Goal: Task Accomplishment & Management: Complete application form

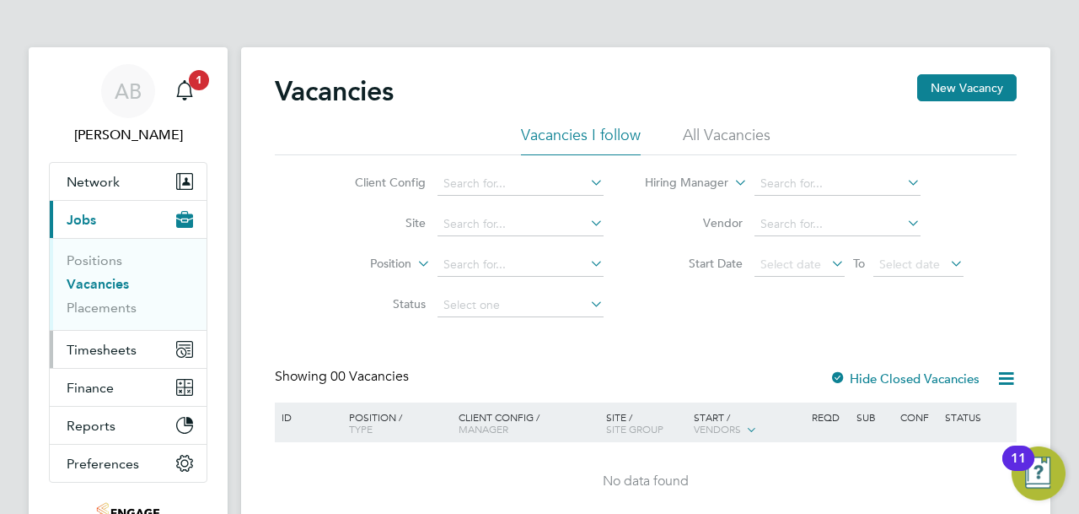
click at [130, 350] on span "Timesheets" at bounding box center [102, 350] width 70 height 16
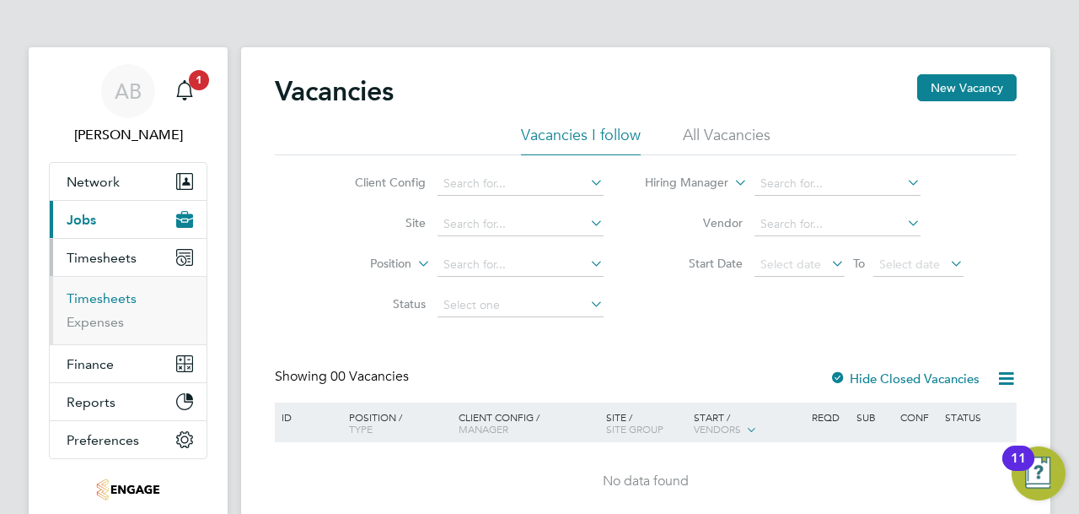
click at [111, 296] on link "Timesheets" at bounding box center [102, 298] width 70 height 16
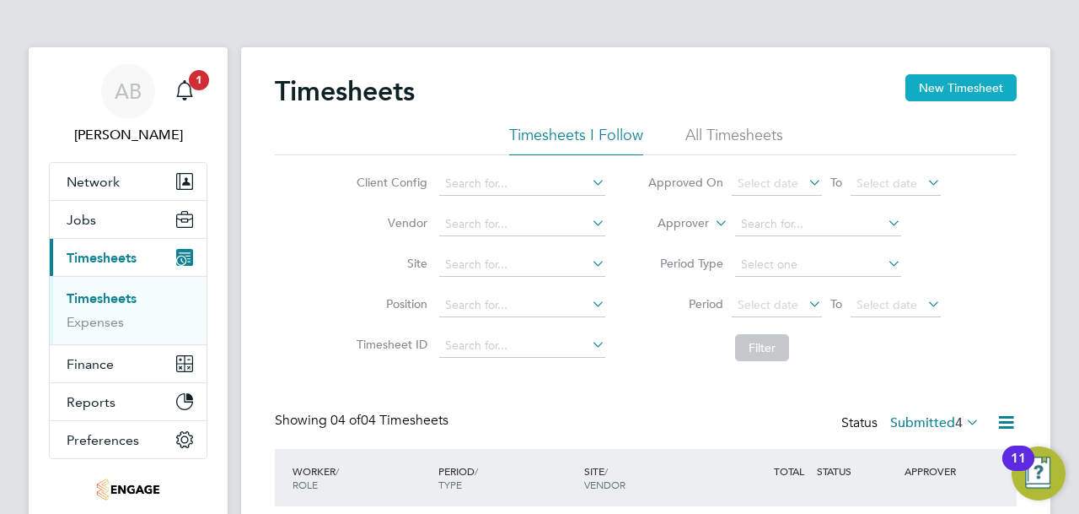
click at [968, 90] on button "New Timesheet" at bounding box center [961, 87] width 111 height 27
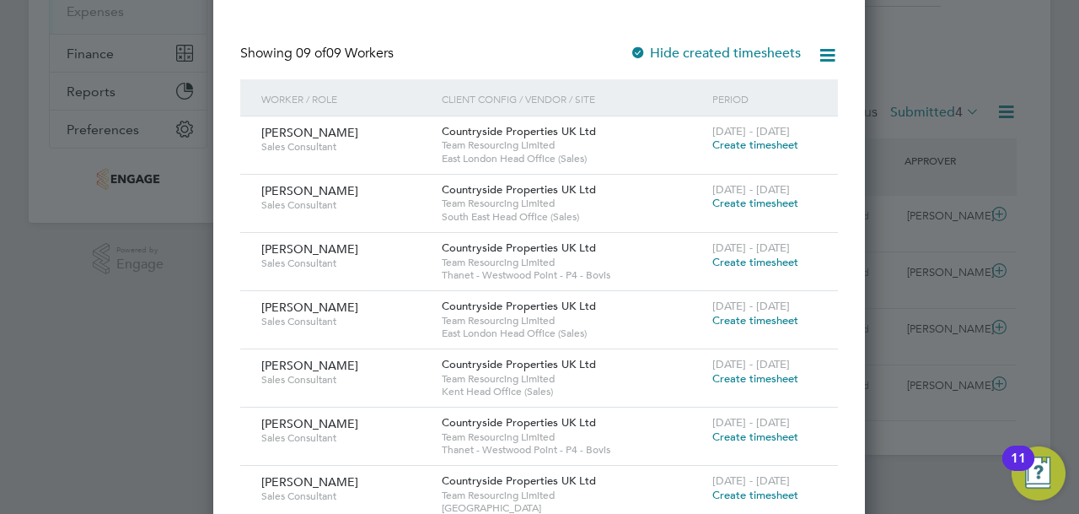
scroll to position [337, 0]
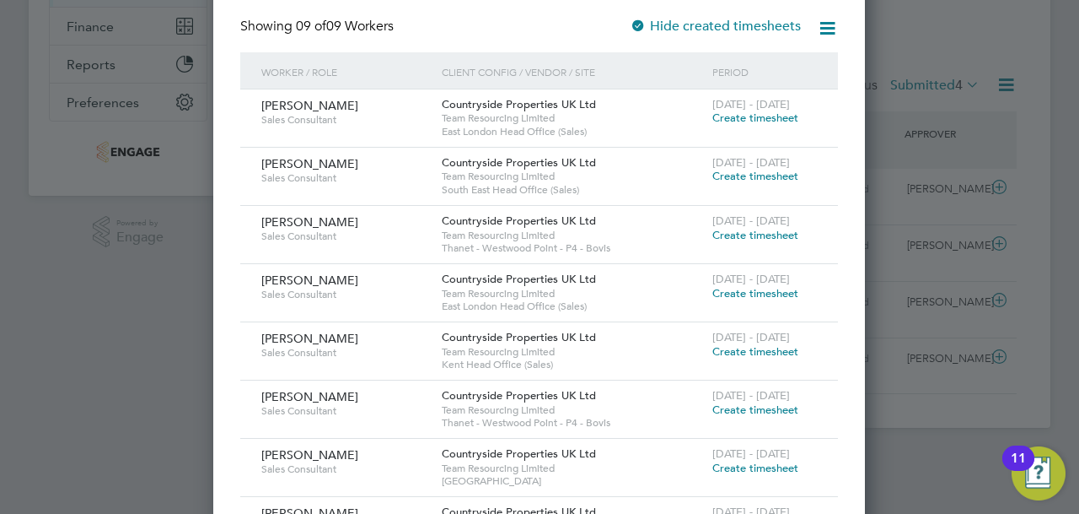
click at [747, 347] on span "Create timesheet" at bounding box center [756, 351] width 86 height 14
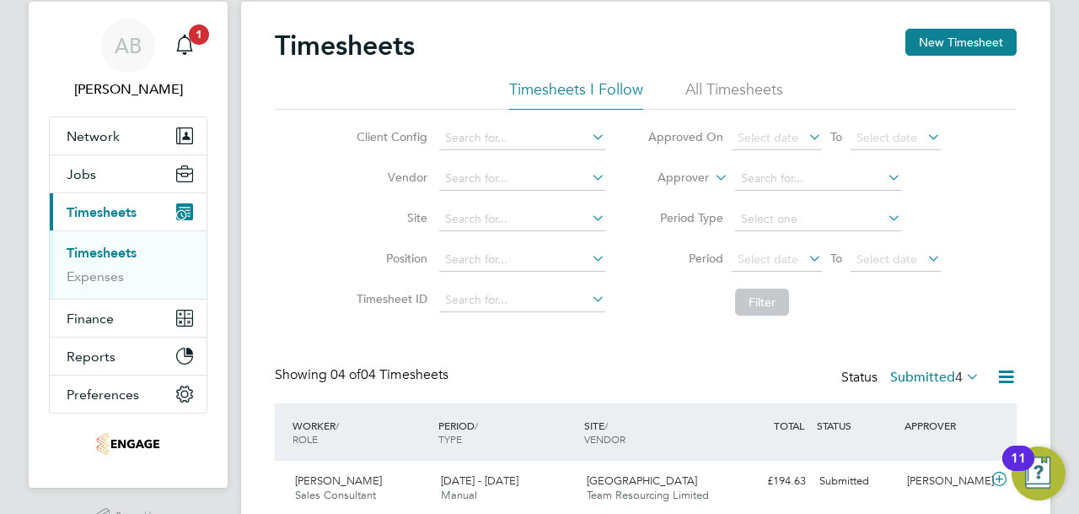
scroll to position [8, 8]
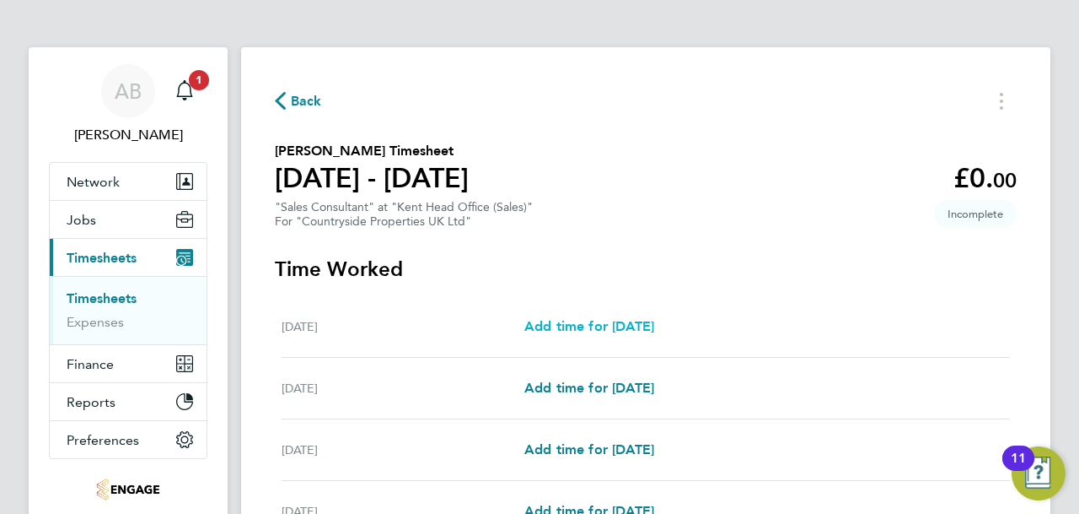
click at [600, 331] on span "Add time for [DATE]" at bounding box center [590, 326] width 130 height 16
select select "30"
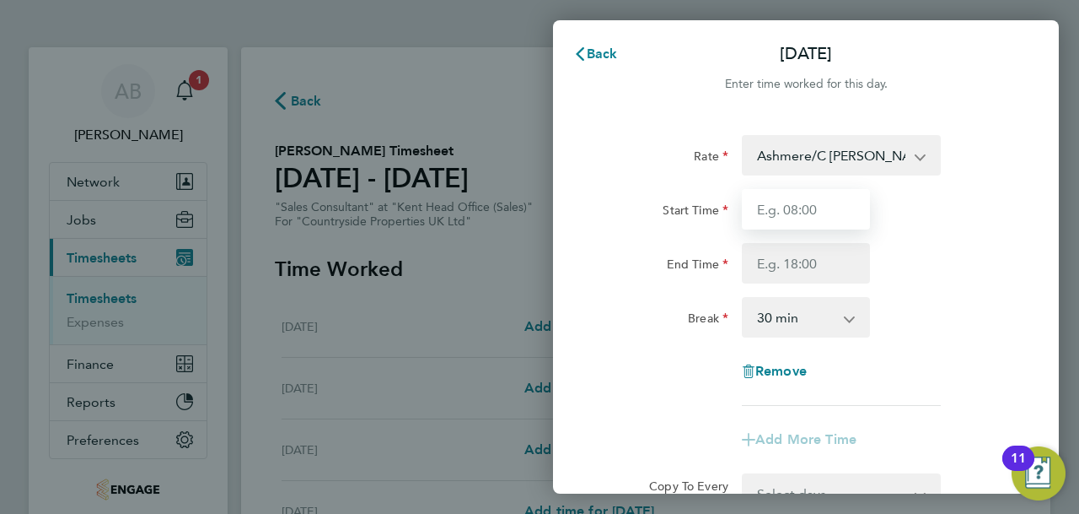
click at [820, 212] on input "Start Time" at bounding box center [806, 209] width 128 height 40
click at [855, 204] on input "Start Time" at bounding box center [806, 209] width 128 height 40
type input "9"
type input "09:30"
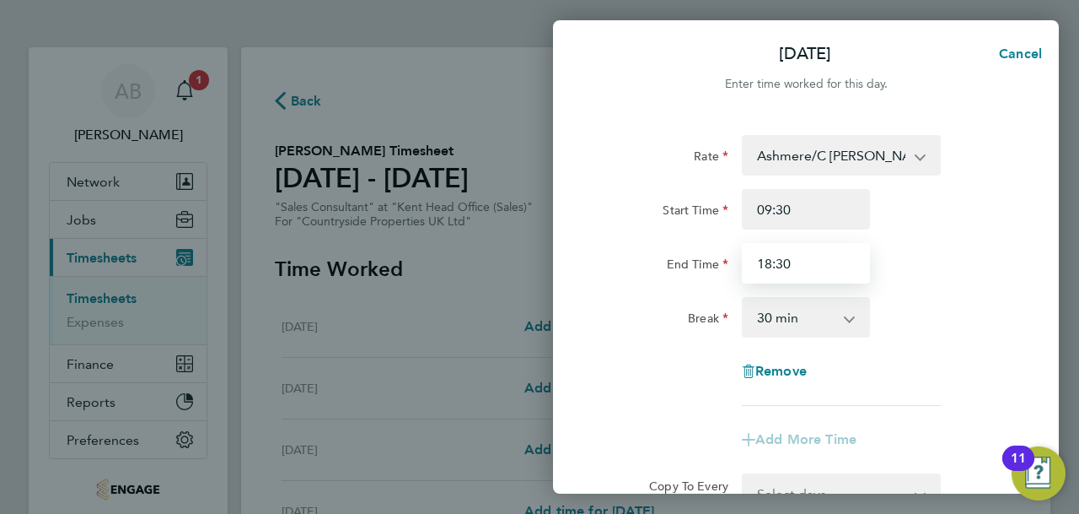
type input "18:30"
click at [834, 328] on select "0 min 15 min 30 min 45 min 60 min 75 min 90 min" at bounding box center [796, 317] width 105 height 37
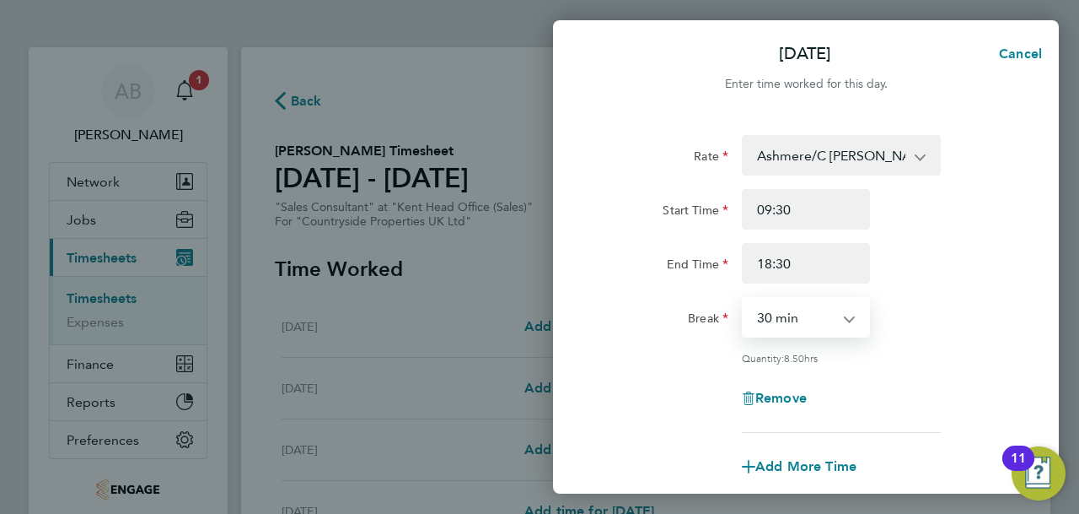
select select "0"
click at [744, 299] on select "0 min 15 min 30 min 45 min 60 min 75 min 90 min" at bounding box center [796, 317] width 105 height 37
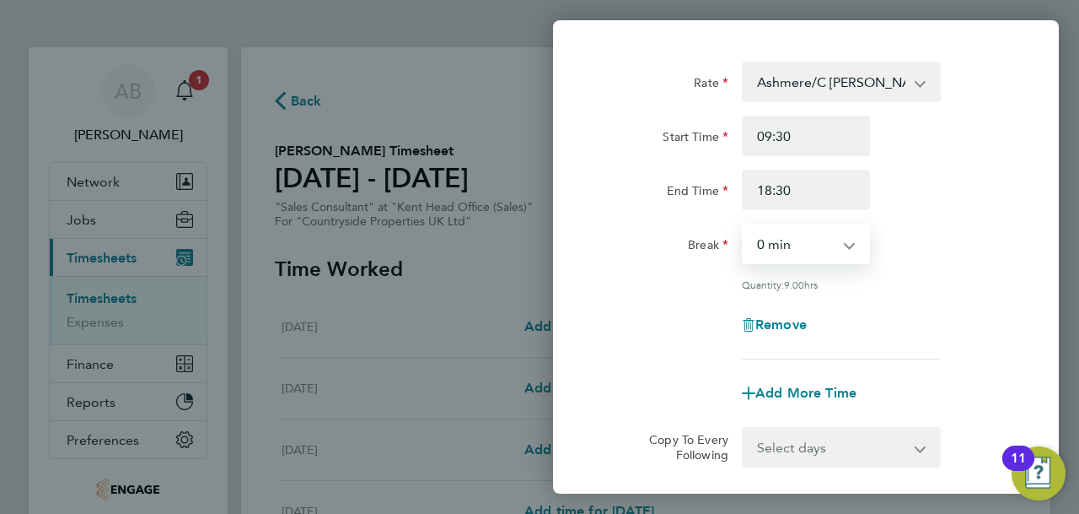
scroll to position [169, 0]
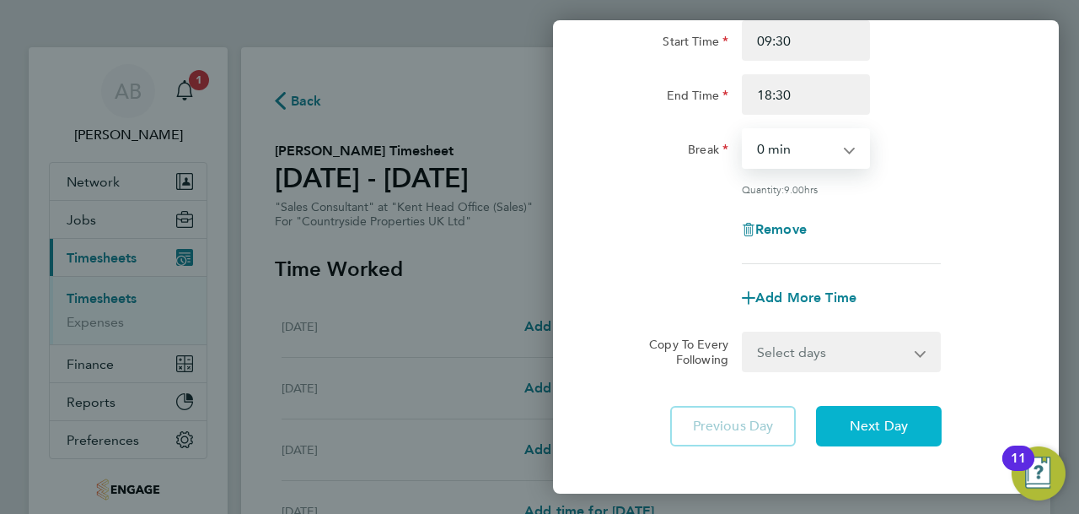
click at [891, 422] on span "Next Day" at bounding box center [879, 425] width 58 height 17
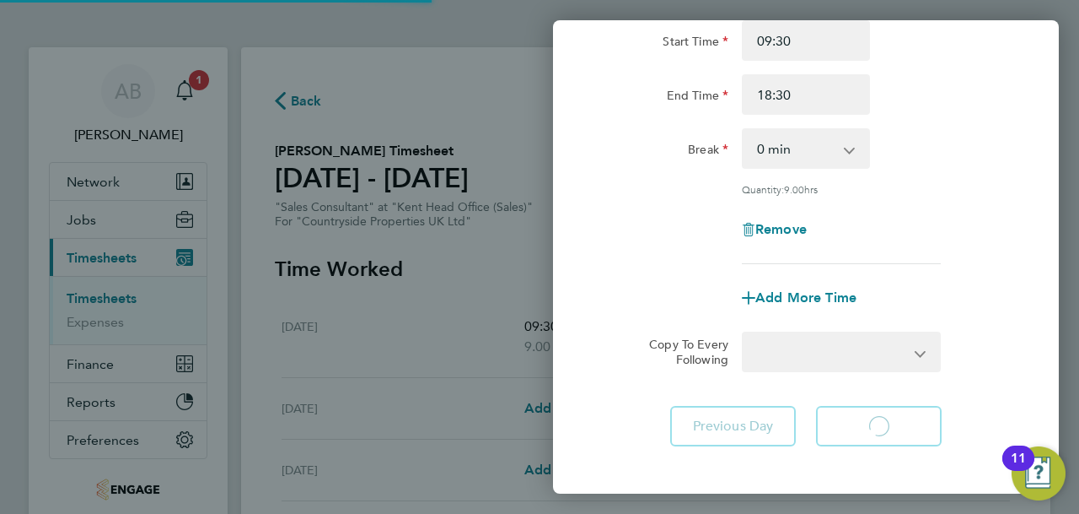
select select "30"
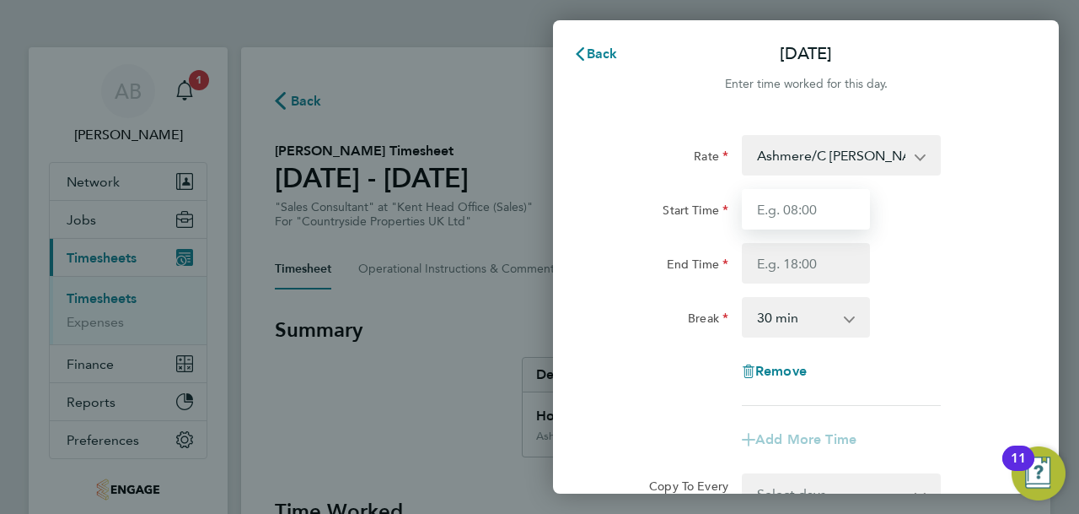
click at [816, 220] on input "Start Time" at bounding box center [806, 209] width 128 height 40
type input "09:30"
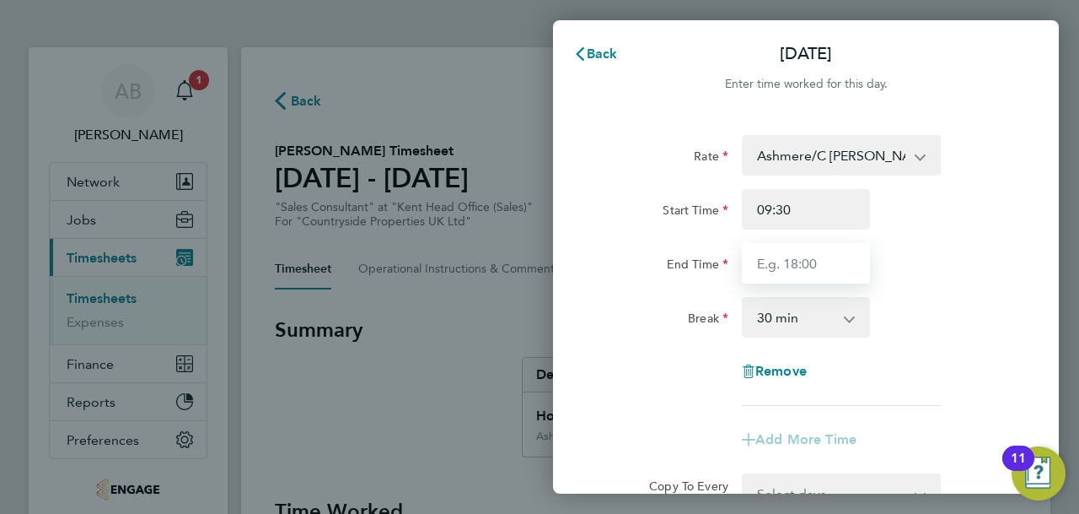
click at [769, 265] on input "End Time" at bounding box center [806, 263] width 128 height 40
click at [768, 264] on input "18:30" at bounding box center [806, 263] width 128 height 40
type input "17:30"
click at [790, 313] on select "0 min 15 min 30 min 45 min 60 min 75 min 90 min" at bounding box center [796, 317] width 105 height 37
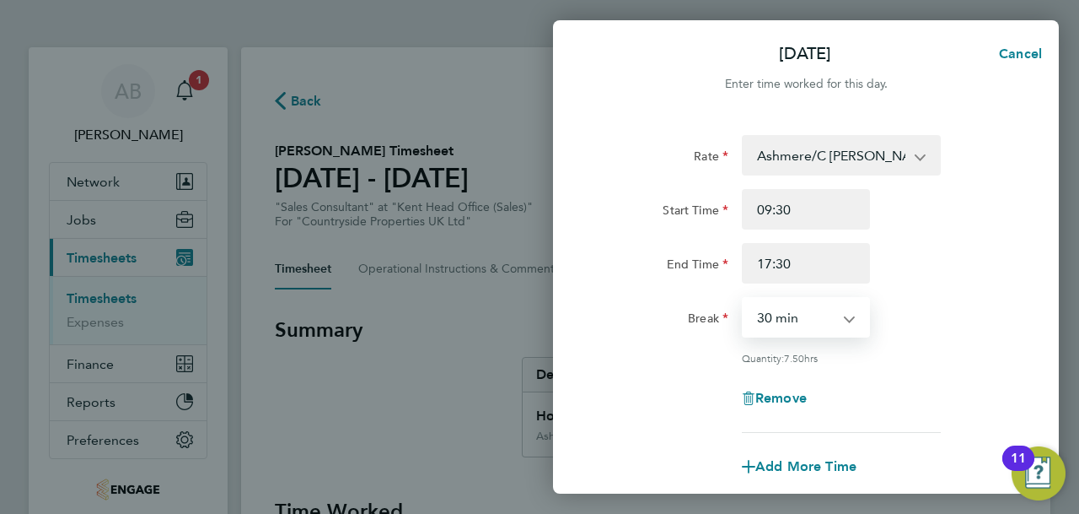
select select "0"
click at [744, 299] on select "0 min 15 min 30 min 45 min 60 min 75 min 90 min" at bounding box center [796, 317] width 105 height 37
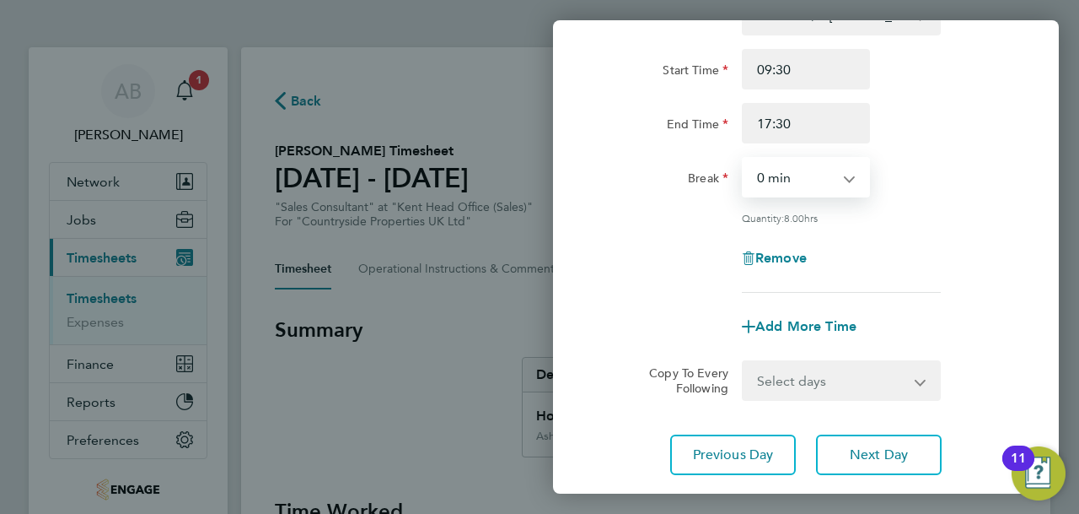
scroll to position [169, 0]
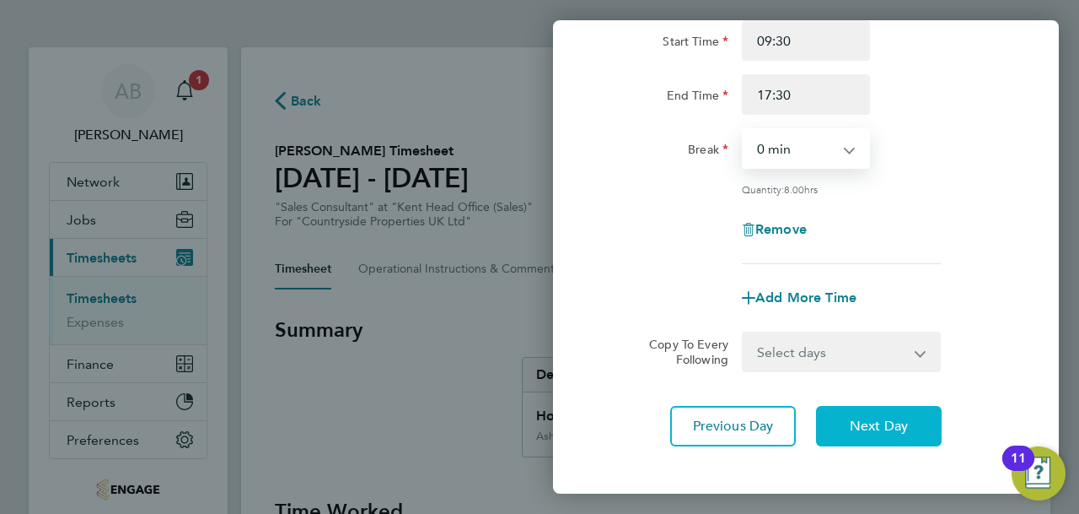
click at [865, 412] on button "Next Day" at bounding box center [879, 426] width 126 height 40
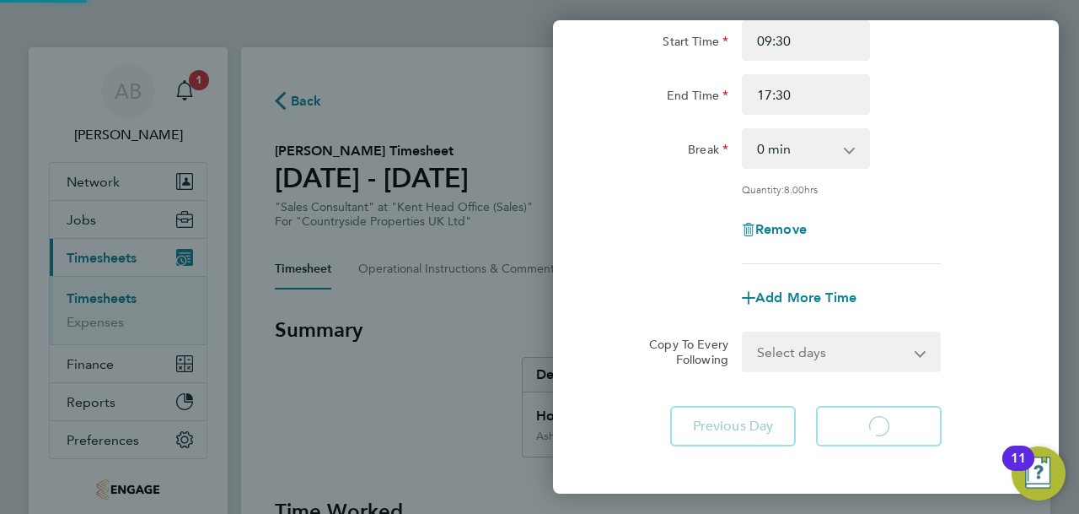
select select "30"
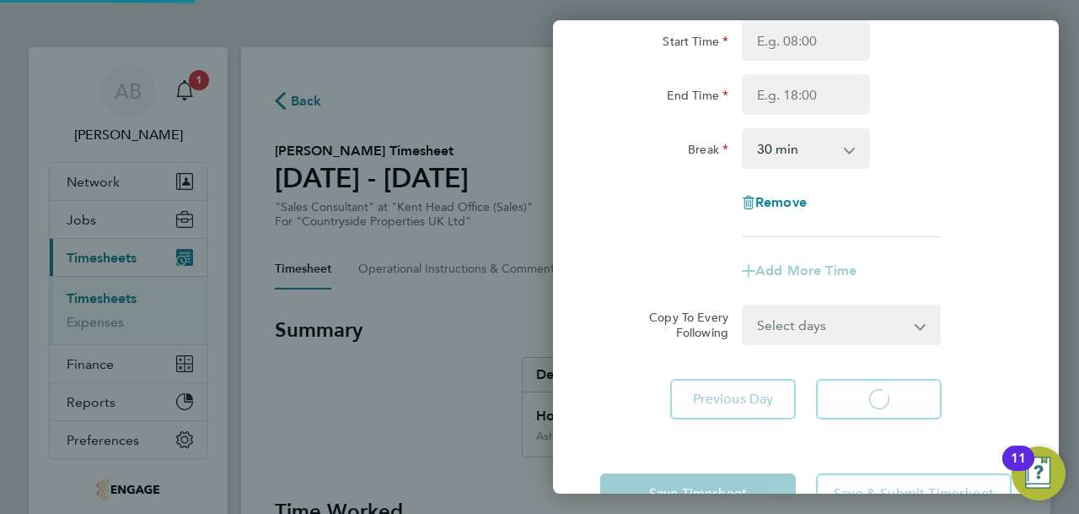
select select "30"
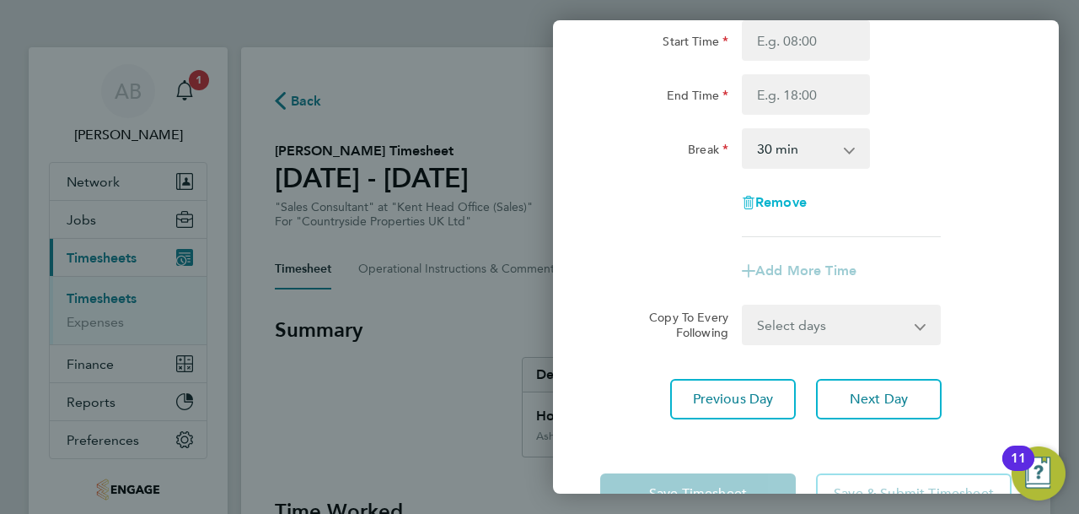
click at [791, 205] on span "Remove" at bounding box center [781, 202] width 51 height 16
select select "null"
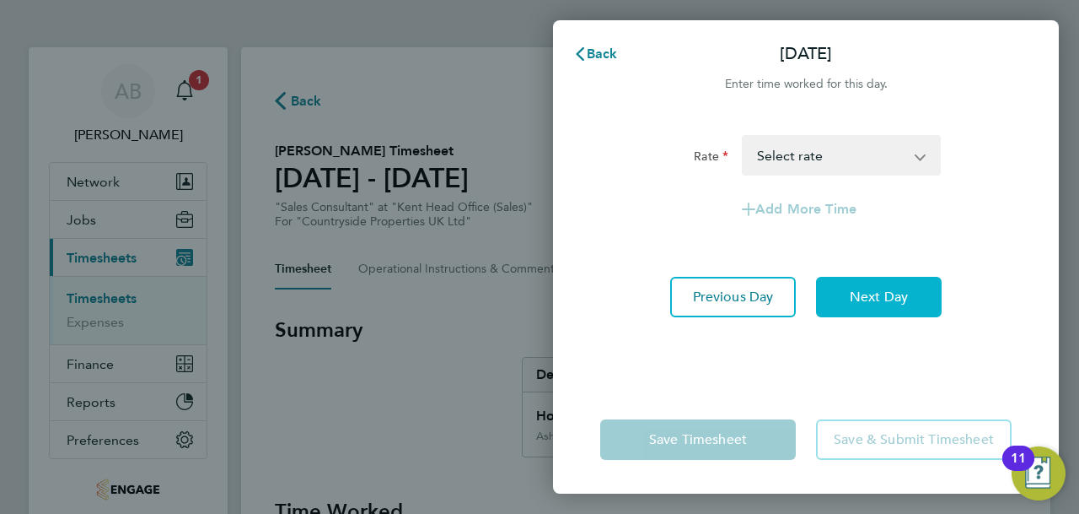
click at [869, 294] on span "Next Day" at bounding box center [879, 296] width 58 height 17
select select "30"
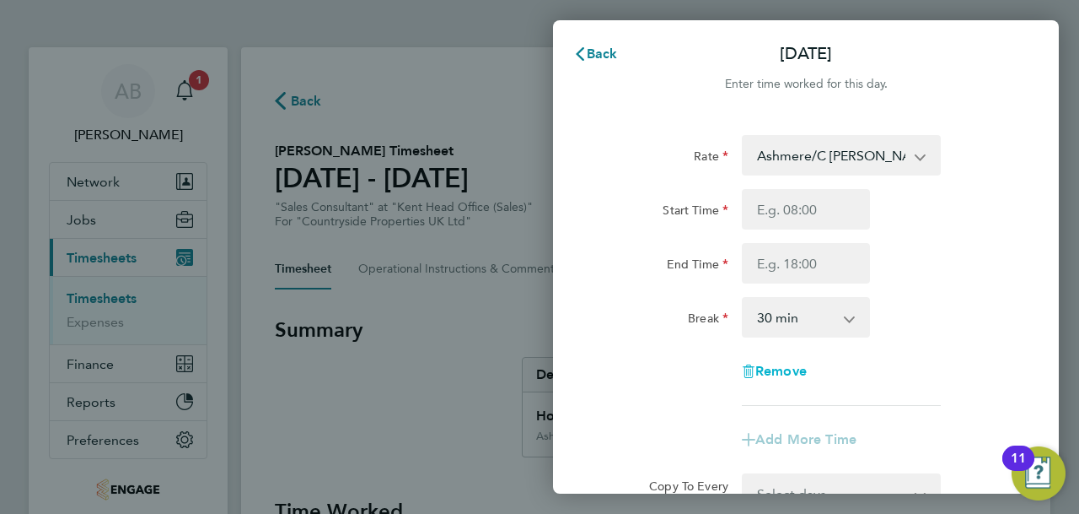
click at [786, 369] on span "Remove" at bounding box center [781, 371] width 51 height 16
select select "null"
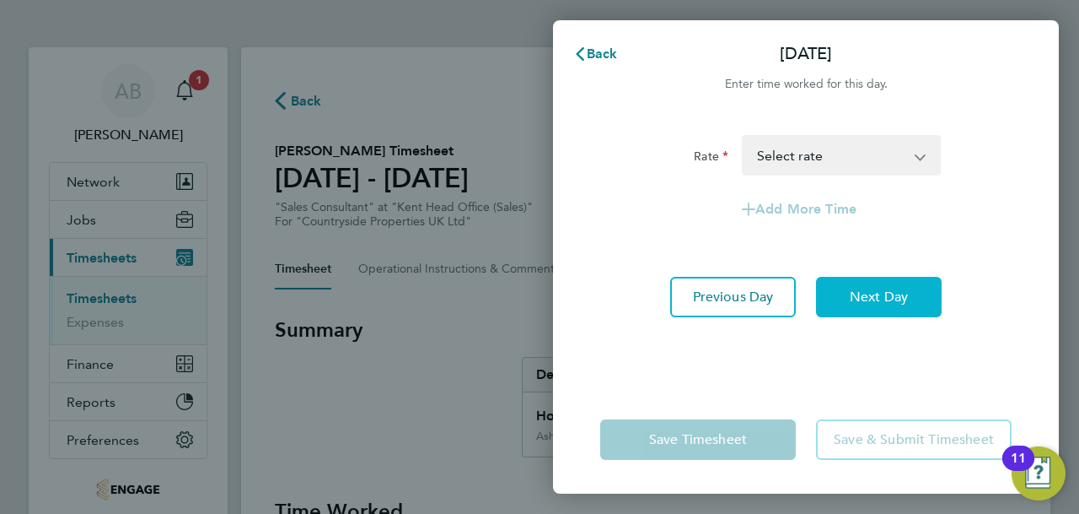
click at [884, 287] on button "Next Day" at bounding box center [879, 297] width 126 height 40
select select "30"
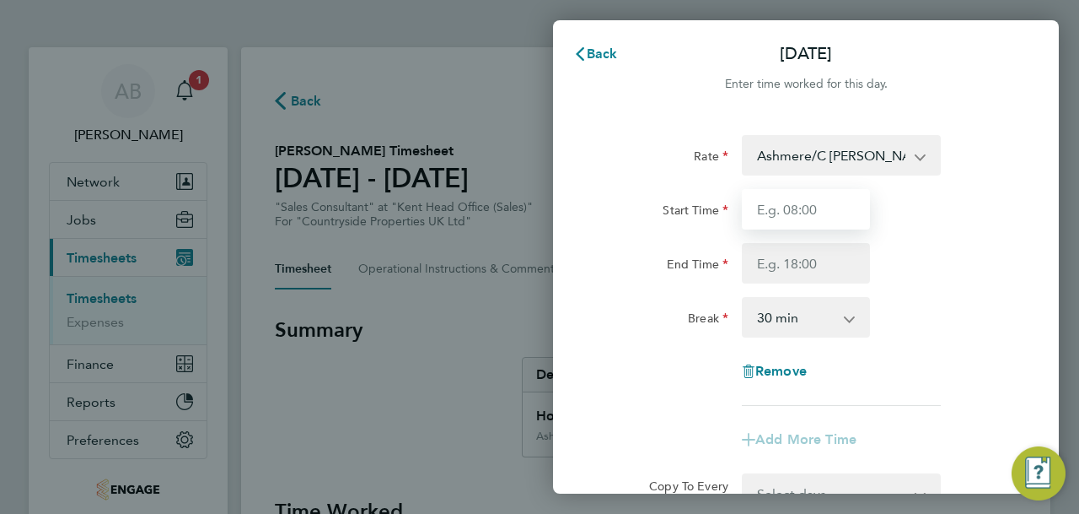
drag, startPoint x: 823, startPoint y: 208, endPoint x: 830, endPoint y: 217, distance: 10.8
click at [823, 208] on input "Start Time" at bounding box center [806, 209] width 128 height 40
type input "09:30"
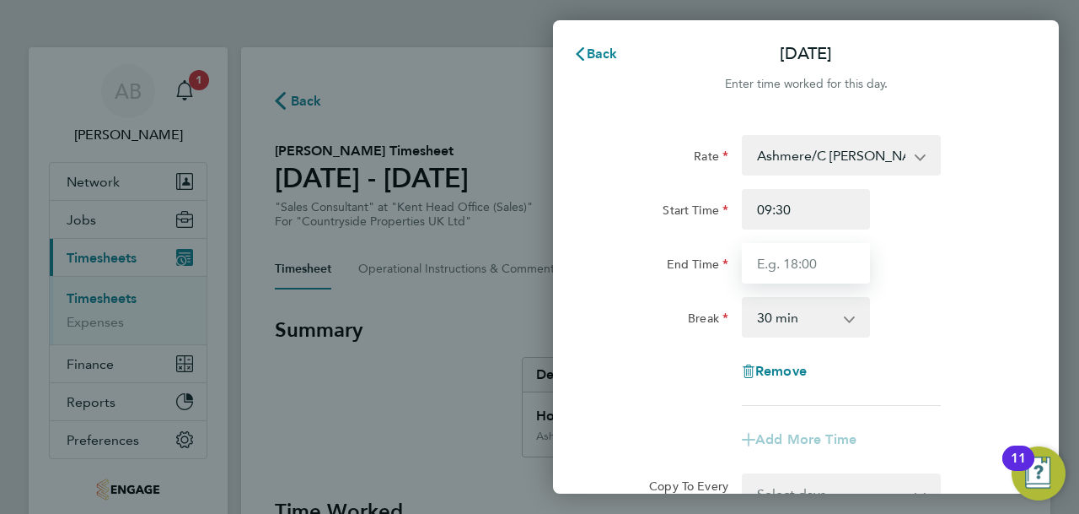
drag, startPoint x: 831, startPoint y: 229, endPoint x: 796, endPoint y: 268, distance: 52.0
click at [796, 268] on input "End Time" at bounding box center [806, 263] width 128 height 40
click at [773, 261] on input "End Time" at bounding box center [806, 263] width 128 height 40
click at [768, 263] on input "18:30" at bounding box center [806, 263] width 128 height 40
type input "17:30"
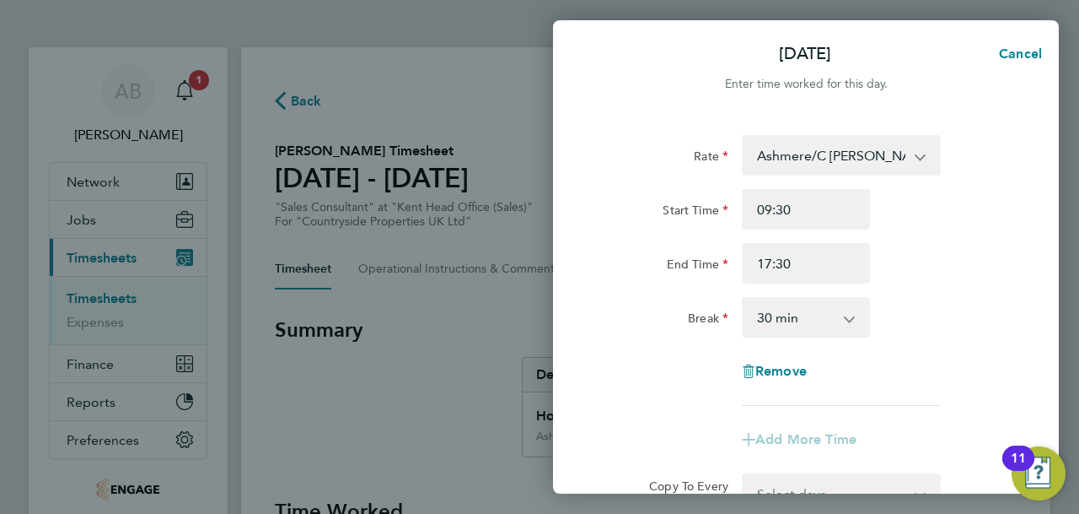
click at [949, 272] on div "End Time 17:30" at bounding box center [806, 263] width 425 height 40
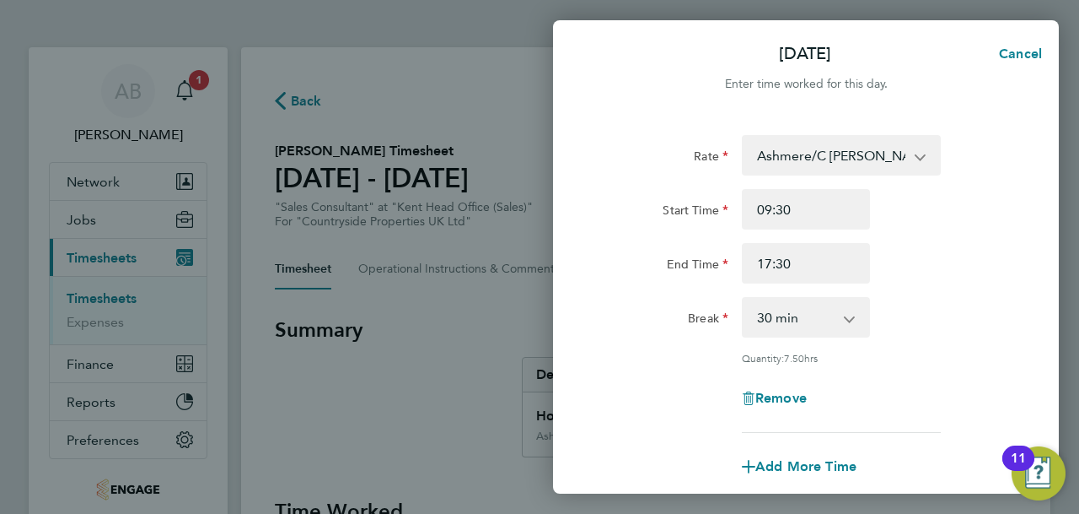
click at [847, 315] on select "0 min 15 min 30 min 45 min 60 min 75 min 90 min" at bounding box center [796, 317] width 105 height 37
select select "0"
click at [744, 299] on select "0 min 15 min 30 min 45 min 60 min 75 min 90 min" at bounding box center [796, 317] width 105 height 37
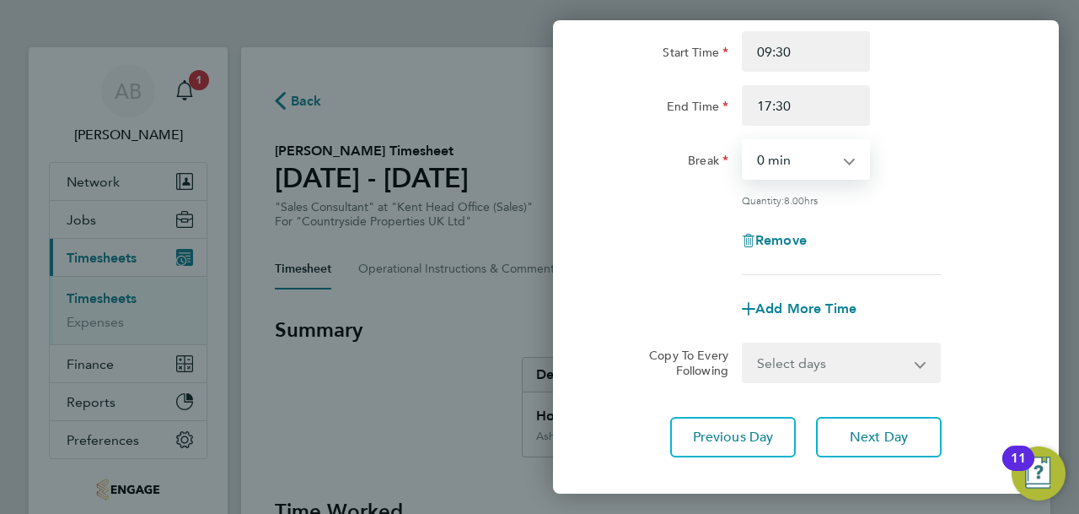
scroll to position [169, 0]
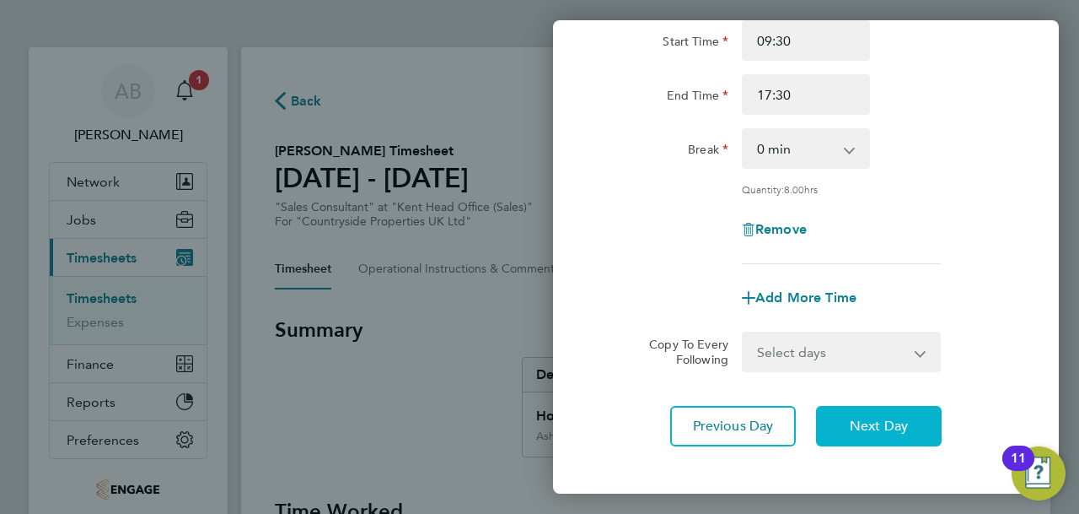
click at [854, 427] on span "Next Day" at bounding box center [879, 425] width 58 height 17
select select "30"
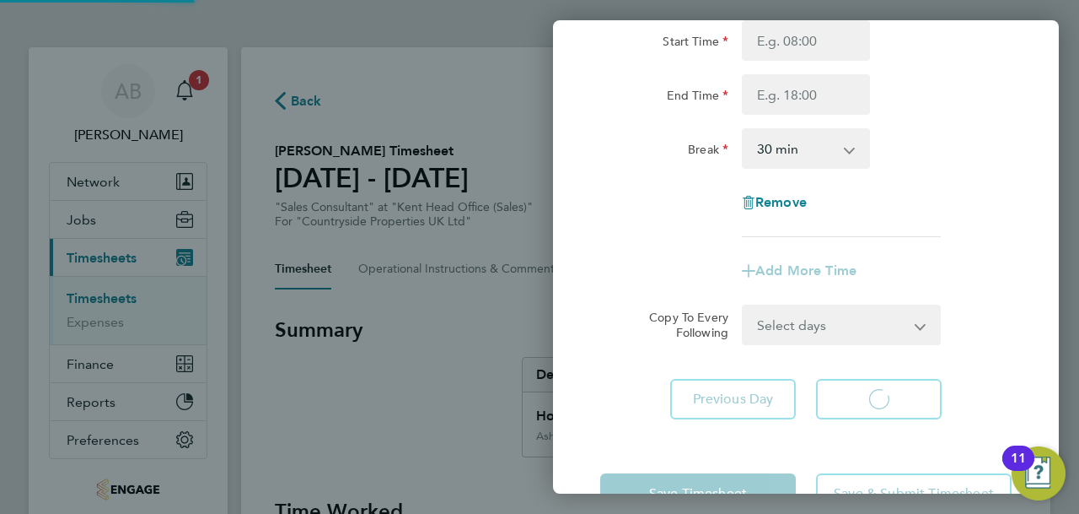
select select "30"
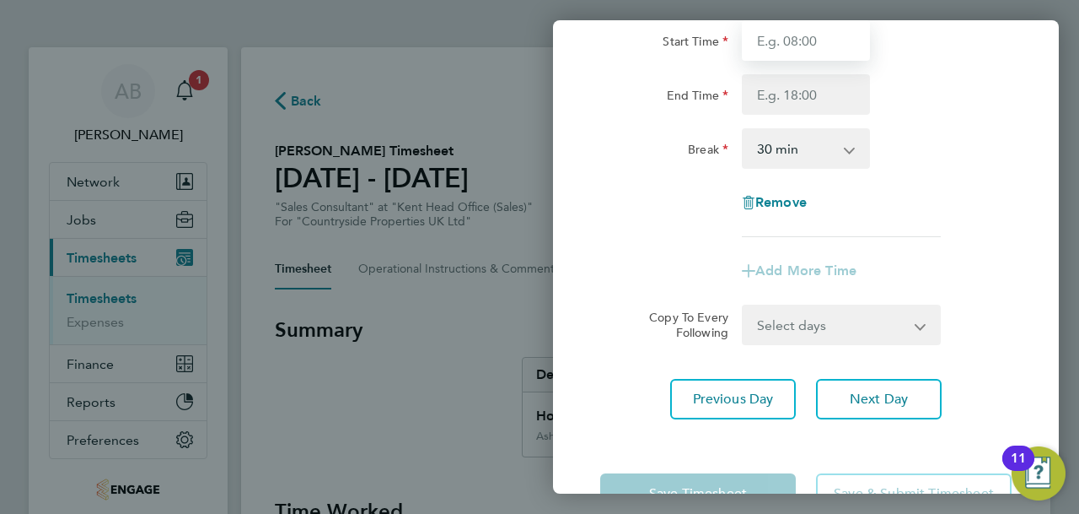
click at [812, 51] on input "Start Time" at bounding box center [806, 40] width 128 height 40
type input "09:30"
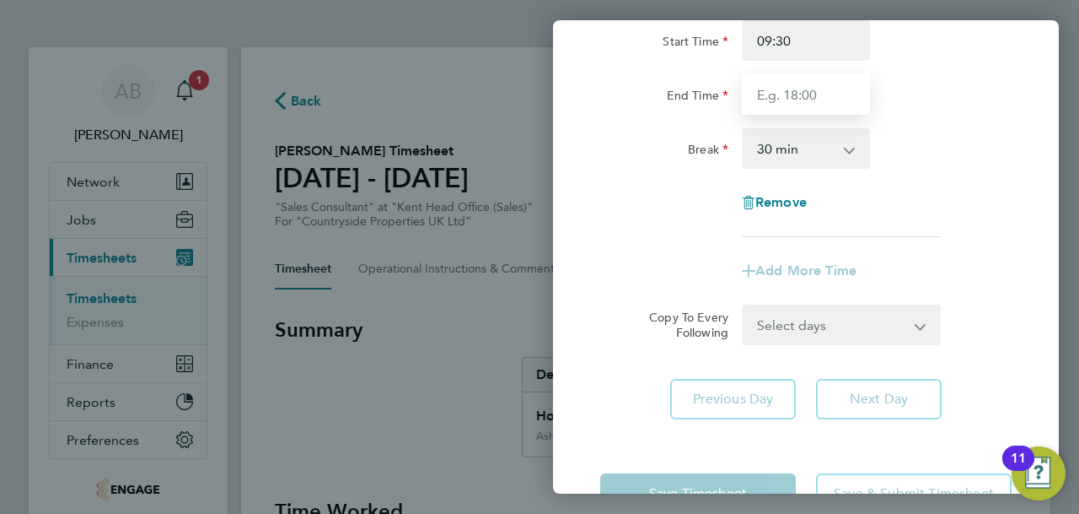
click at [775, 94] on input "End Time" at bounding box center [806, 94] width 128 height 40
type input "17:30"
click at [774, 139] on select "0 min 15 min 30 min 45 min 60 min 75 min 90 min" at bounding box center [796, 148] width 105 height 37
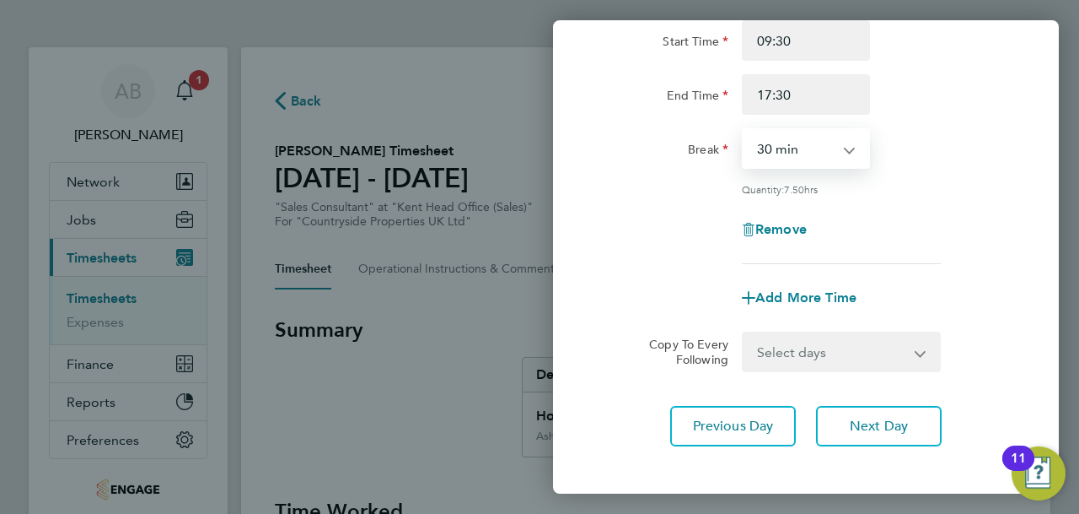
select select "0"
click at [744, 130] on select "0 min 15 min 30 min 45 min 60 min 75 min 90 min" at bounding box center [796, 148] width 105 height 37
click at [880, 430] on span "Next Day" at bounding box center [879, 425] width 58 height 17
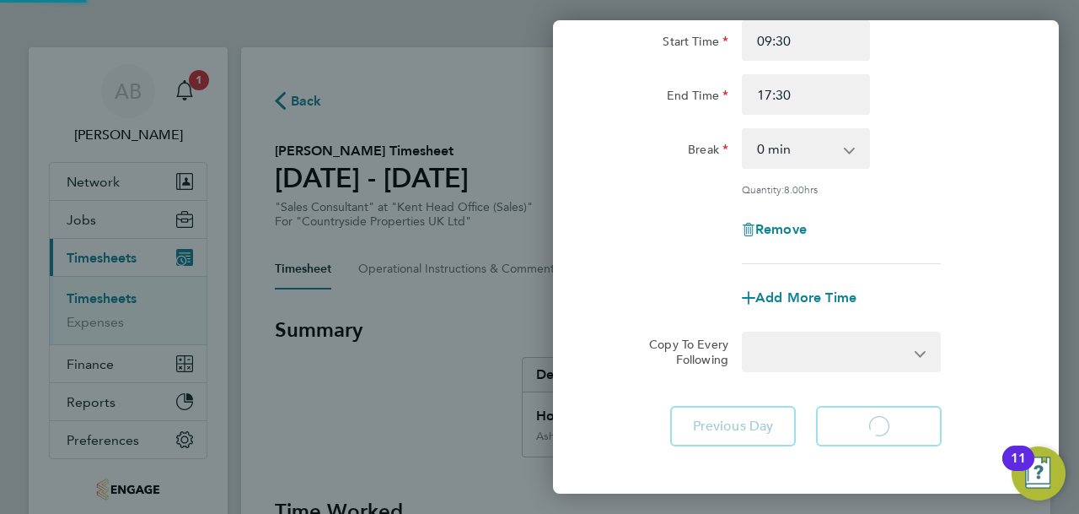
select select "30"
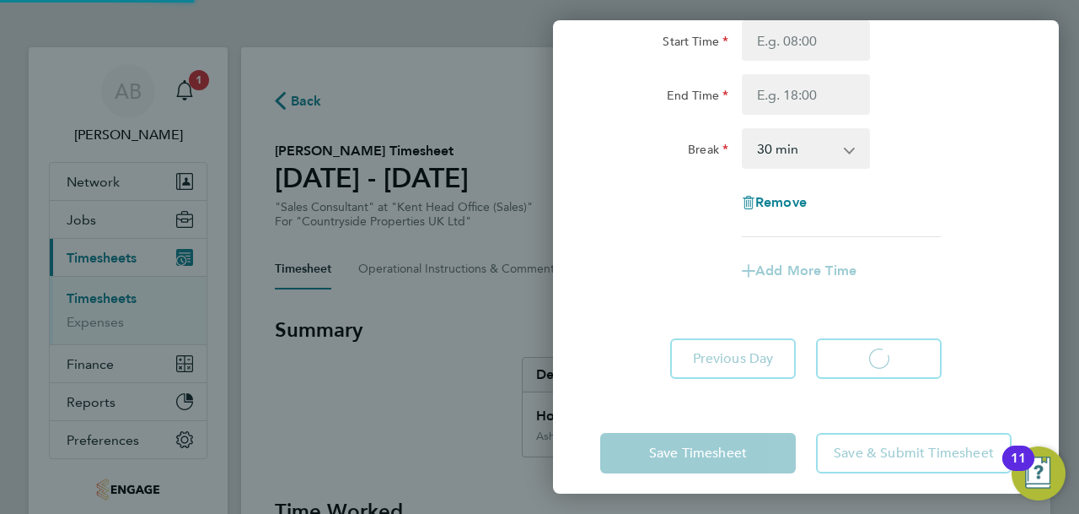
select select "30"
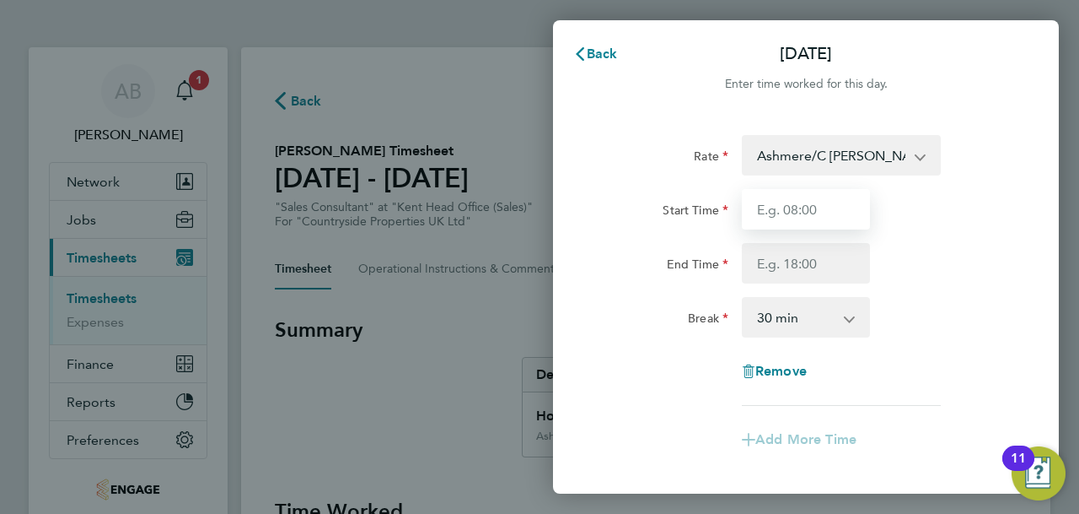
click at [821, 207] on input "Start Time" at bounding box center [806, 209] width 128 height 40
type input "09:30"
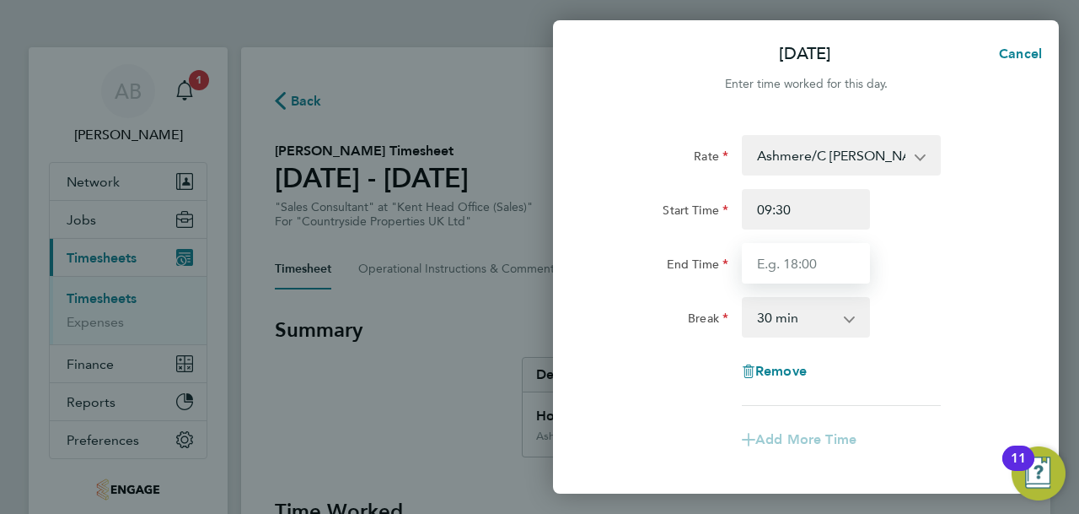
drag, startPoint x: 783, startPoint y: 264, endPoint x: 783, endPoint y: 273, distance: 9.3
click at [783, 264] on input "End Time" at bounding box center [806, 263] width 128 height 40
type input "17:30"
drag, startPoint x: 1007, startPoint y: 283, endPoint x: 852, endPoint y: 317, distance: 159.0
click at [1000, 280] on div "End Time 17:30" at bounding box center [806, 263] width 425 height 40
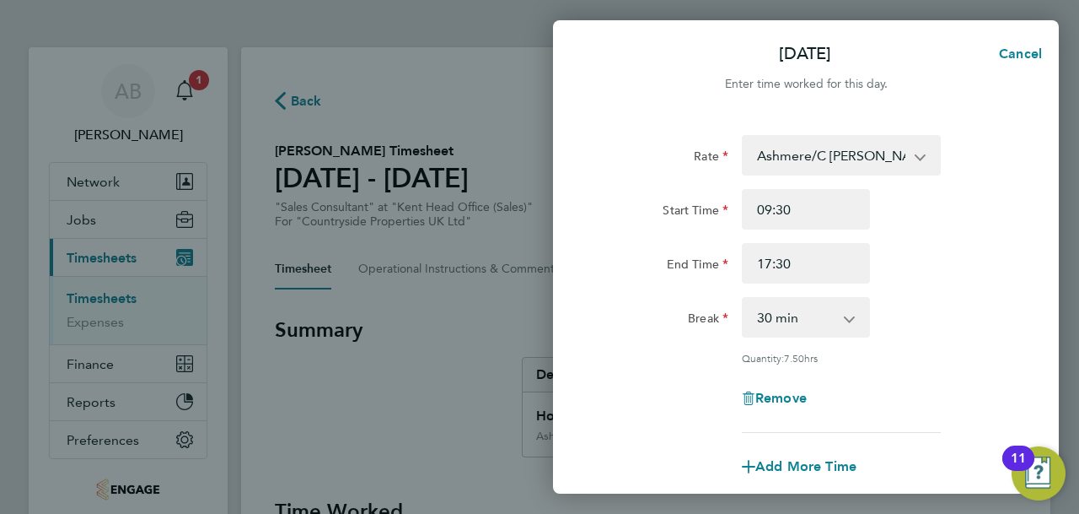
click at [826, 318] on select "0 min 15 min 30 min 45 min 60 min 75 min 90 min" at bounding box center [796, 317] width 105 height 37
select select "0"
click at [744, 299] on select "0 min 15 min 30 min 45 min 60 min 75 min 90 min" at bounding box center [796, 317] width 105 height 37
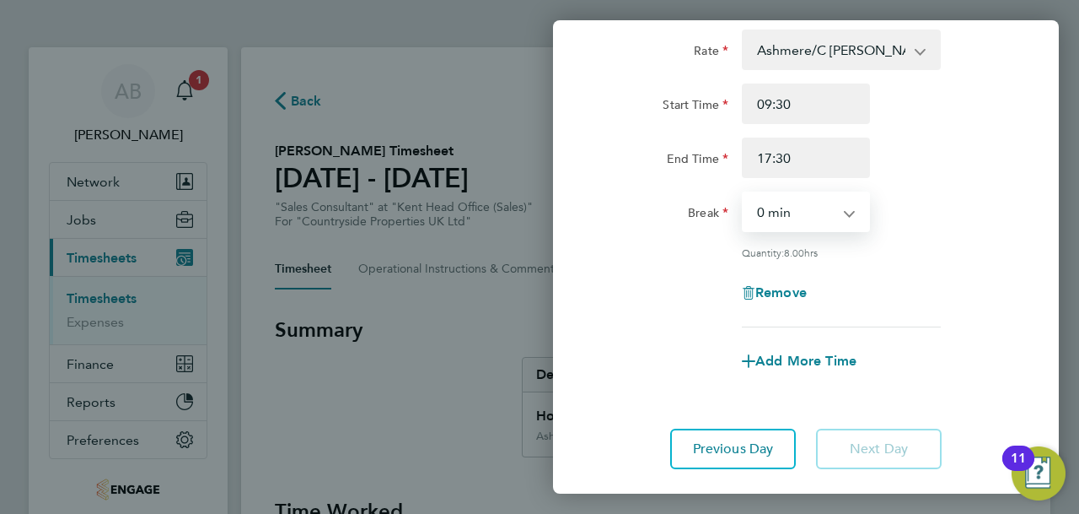
scroll to position [207, 0]
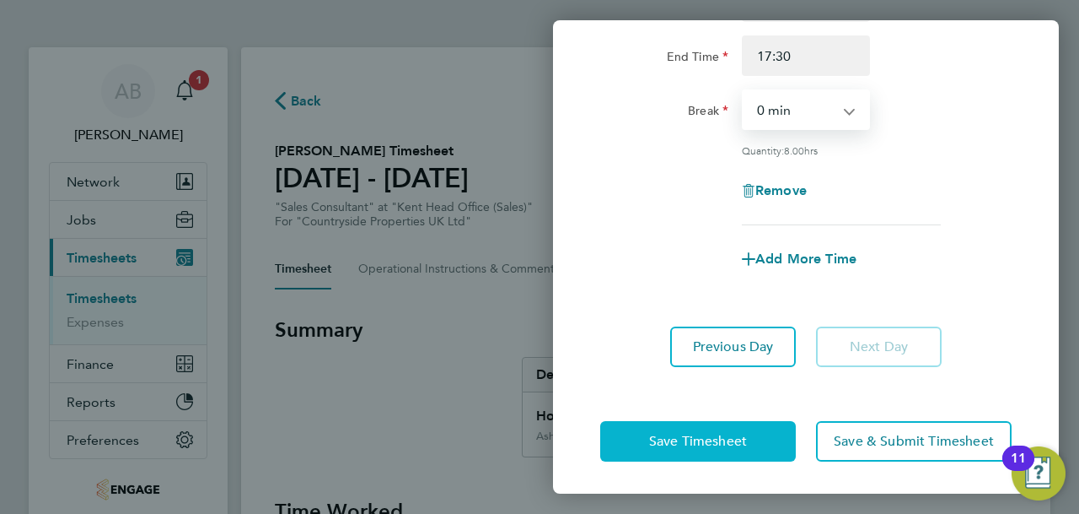
click at [708, 438] on span "Save Timesheet" at bounding box center [698, 441] width 98 height 17
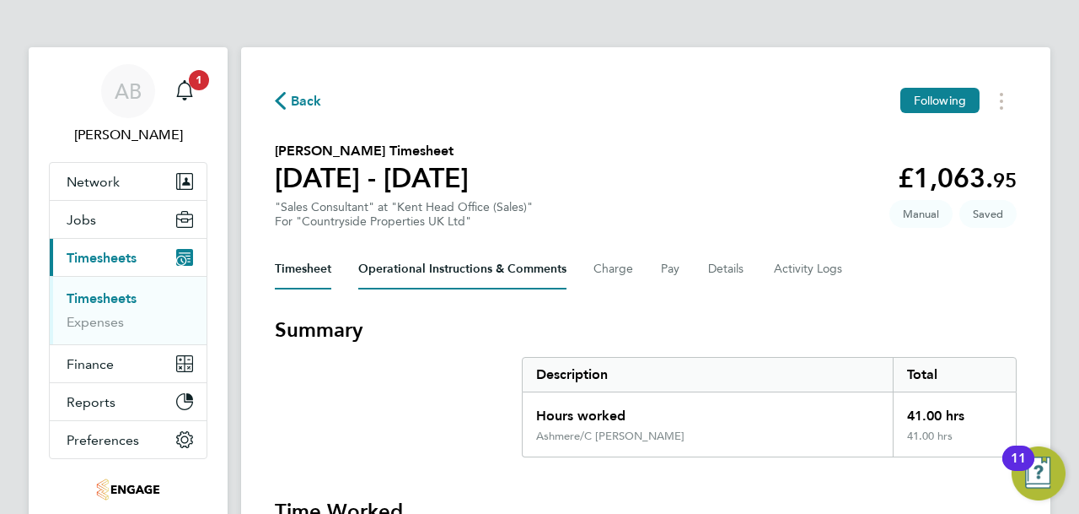
click at [503, 272] on Comments-tab "Operational Instructions & Comments" at bounding box center [462, 269] width 208 height 40
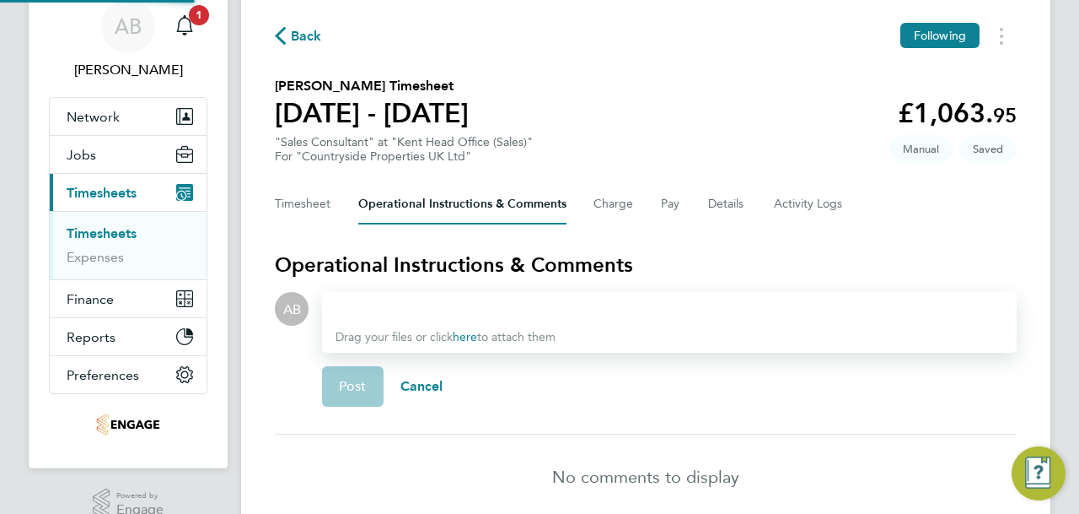
scroll to position [137, 0]
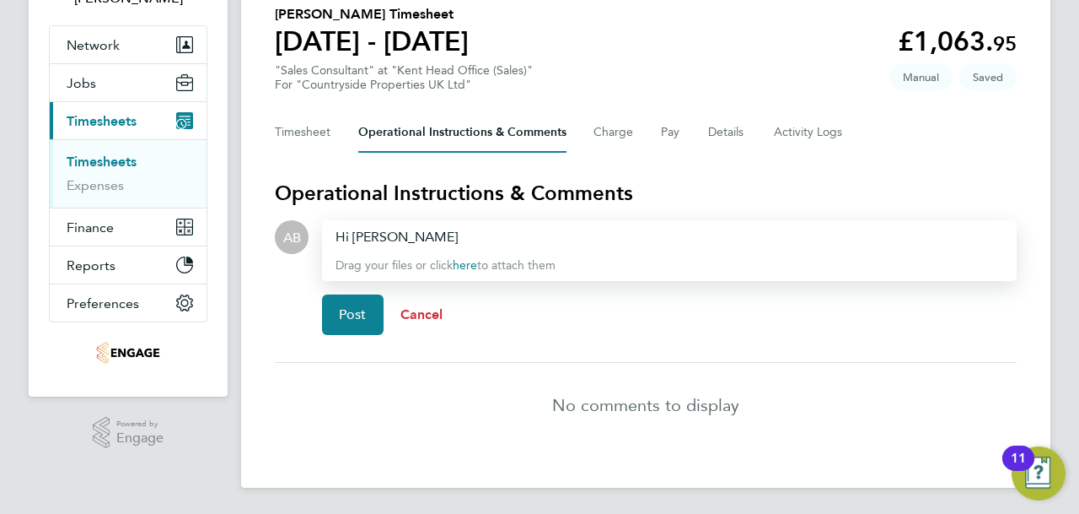
click at [433, 316] on span "Cancel" at bounding box center [422, 314] width 43 height 16
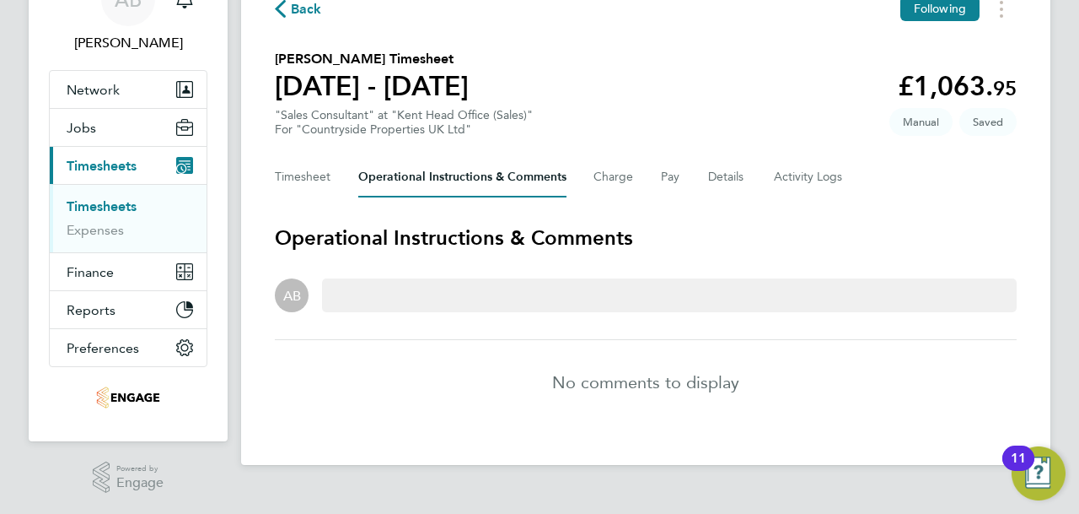
scroll to position [89, 0]
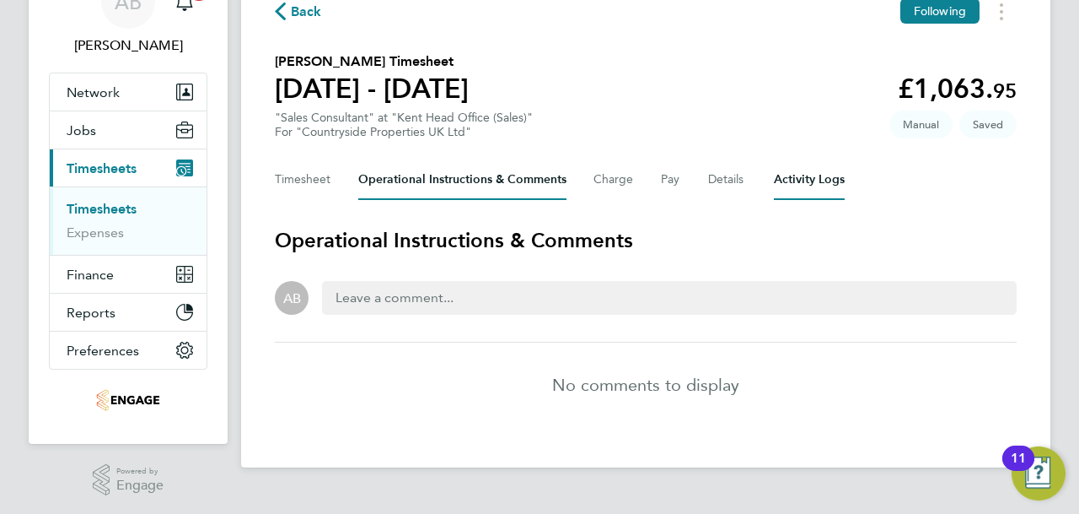
click at [800, 187] on Logs-tab "Activity Logs" at bounding box center [809, 179] width 71 height 40
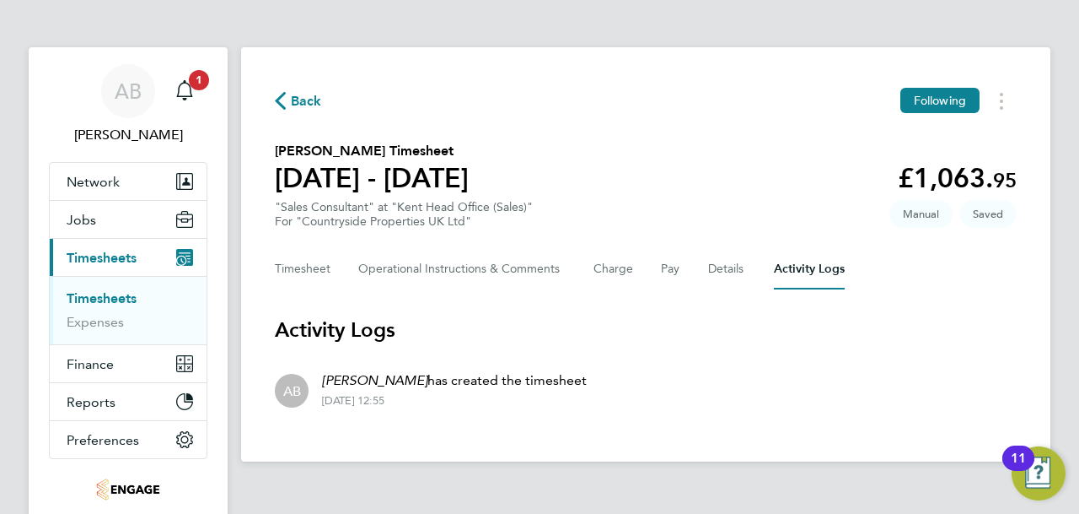
scroll to position [84, 0]
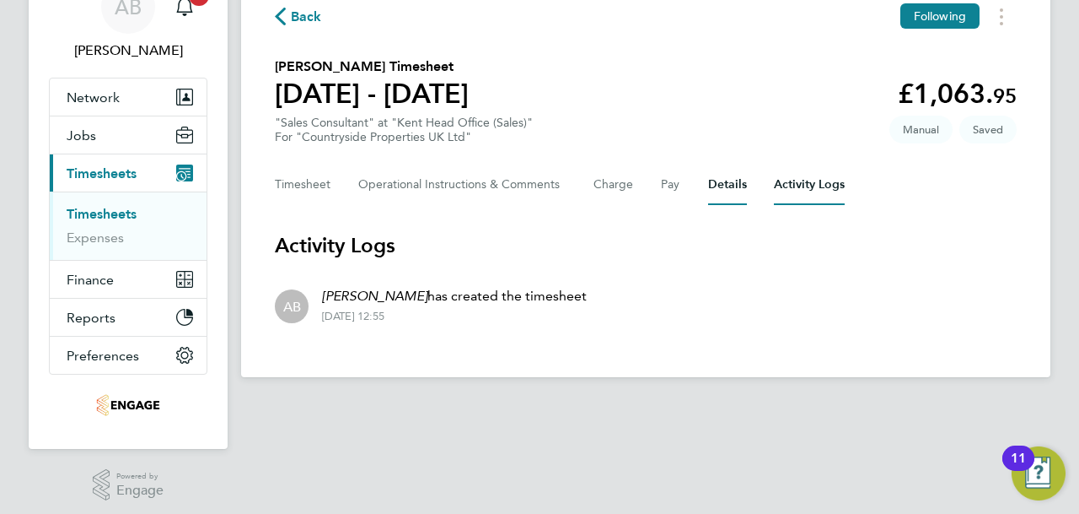
click at [728, 181] on button "Details" at bounding box center [727, 184] width 39 height 40
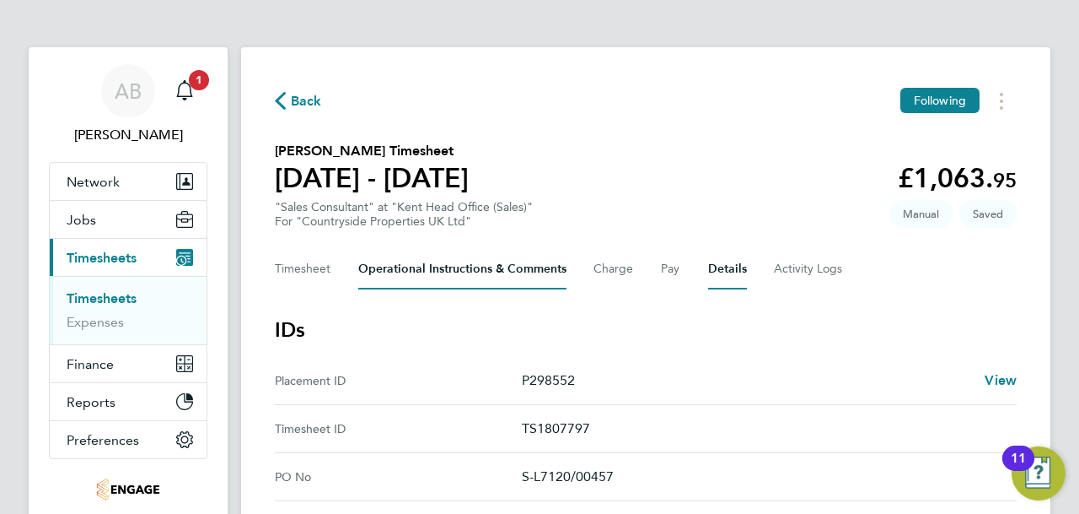
click at [422, 263] on Comments-tab "Operational Instructions & Comments" at bounding box center [462, 269] width 208 height 40
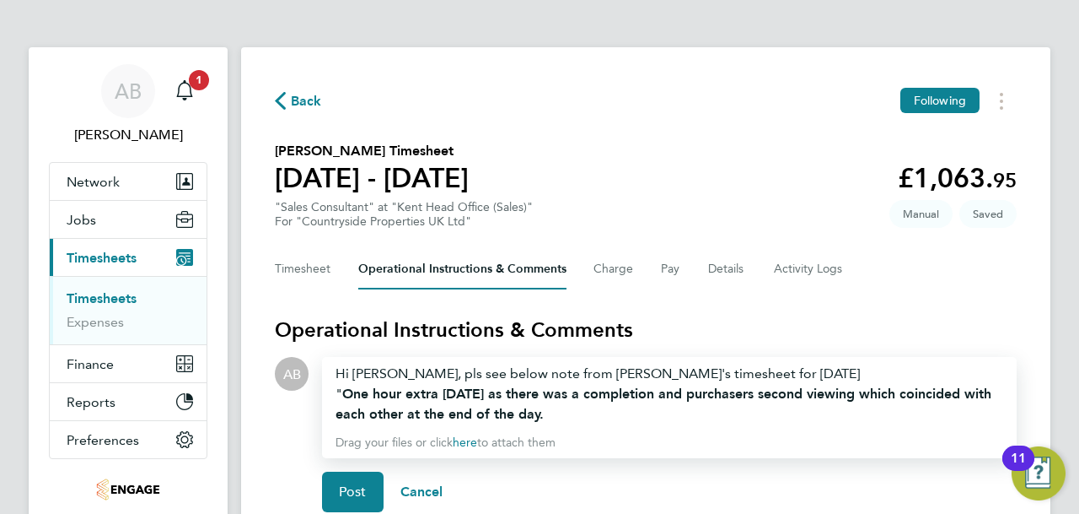
click at [610, 416] on div "" One hour extra [DATE] as there was a completion and purchasers second viewing…" at bounding box center [670, 404] width 668 height 40
drag, startPoint x: 643, startPoint y: 366, endPoint x: 483, endPoint y: 414, distance: 166.5
click at [483, 414] on span "One hour extra [DATE] as there was a completion and purchasers second viewing w…" at bounding box center [664, 403] width 656 height 36
click at [348, 493] on span "Post" at bounding box center [353, 491] width 28 height 17
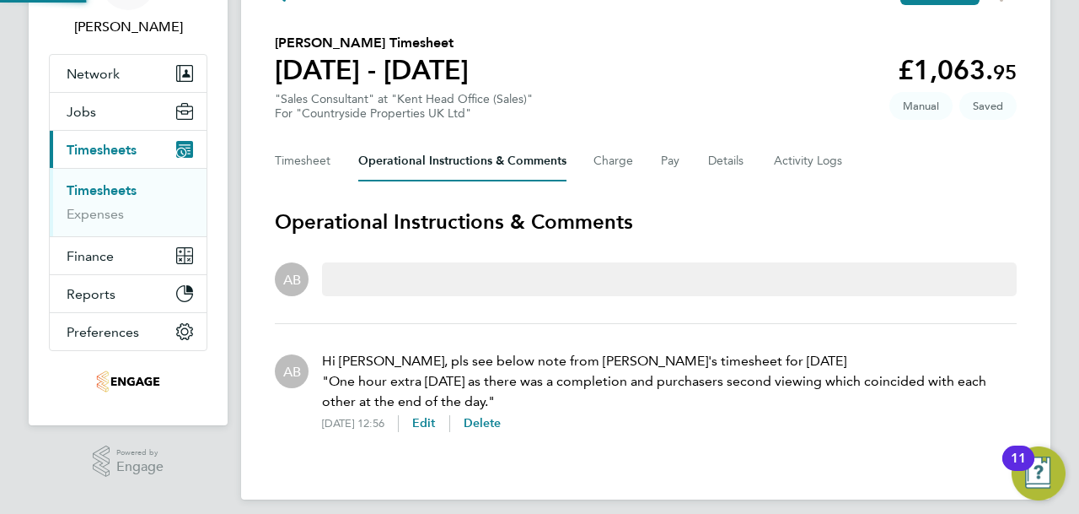
scroll to position [120, 0]
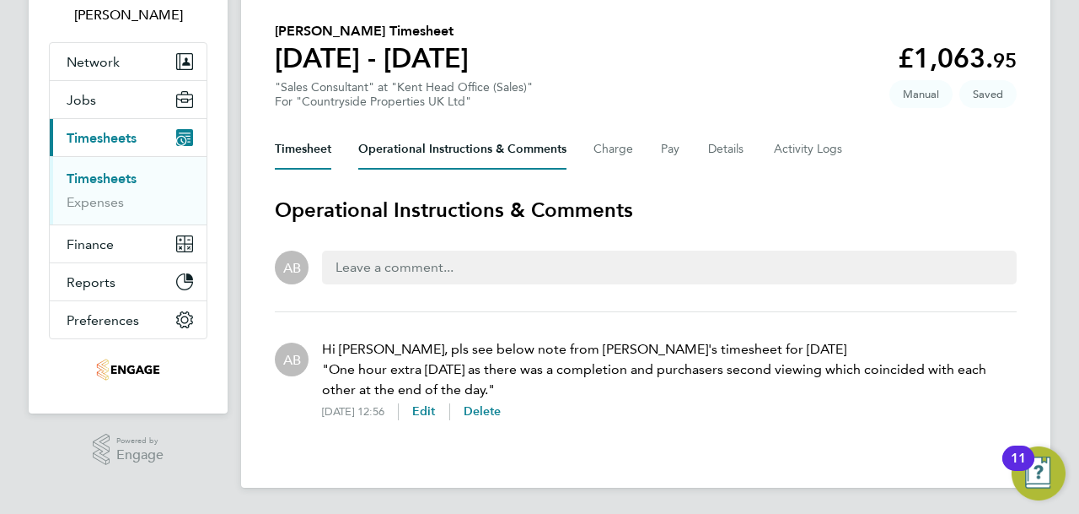
click at [299, 147] on button "Timesheet" at bounding box center [303, 149] width 57 height 40
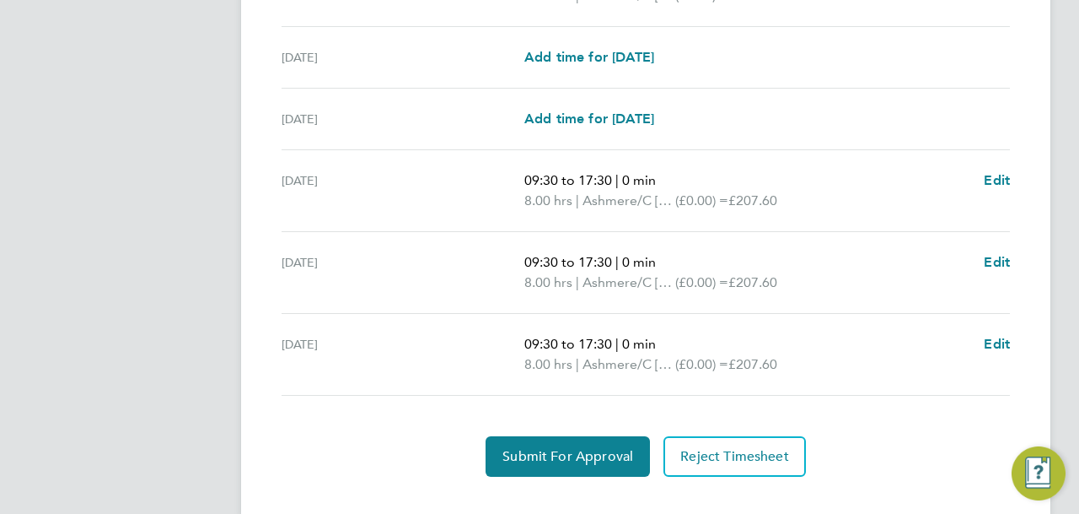
scroll to position [702, 0]
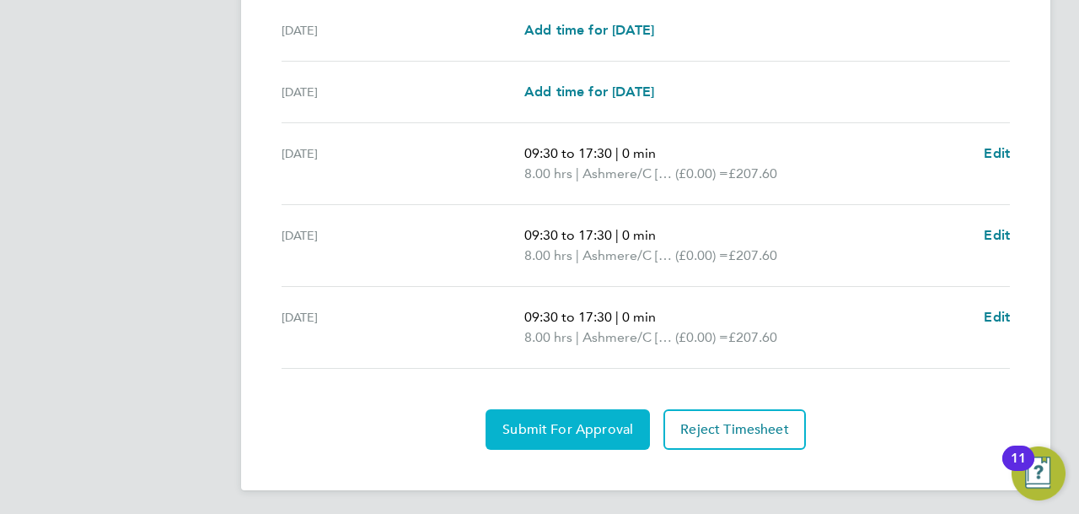
click at [585, 430] on span "Submit For Approval" at bounding box center [568, 429] width 131 height 17
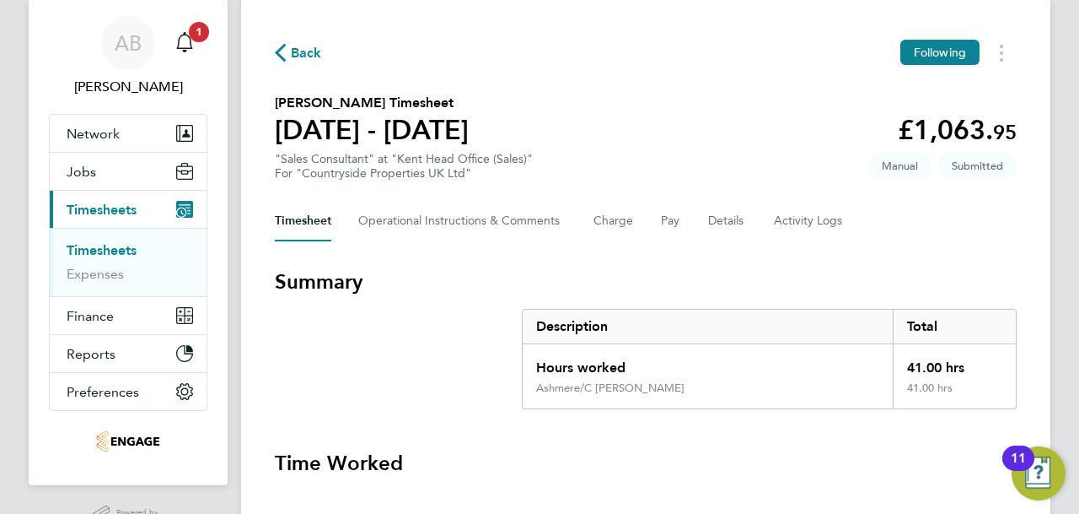
scroll to position [0, 0]
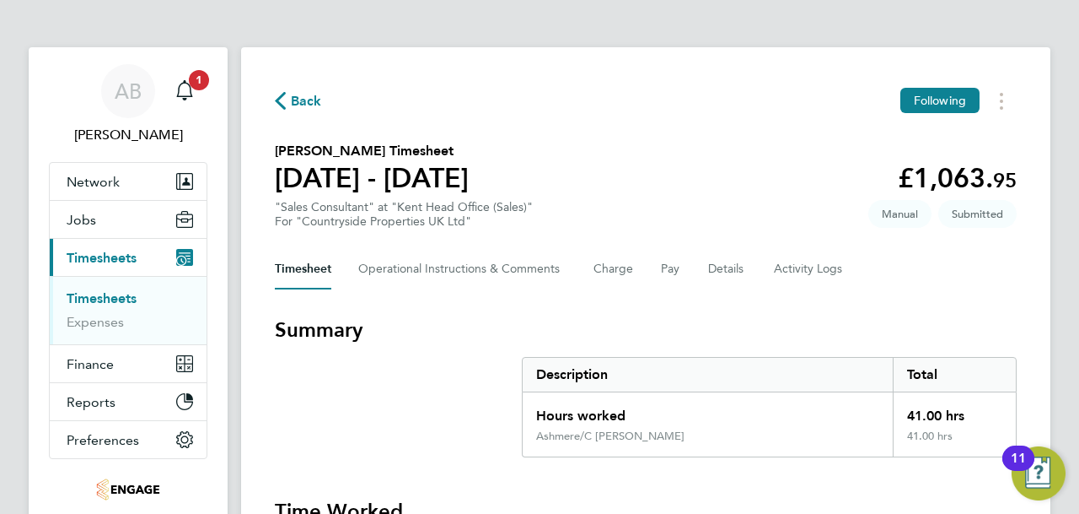
click at [280, 105] on icon "button" at bounding box center [280, 101] width 11 height 18
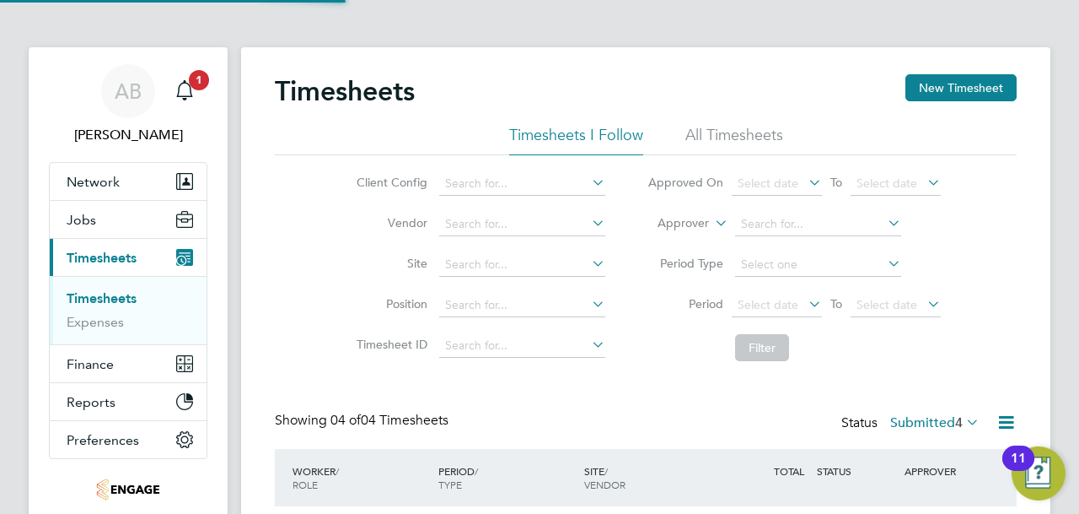
scroll to position [42, 146]
click at [965, 89] on button "New Timesheet" at bounding box center [961, 87] width 111 height 27
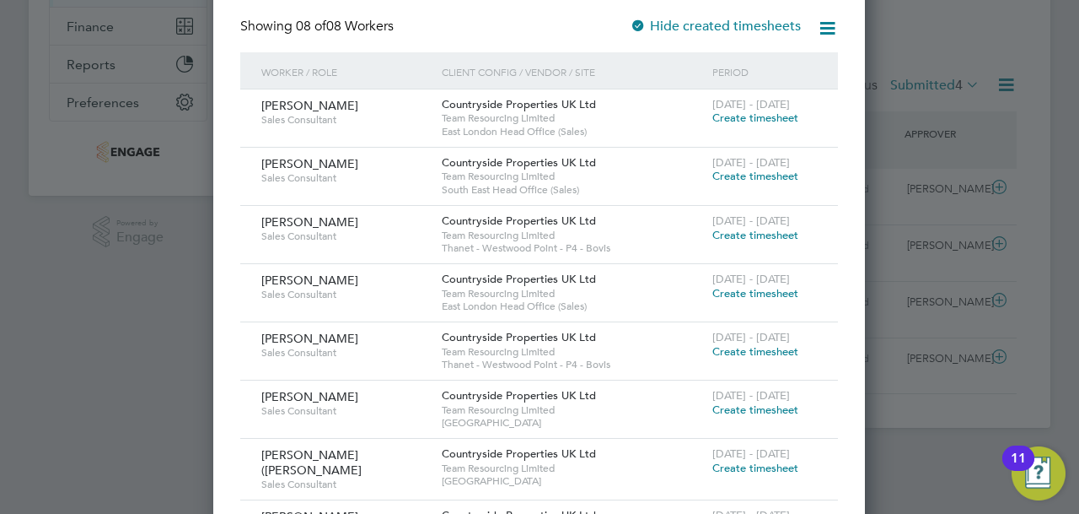
scroll to position [410, 0]
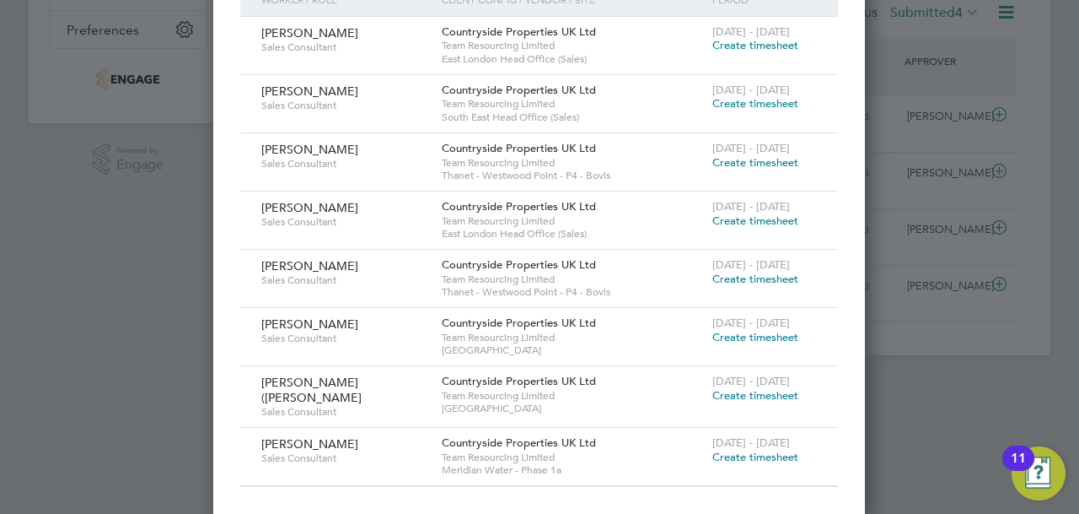
click at [739, 336] on span "Create timesheet" at bounding box center [756, 337] width 86 height 14
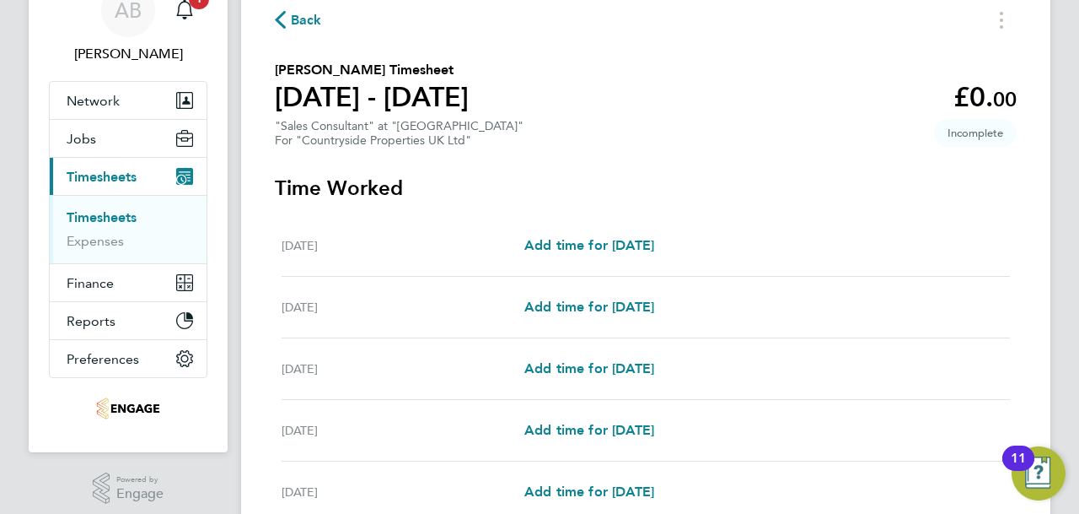
scroll to position [337, 0]
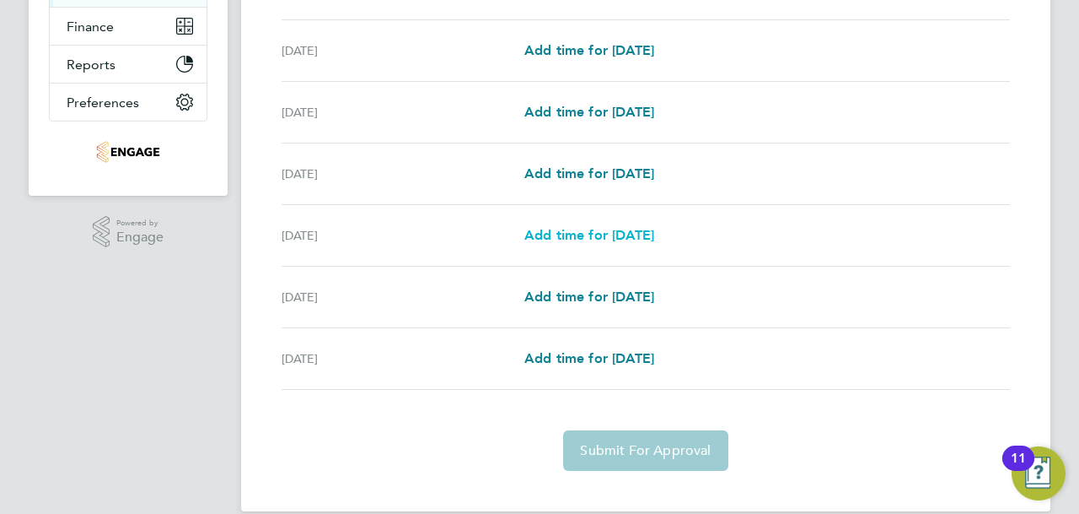
click at [595, 235] on span "Add time for [DATE]" at bounding box center [590, 235] width 130 height 16
select select "30"
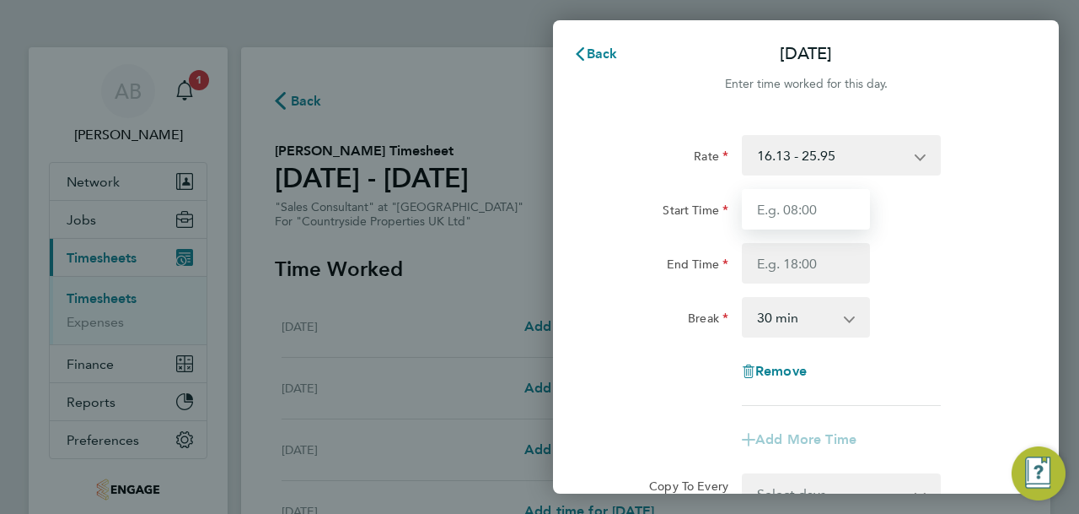
click at [809, 199] on input "Start Time" at bounding box center [806, 209] width 128 height 40
type input "09:30"
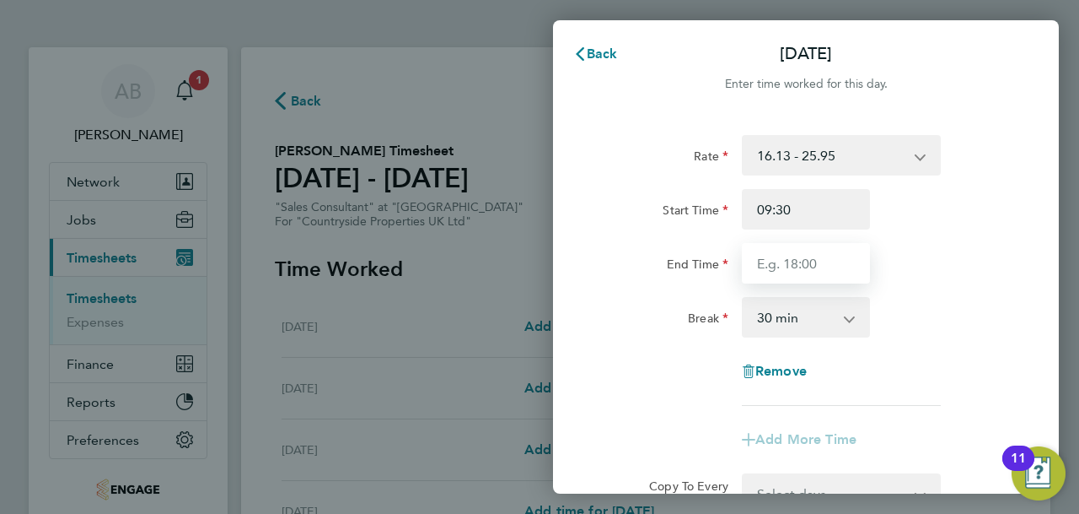
click at [783, 265] on input "End Time" at bounding box center [806, 263] width 128 height 40
click at [795, 268] on input "17:30" at bounding box center [806, 263] width 128 height 40
type input "17:00"
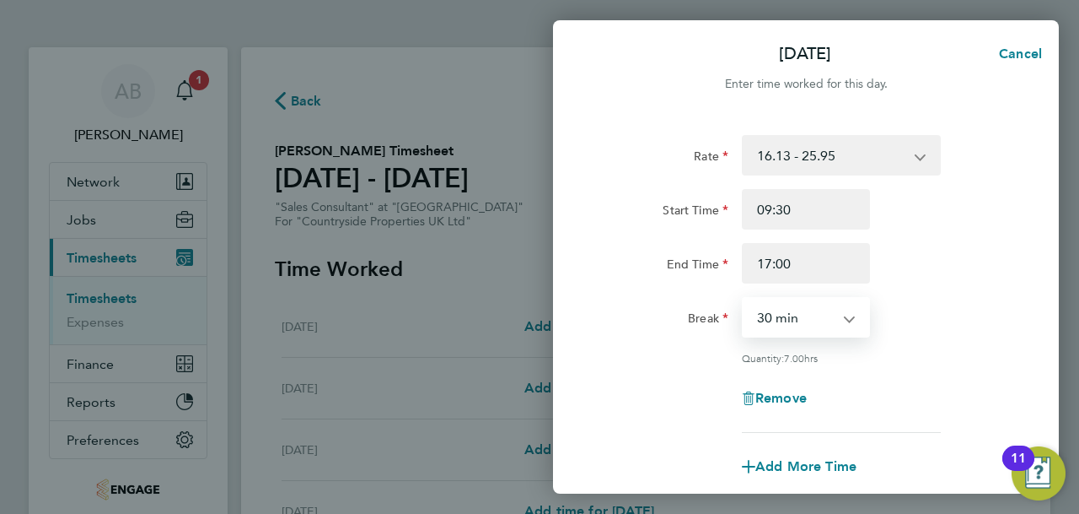
click at [813, 316] on select "0 min 15 min 30 min 45 min 60 min 75 min 90 min" at bounding box center [796, 317] width 105 height 37
select select "0"
click at [744, 299] on select "0 min 15 min 30 min 45 min 60 min 75 min 90 min" at bounding box center [796, 317] width 105 height 37
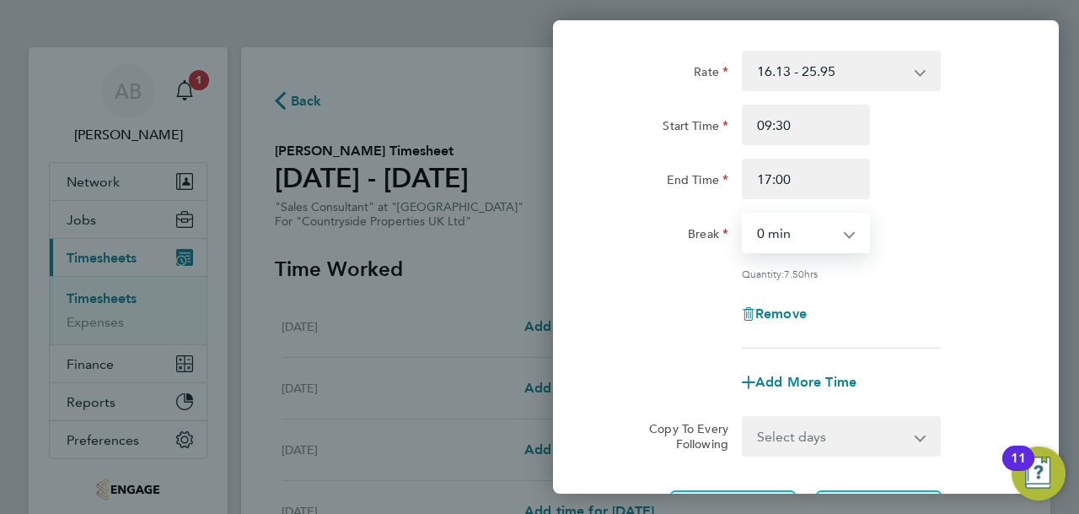
scroll to position [248, 0]
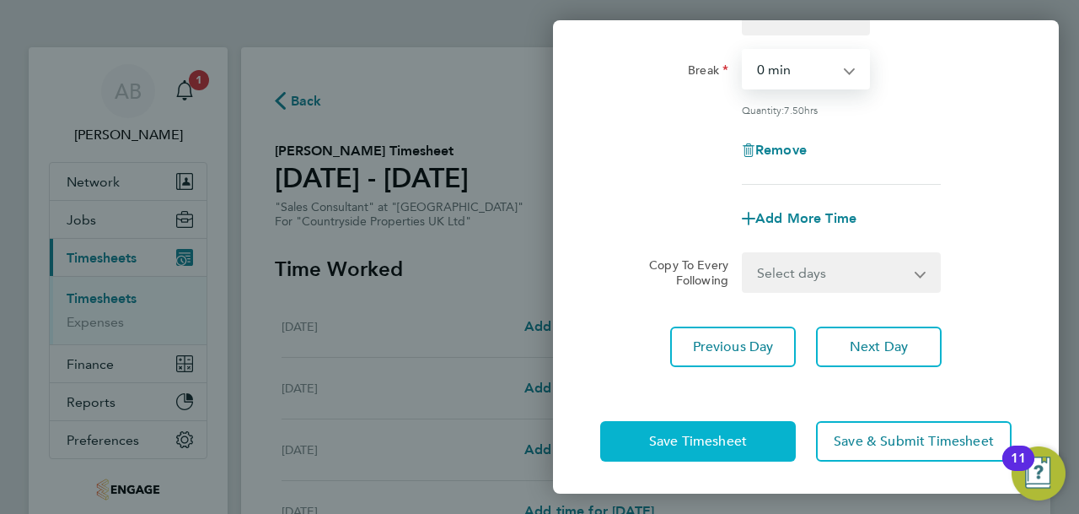
click at [749, 439] on button "Save Timesheet" at bounding box center [698, 441] width 196 height 40
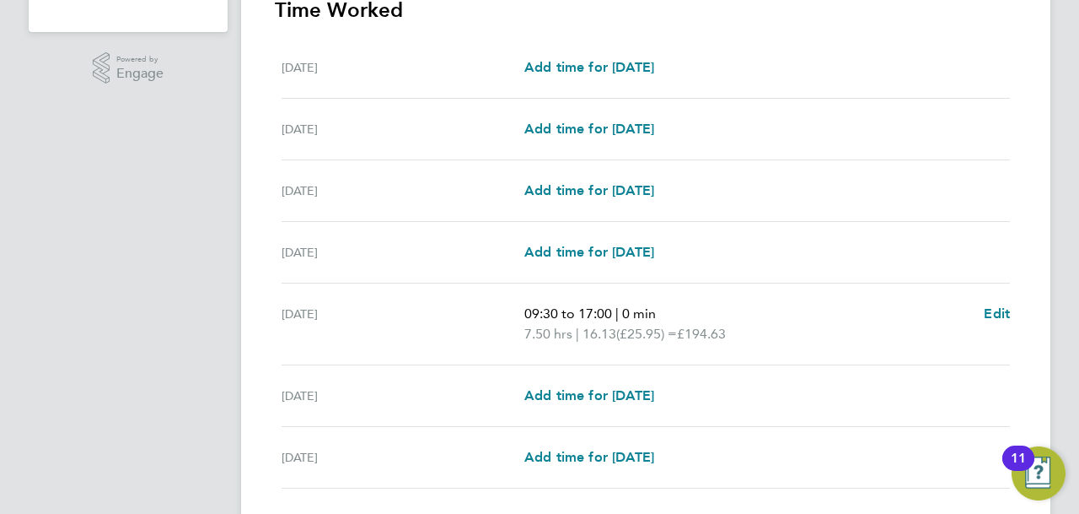
scroll to position [621, 0]
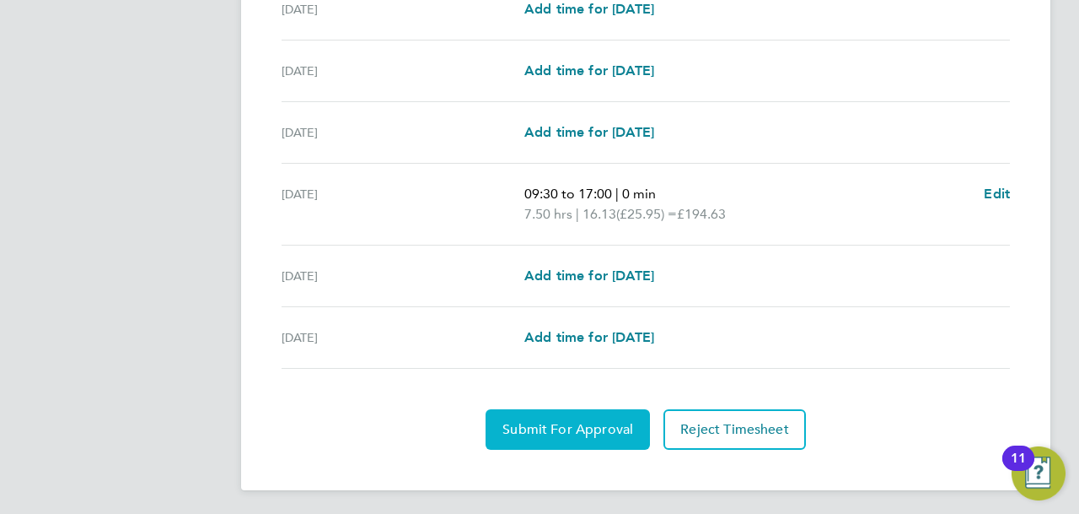
click at [595, 422] on span "Submit For Approval" at bounding box center [568, 429] width 131 height 17
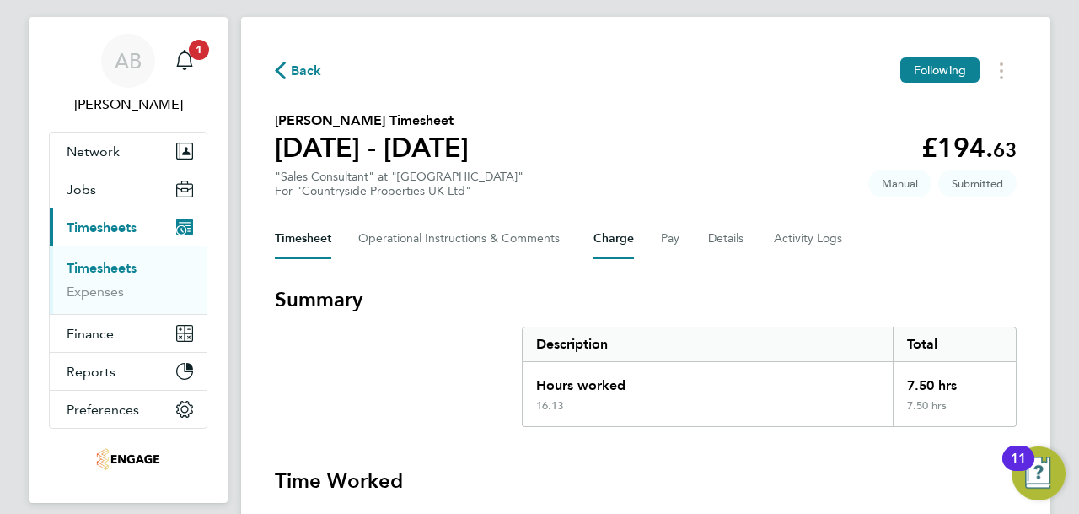
scroll to position [0, 0]
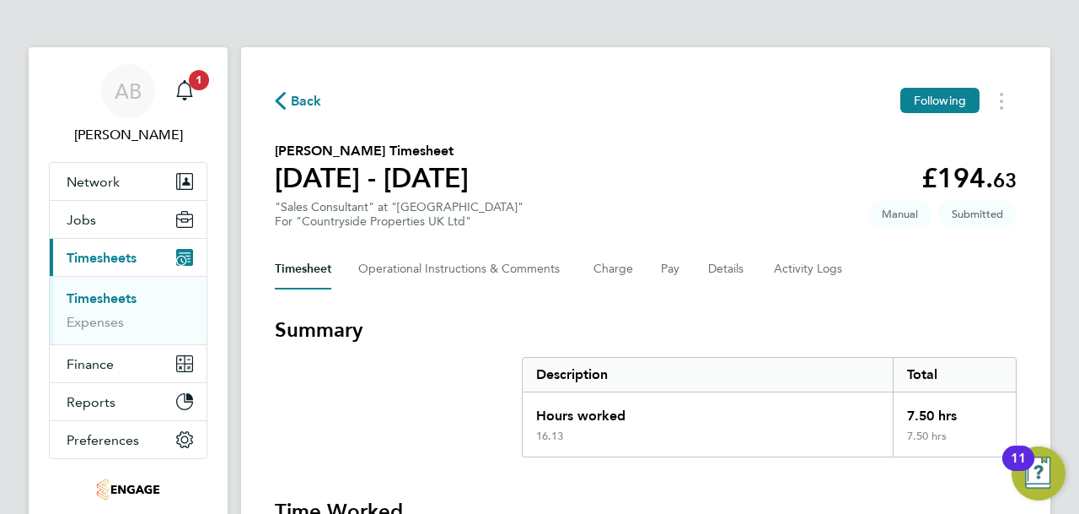
click at [289, 102] on span "Back" at bounding box center [298, 100] width 47 height 16
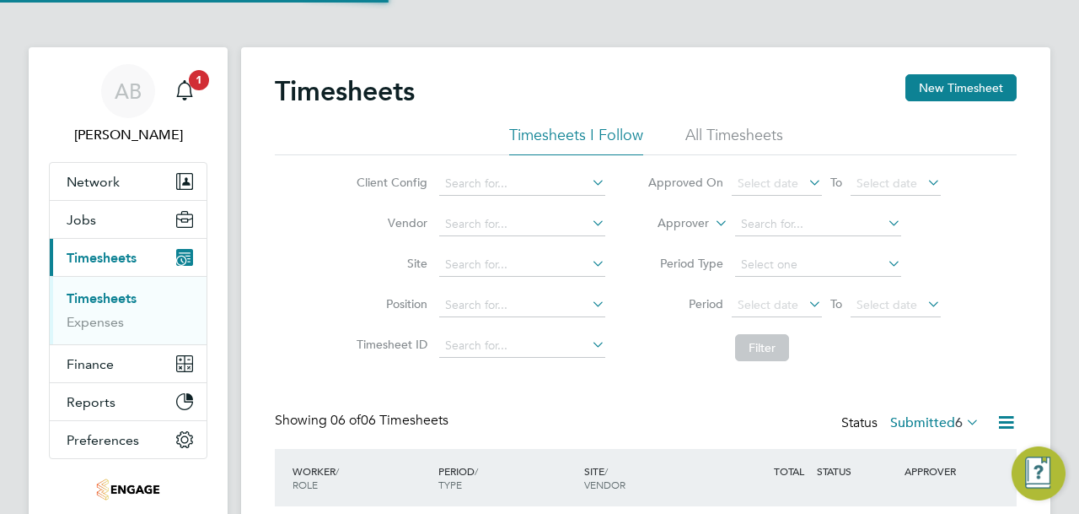
scroll to position [42, 146]
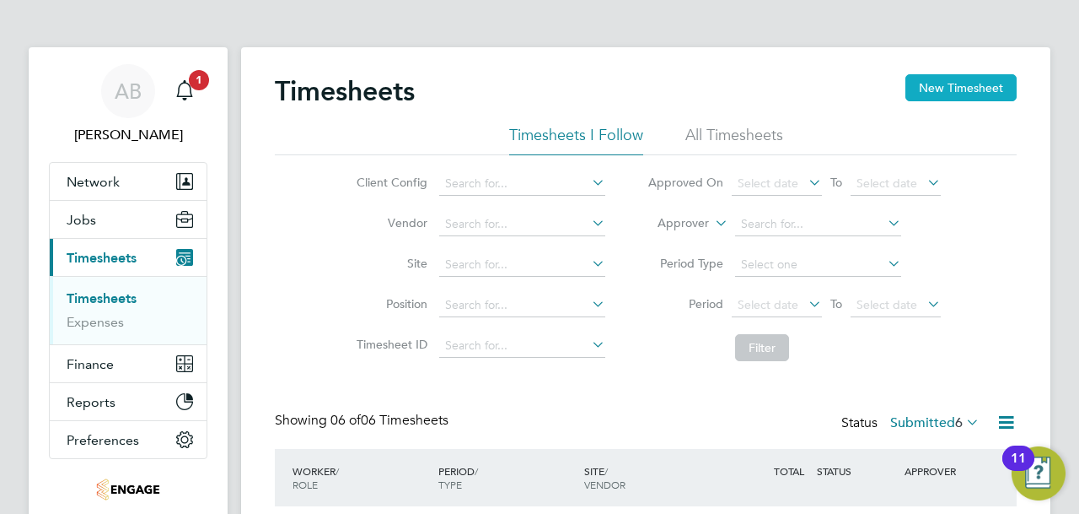
drag, startPoint x: 985, startPoint y: 90, endPoint x: 971, endPoint y: 100, distance: 17.5
click at [984, 90] on button "New Timesheet" at bounding box center [961, 87] width 111 height 27
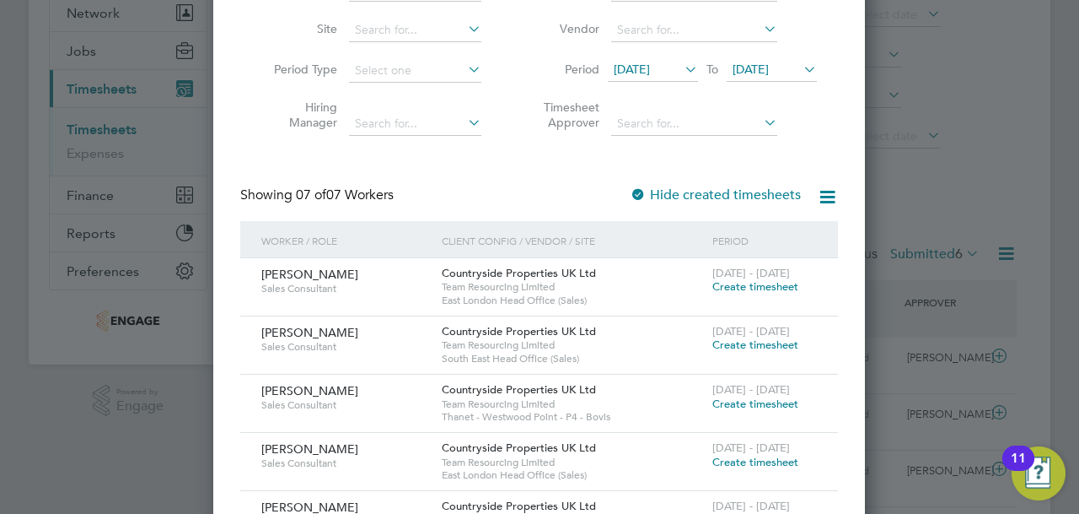
scroll to position [253, 0]
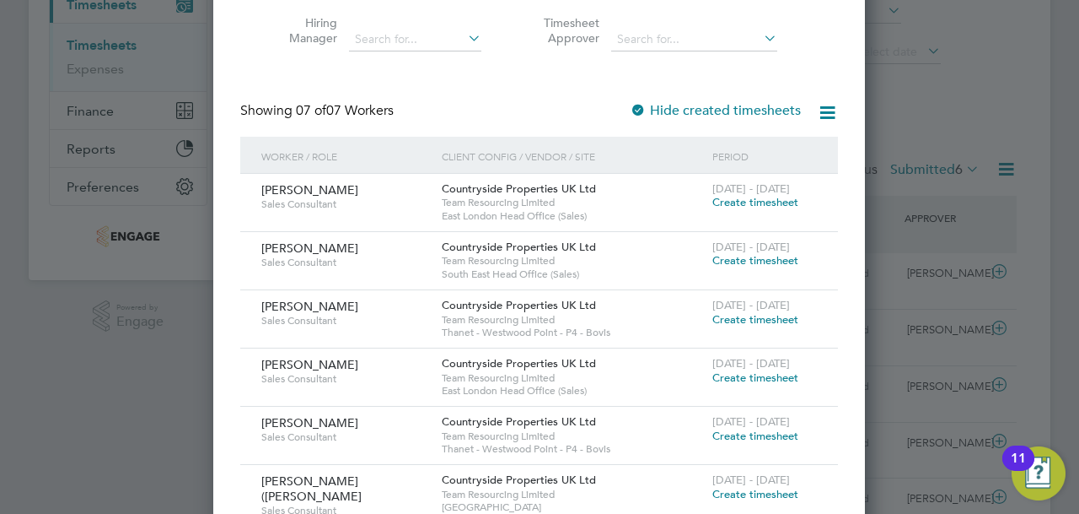
click at [762, 379] on span "Create timesheet" at bounding box center [756, 377] width 86 height 14
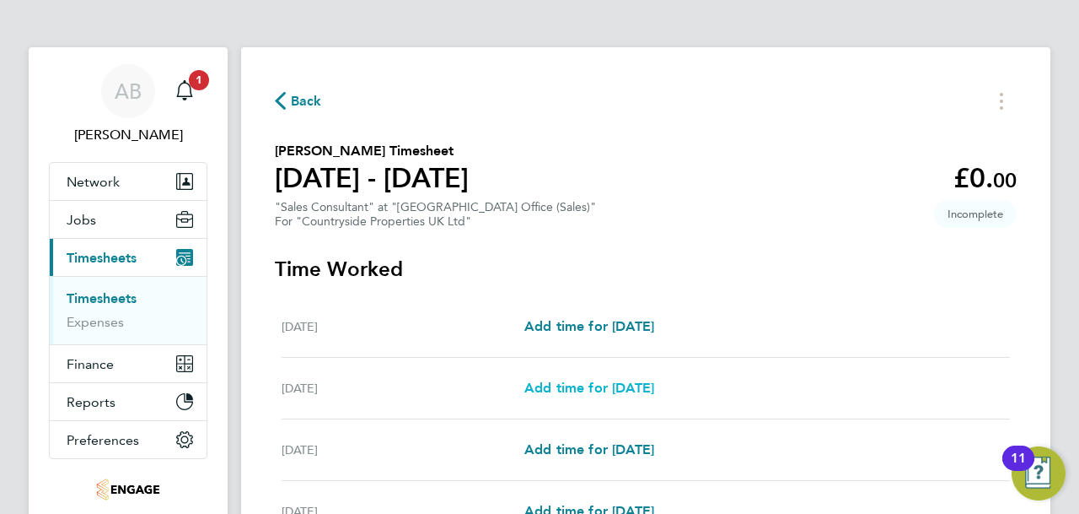
click at [614, 393] on span "Add time for [DATE]" at bounding box center [590, 387] width 130 height 16
select select "30"
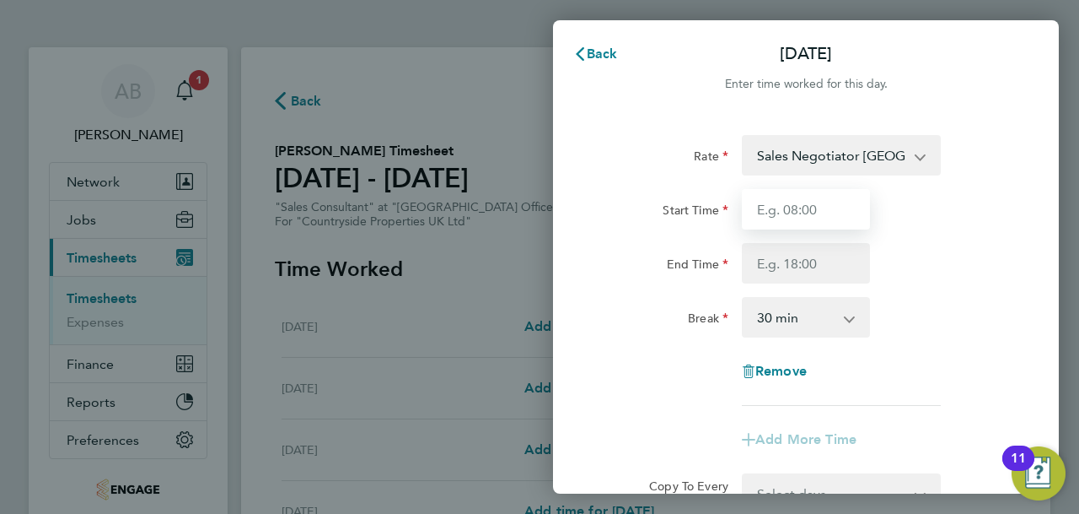
click at [848, 206] on input "Start Time" at bounding box center [806, 209] width 128 height 40
type input "09:30"
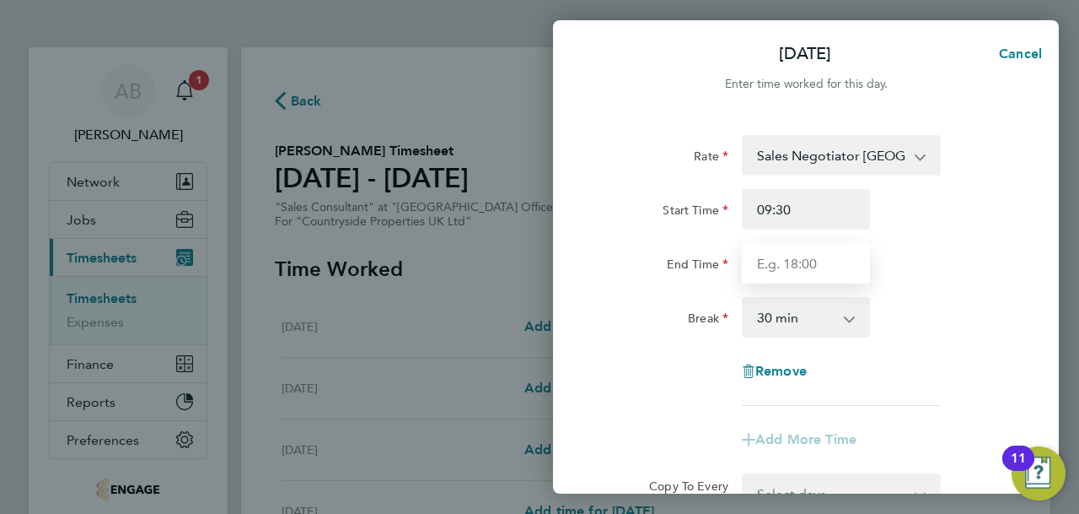
click at [783, 268] on input "End Time" at bounding box center [806, 263] width 128 height 40
click at [797, 264] on input "End Time" at bounding box center [806, 263] width 128 height 40
type input "17:00"
click at [783, 318] on select "0 min 15 min 30 min 45 min 60 min 75 min 90 min" at bounding box center [796, 317] width 105 height 37
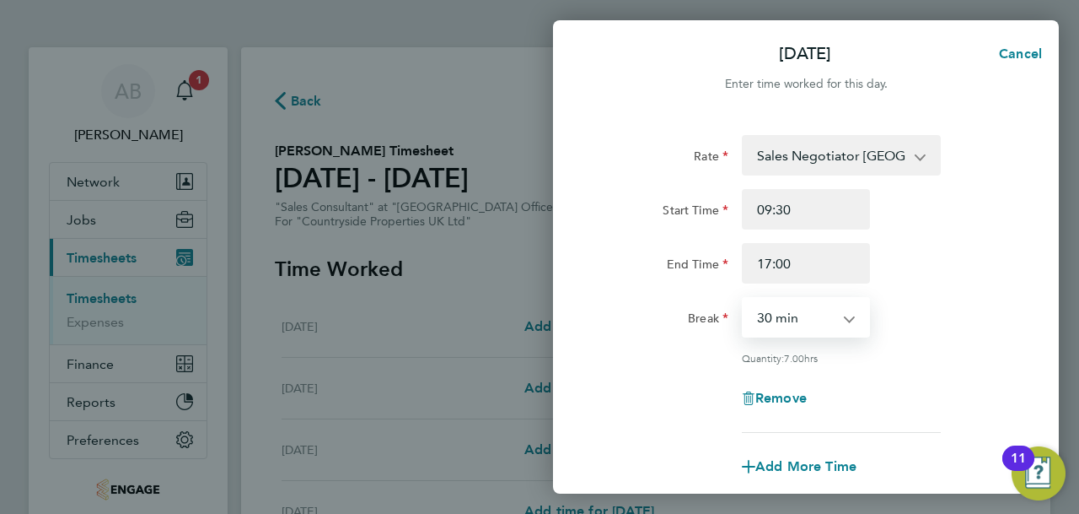
select select "0"
click at [744, 299] on select "0 min 15 min 30 min 45 min 60 min 75 min 90 min" at bounding box center [796, 317] width 105 height 37
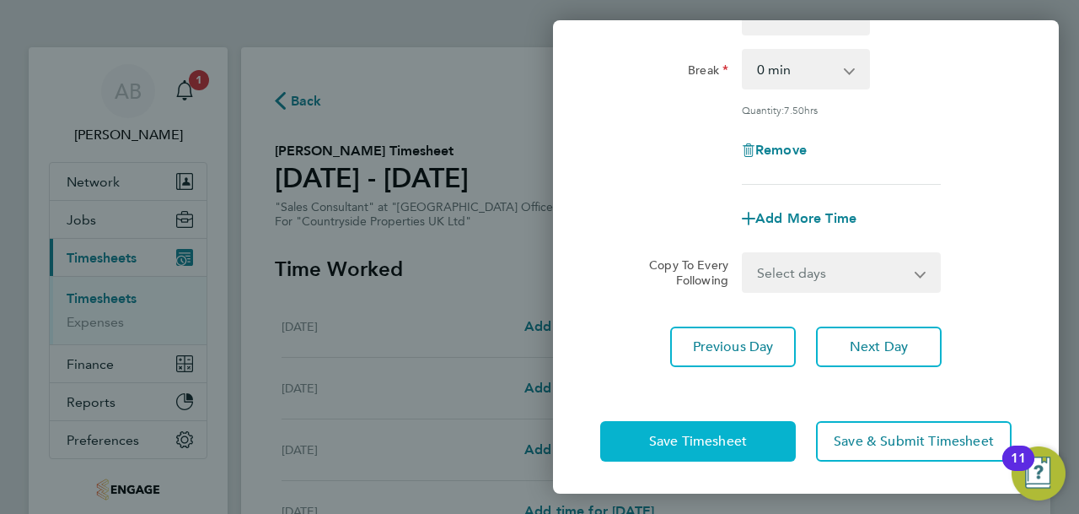
click at [745, 433] on span "Save Timesheet" at bounding box center [698, 441] width 98 height 17
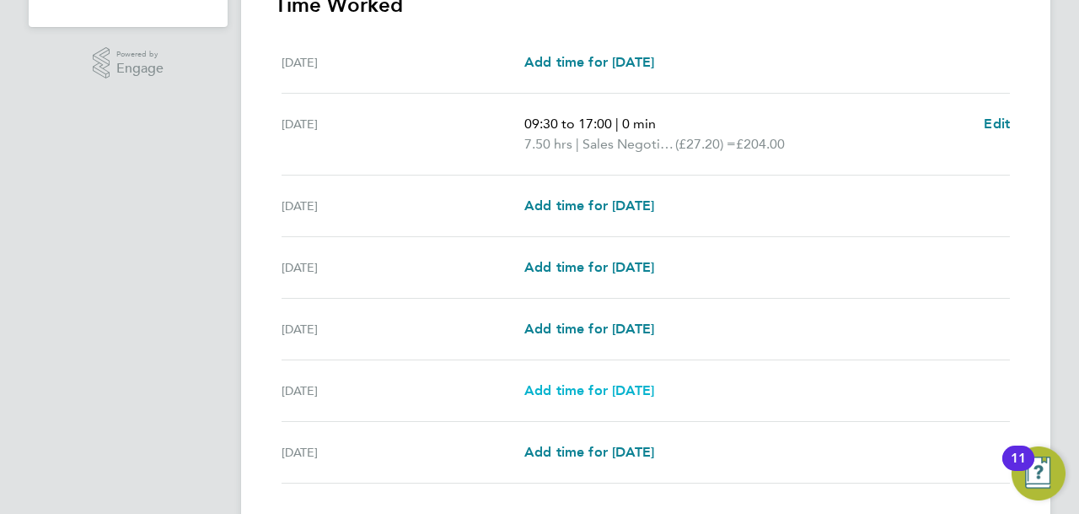
click at [599, 389] on span "Add time for [DATE]" at bounding box center [590, 390] width 130 height 16
select select "30"
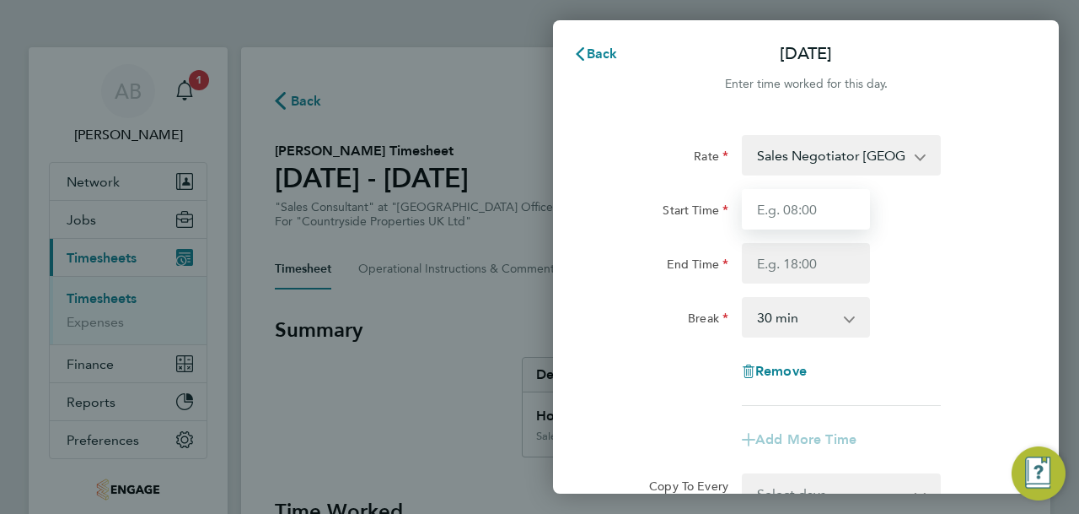
click at [834, 208] on input "Start Time" at bounding box center [806, 209] width 128 height 40
type input "09:30"
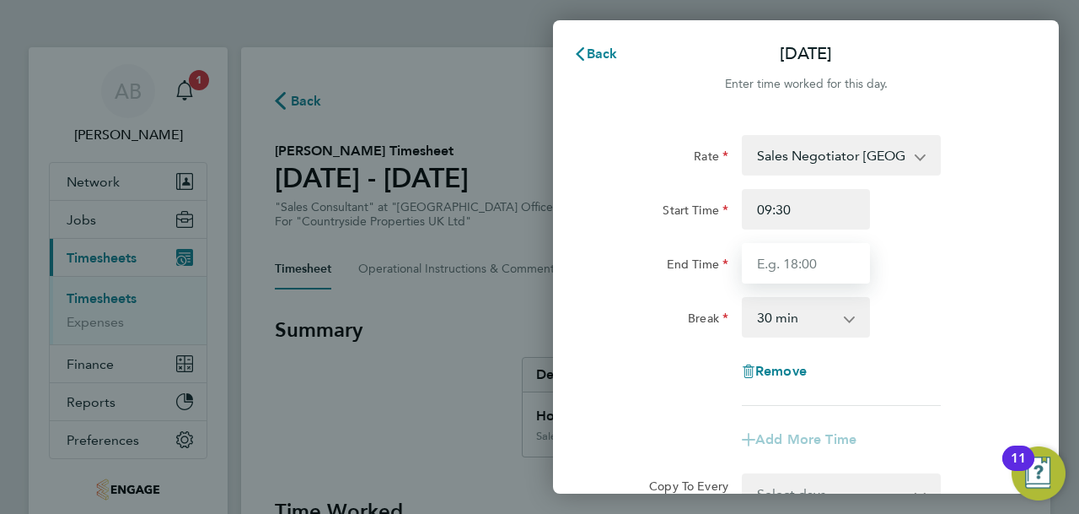
click at [794, 267] on input "End Time" at bounding box center [806, 263] width 128 height 40
type input "17:00"
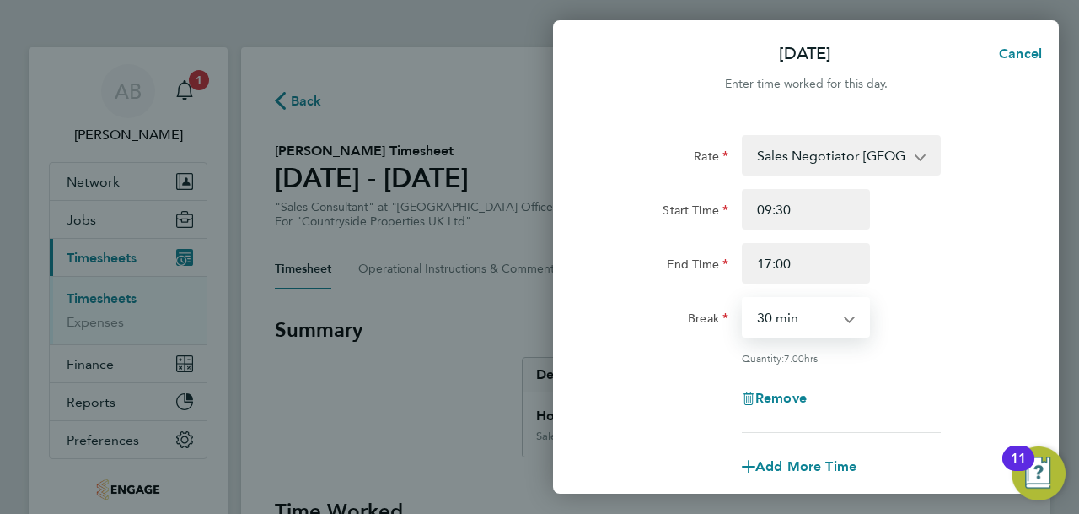
click at [790, 321] on select "0 min 15 min 30 min 45 min 60 min 75 min 90 min" at bounding box center [796, 317] width 105 height 37
select select "0"
click at [744, 299] on select "0 min 15 min 30 min 45 min 60 min 75 min 90 min" at bounding box center [796, 317] width 105 height 37
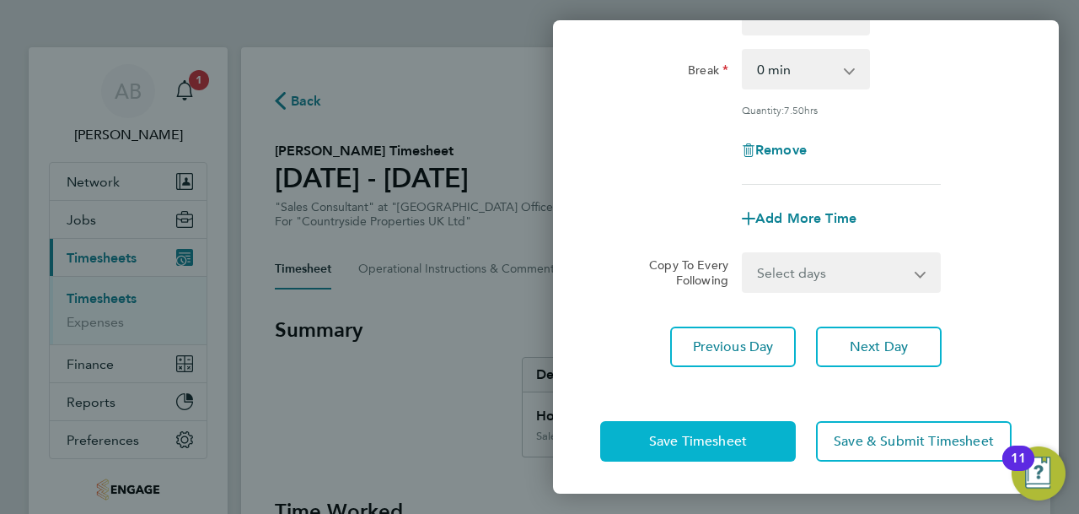
click at [734, 433] on span "Save Timesheet" at bounding box center [698, 441] width 98 height 17
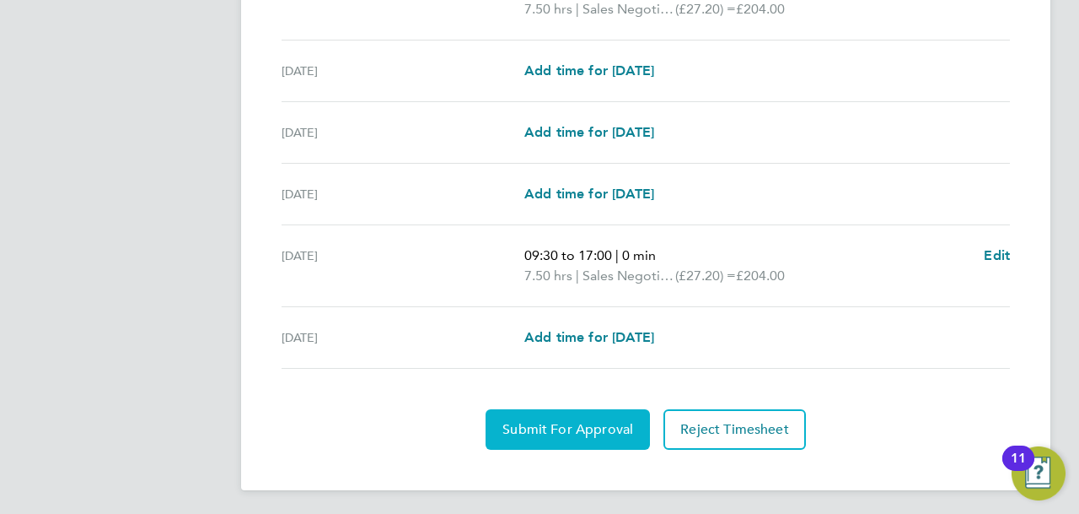
click at [600, 428] on span "Submit For Approval" at bounding box center [568, 429] width 131 height 17
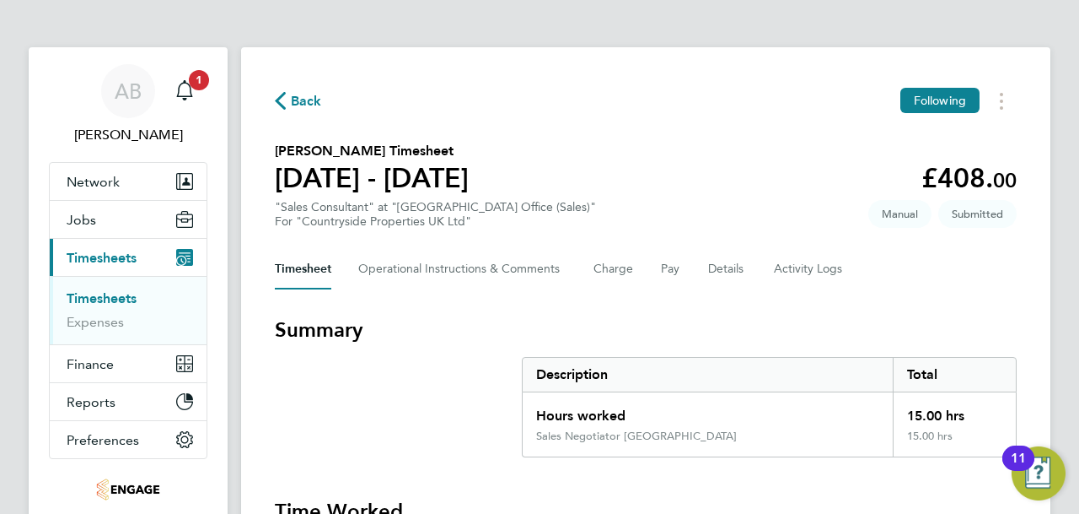
click at [280, 104] on icon "button" at bounding box center [280, 101] width 11 height 18
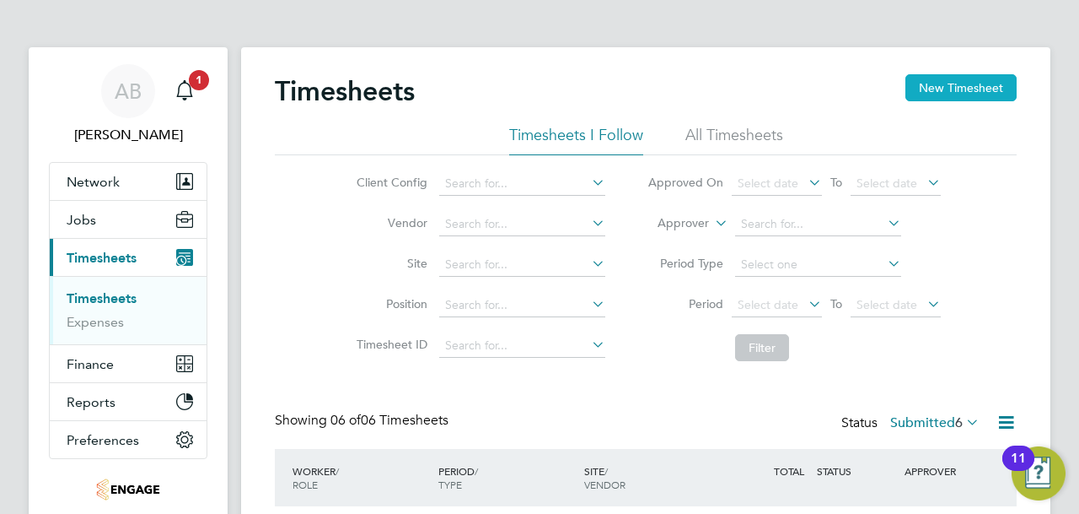
click at [982, 83] on button "New Timesheet" at bounding box center [961, 87] width 111 height 27
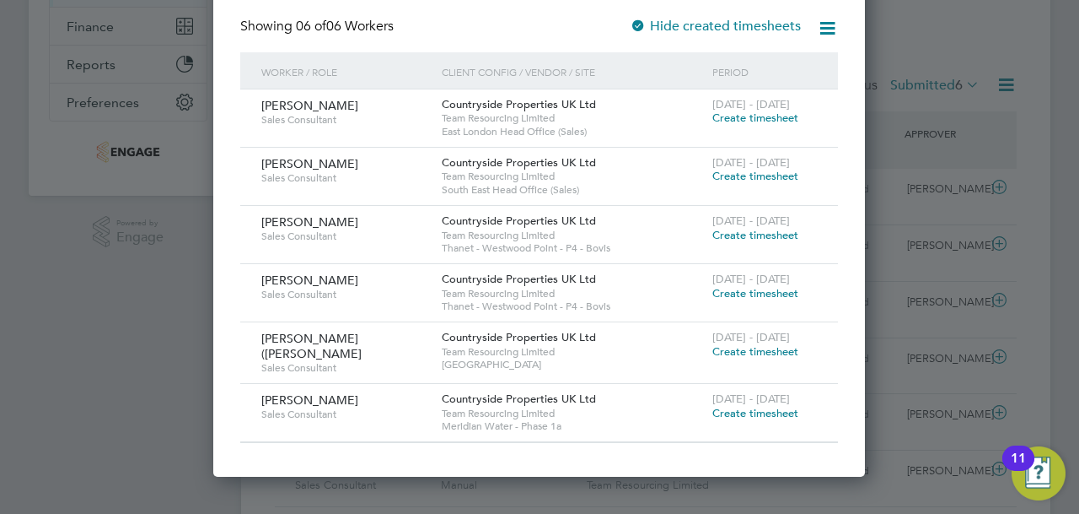
click at [730, 230] on span "Create timesheet" at bounding box center [756, 235] width 86 height 14
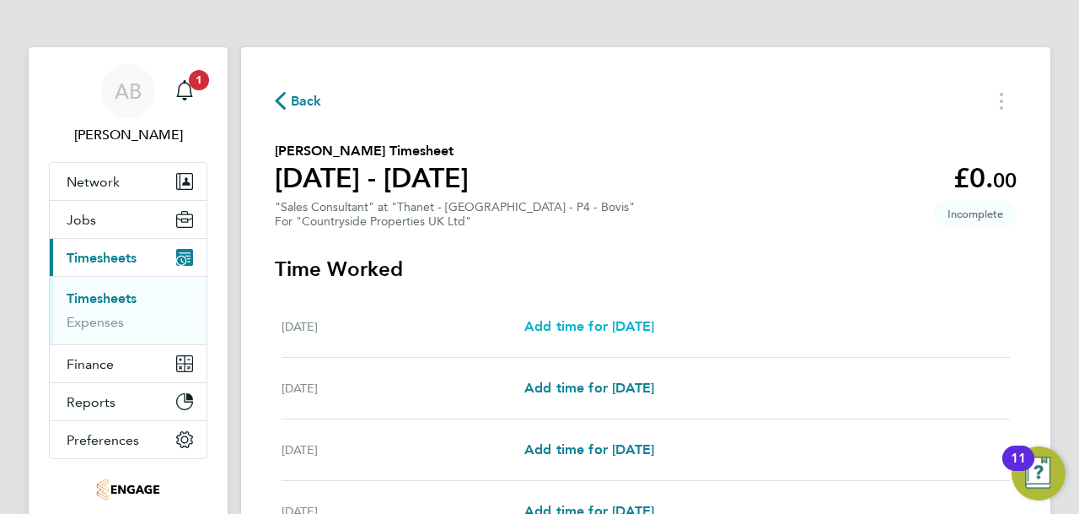
click at [611, 318] on span "Add time for [DATE]" at bounding box center [590, 326] width 130 height 16
select select "30"
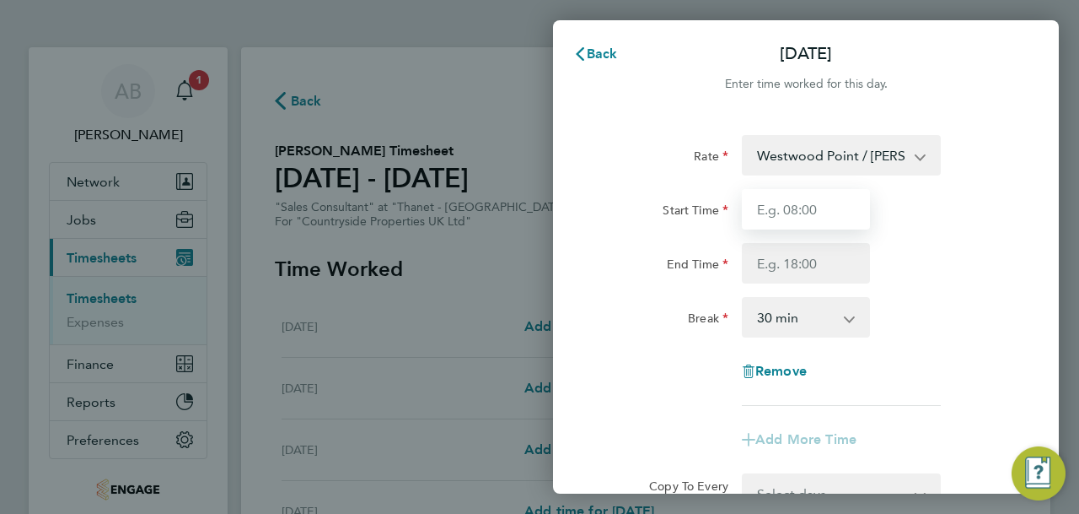
click at [804, 194] on input "Start Time" at bounding box center [806, 209] width 128 height 40
type input "09:30"
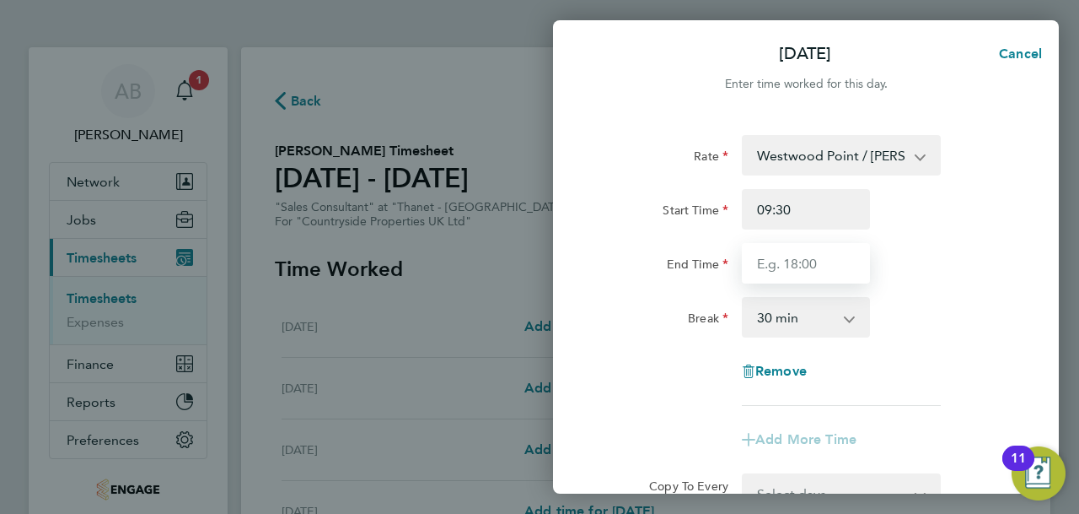
click at [773, 277] on input "End Time" at bounding box center [806, 263] width 128 height 40
type input "17:30"
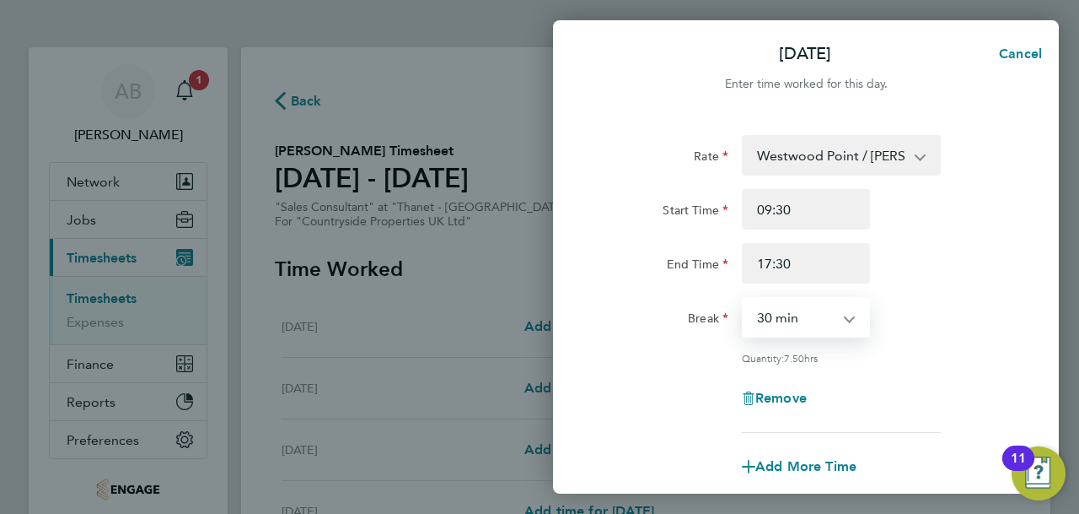
click at [794, 319] on select "0 min 15 min 30 min 45 min 60 min 75 min 90 min" at bounding box center [796, 317] width 105 height 37
select select "0"
click at [744, 299] on select "0 min 15 min 30 min 45 min 60 min 75 min 90 min" at bounding box center [796, 317] width 105 height 37
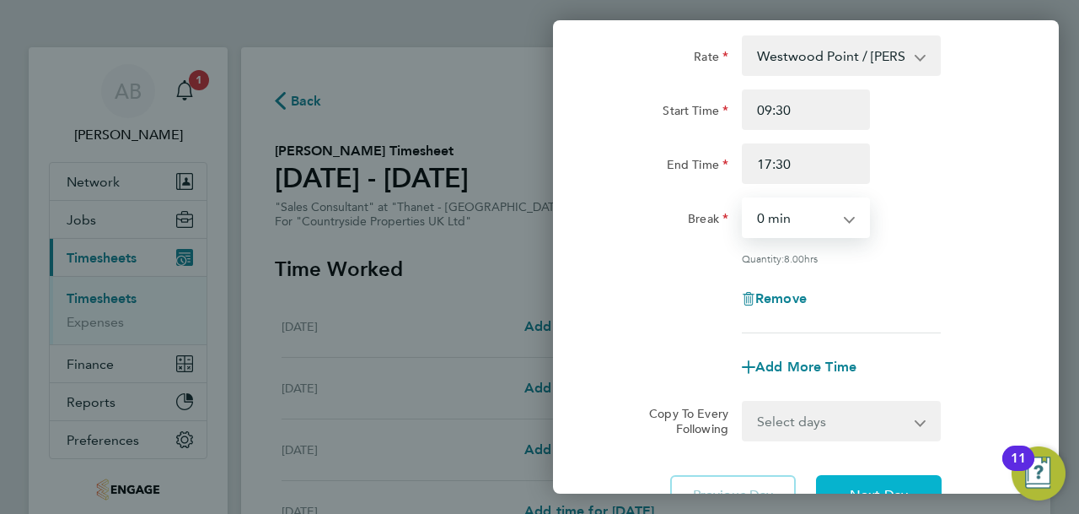
scroll to position [248, 0]
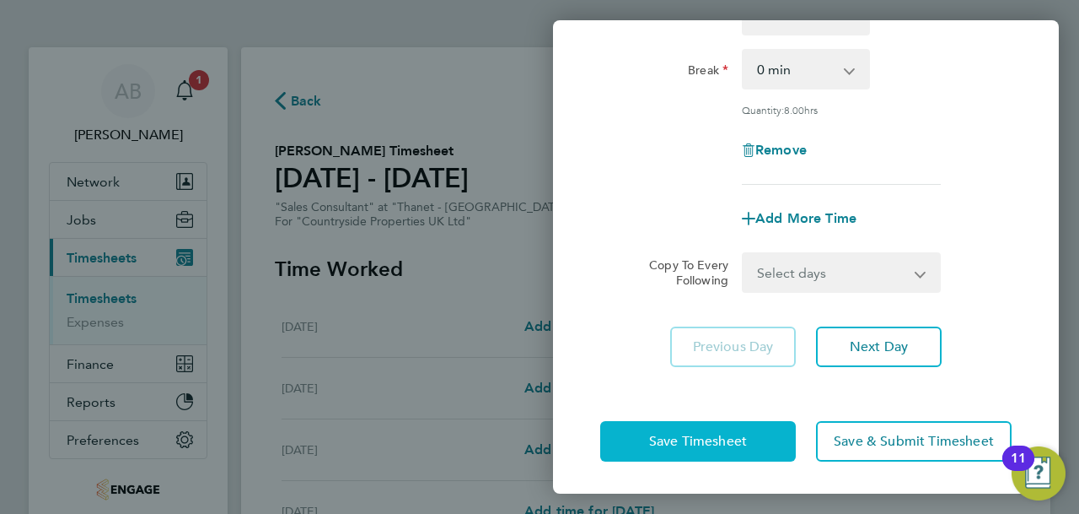
click at [749, 446] on button "Save Timesheet" at bounding box center [698, 441] width 196 height 40
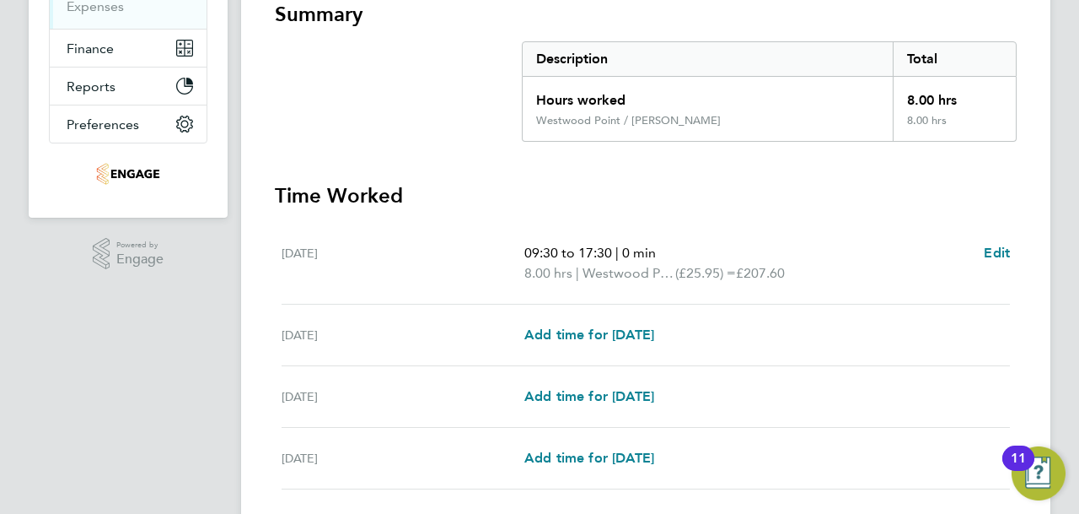
scroll to position [590, 0]
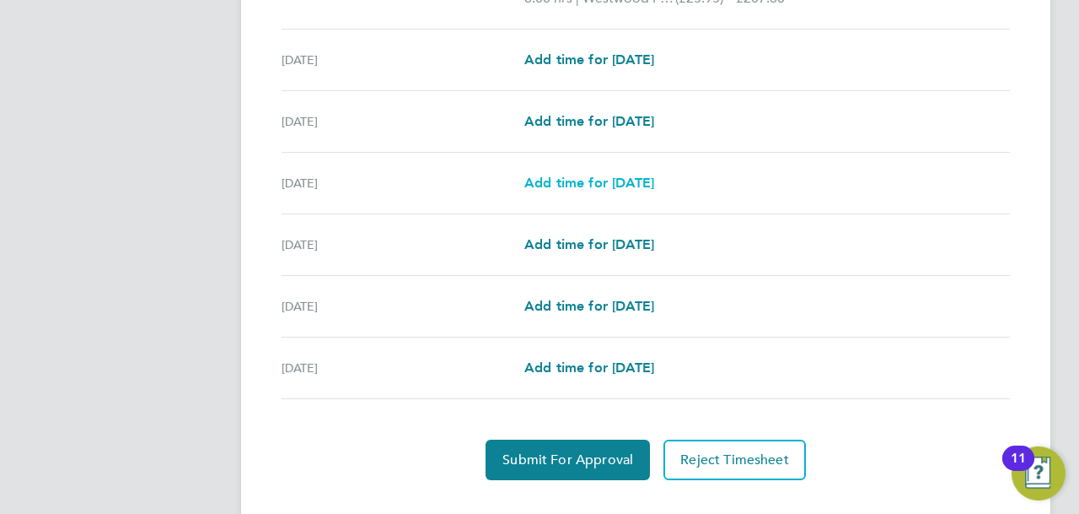
click at [587, 180] on span "Add time for [DATE]" at bounding box center [590, 183] width 130 height 16
select select "30"
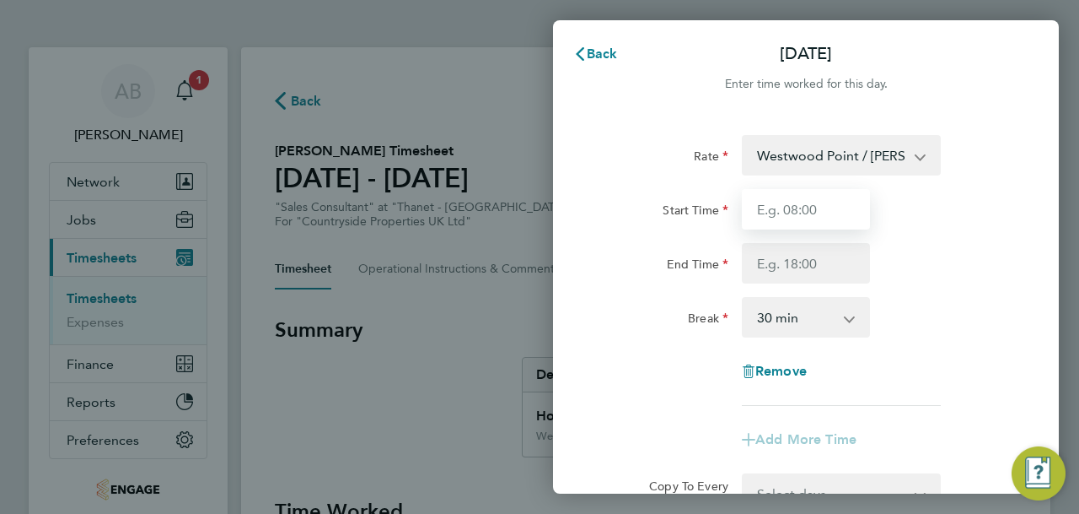
click at [786, 207] on input "Start Time" at bounding box center [806, 209] width 128 height 40
type input "09:30"
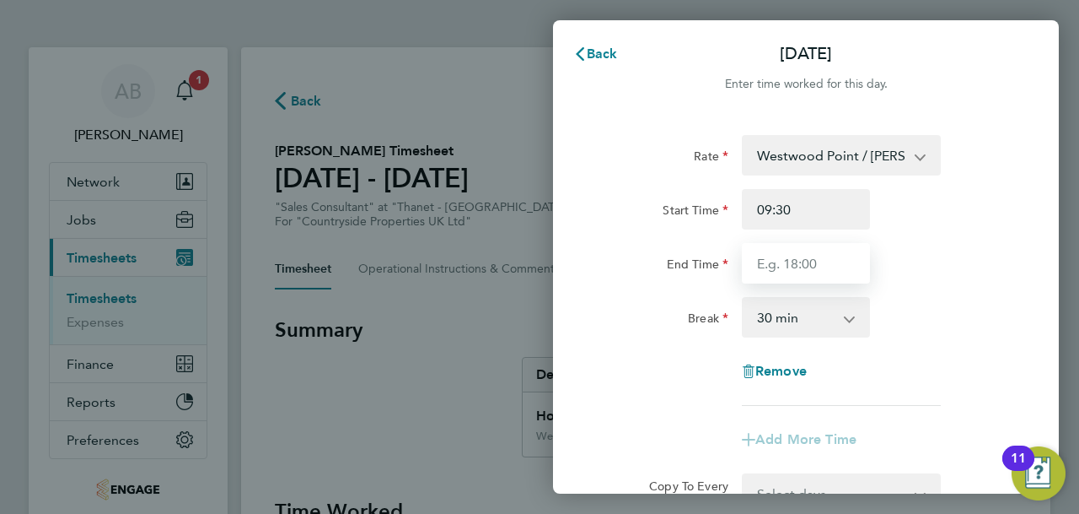
drag, startPoint x: 795, startPoint y: 229, endPoint x: 792, endPoint y: 263, distance: 34.7
click at [792, 263] on input "End Time" at bounding box center [806, 263] width 128 height 40
type input "17:30"
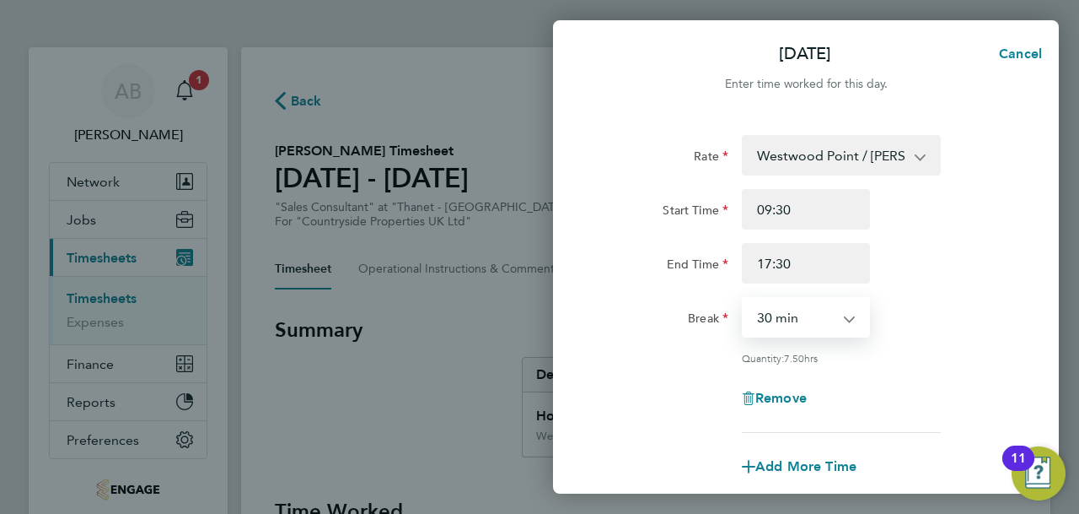
click at [810, 308] on select "0 min 15 min 30 min 45 min 60 min 75 min 90 min" at bounding box center [796, 317] width 105 height 37
select select "0"
click at [744, 299] on select "0 min 15 min 30 min 45 min 60 min 75 min 90 min" at bounding box center [796, 317] width 105 height 37
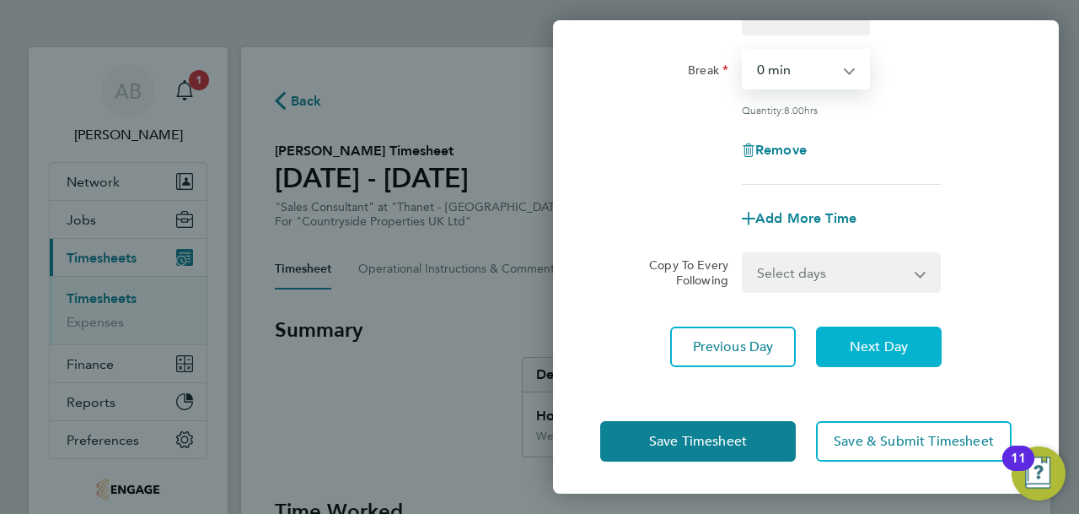
click at [872, 347] on span "Next Day" at bounding box center [879, 346] width 58 height 17
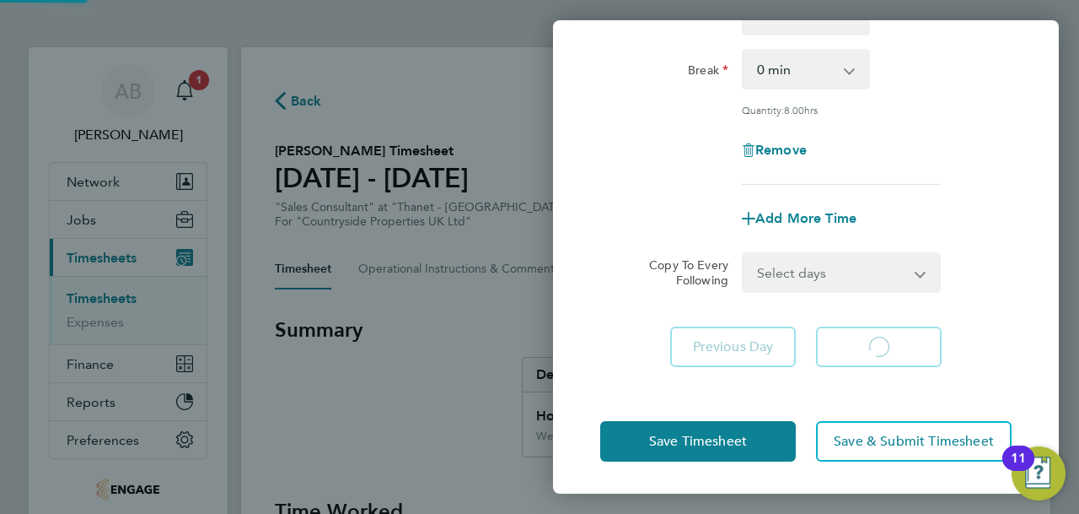
select select "30"
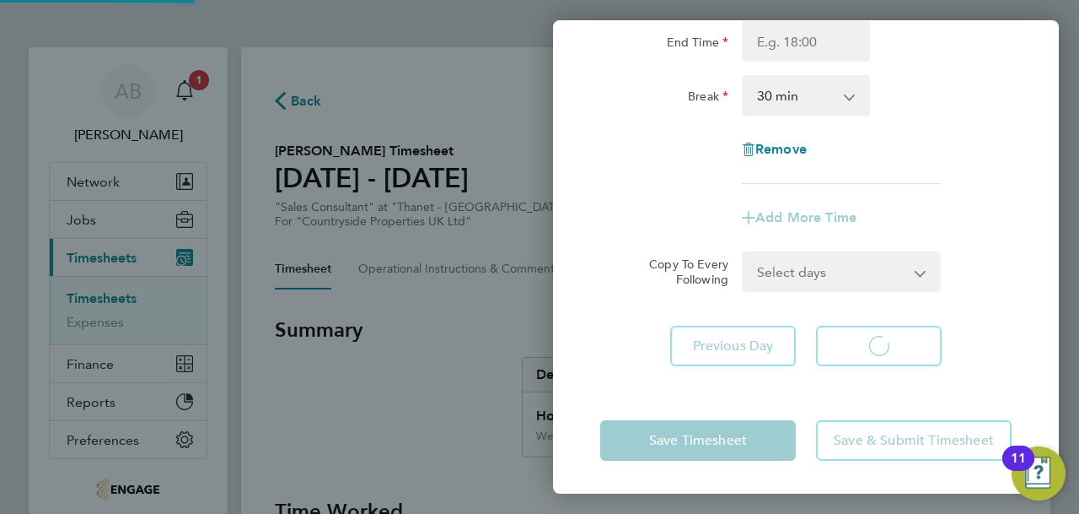
select select "30"
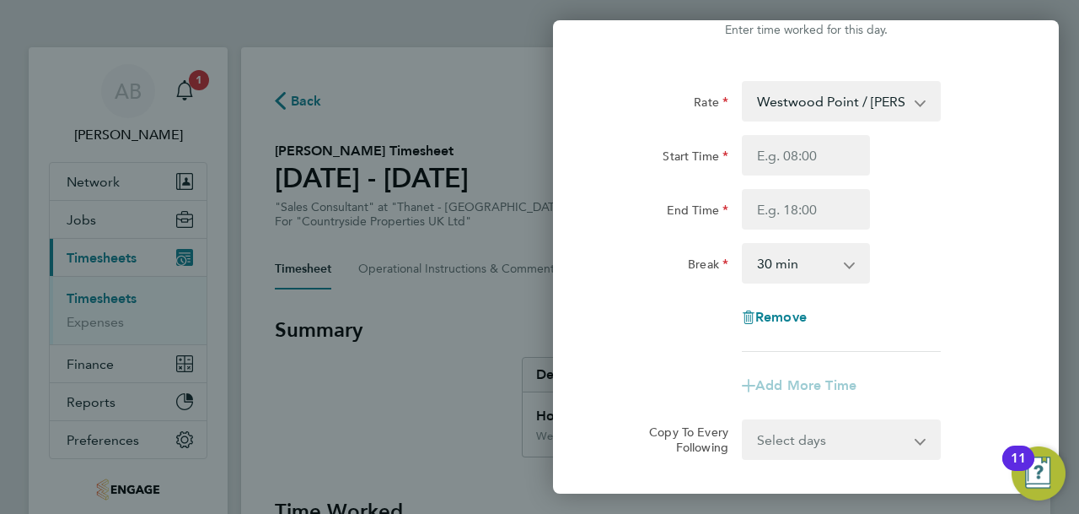
scroll to position [53, 0]
click at [805, 159] on input "Start Time" at bounding box center [806, 156] width 128 height 40
type input "09:30"
drag, startPoint x: 806, startPoint y: 173, endPoint x: 793, endPoint y: 215, distance: 44.3
click at [793, 215] on input "End Time" at bounding box center [806, 210] width 128 height 40
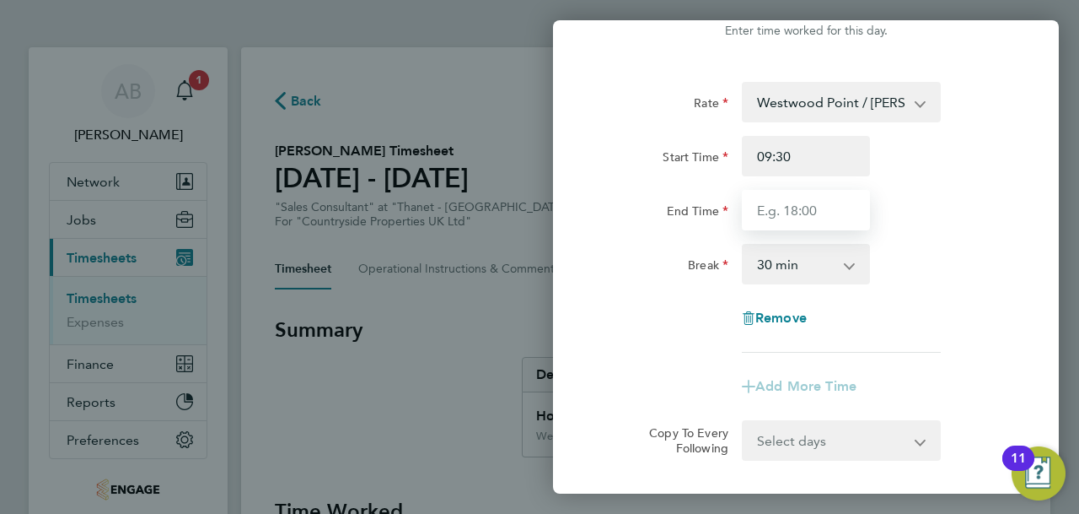
type input "17:30"
click at [811, 274] on select "0 min 15 min 30 min 45 min 60 min 75 min 90 min" at bounding box center [796, 263] width 105 height 37
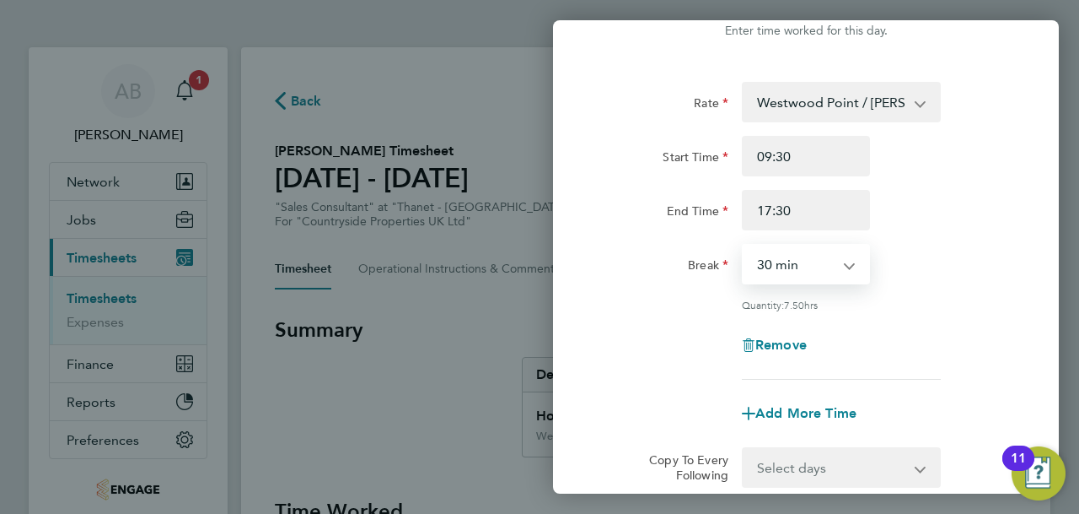
select select "0"
click at [744, 245] on select "0 min 15 min 30 min 45 min 60 min 75 min 90 min" at bounding box center [796, 263] width 105 height 37
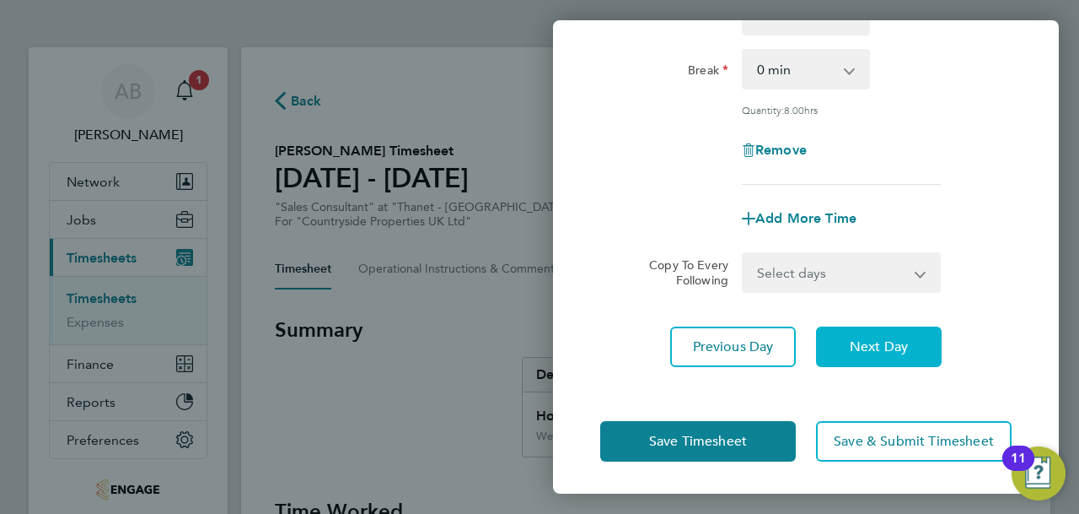
click at [860, 353] on button "Next Day" at bounding box center [879, 346] width 126 height 40
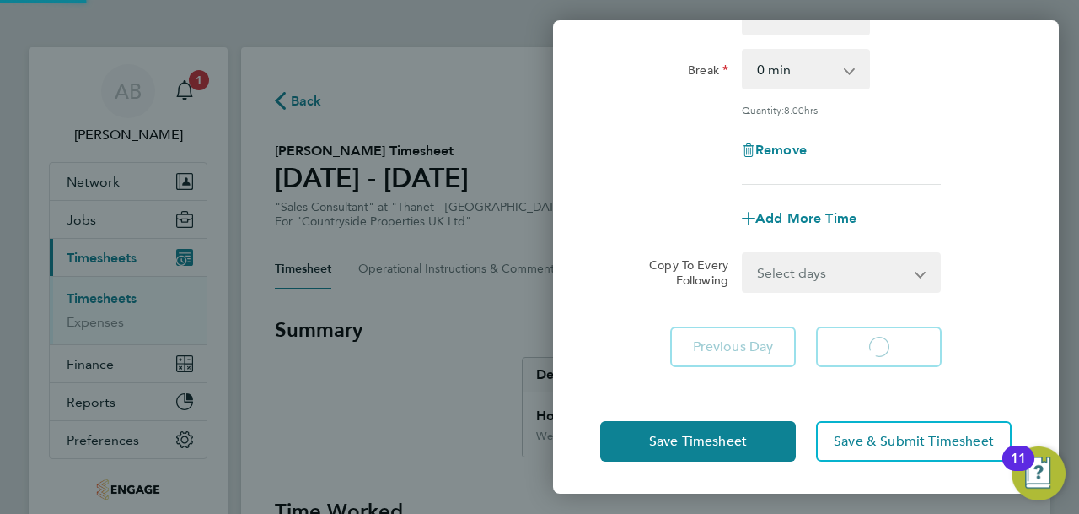
select select "30"
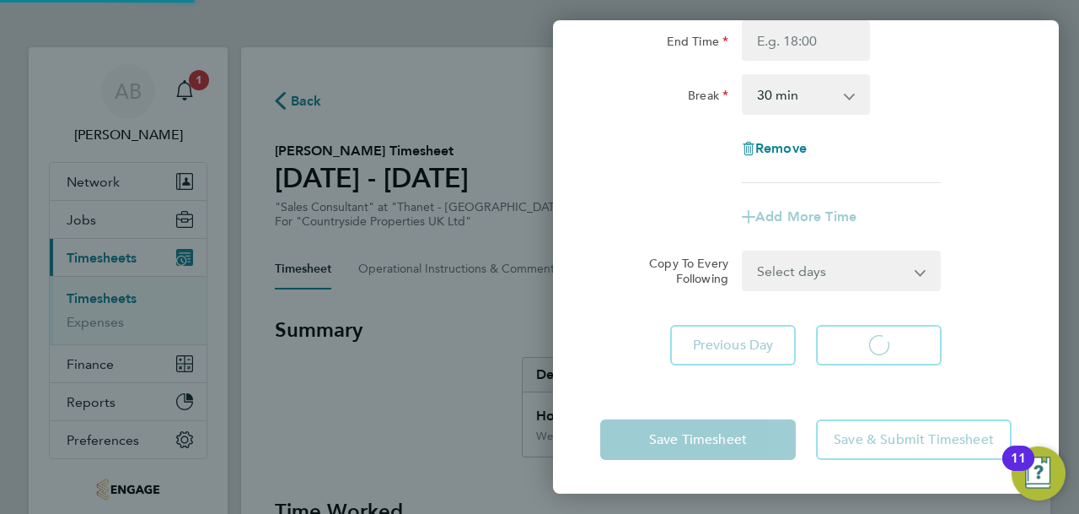
scroll to position [222, 0]
select select "30"
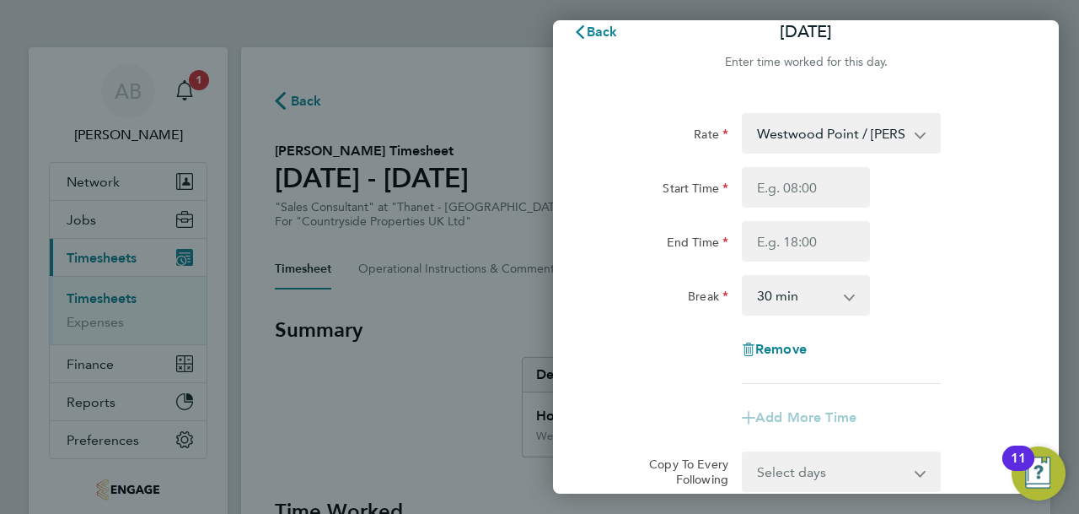
scroll to position [0, 0]
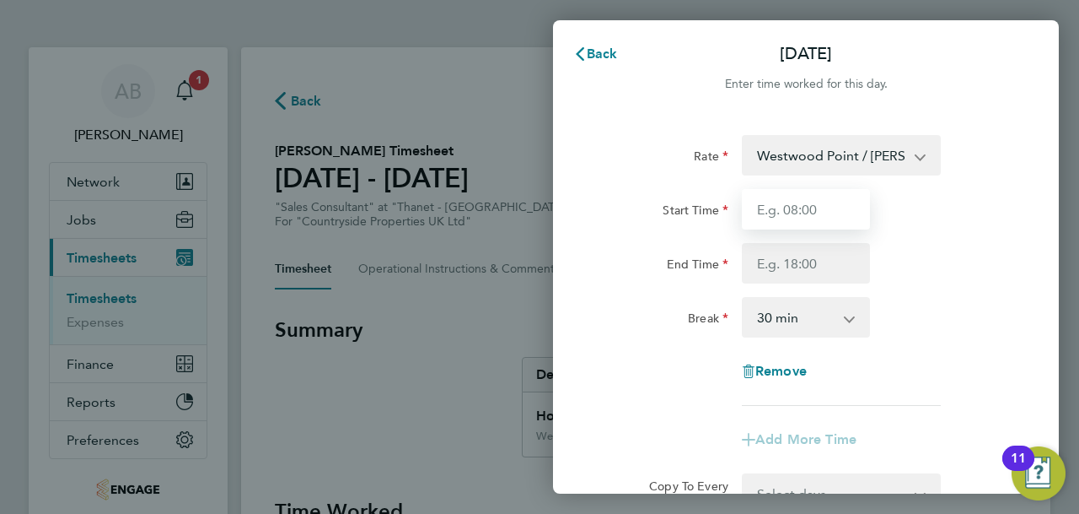
click at [818, 205] on input "Start Time" at bounding box center [806, 209] width 128 height 40
type input "09:30"
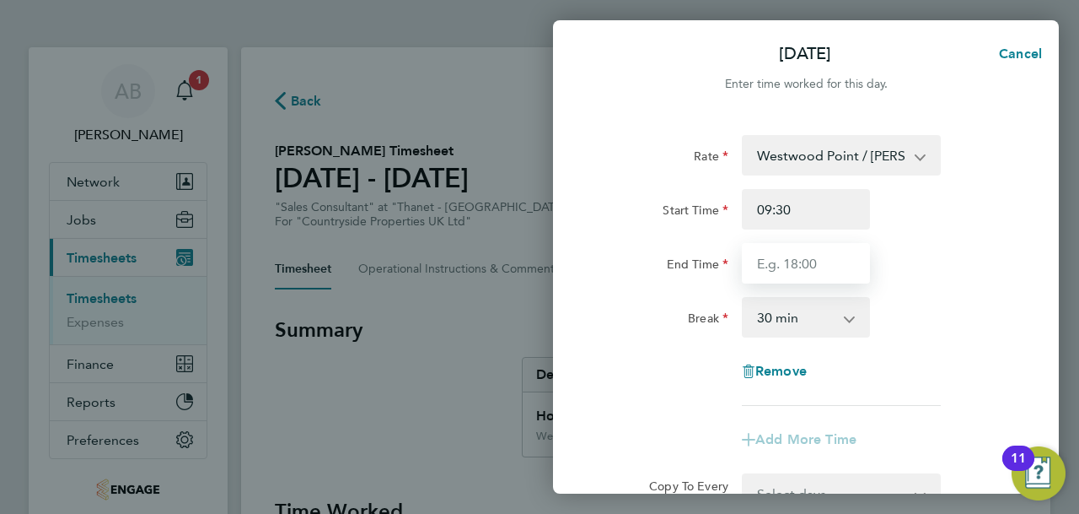
click at [805, 266] on input "End Time" at bounding box center [806, 263] width 128 height 40
type input "17:30"
click at [839, 325] on select "0 min 15 min 30 min 45 min 60 min 75 min 90 min" at bounding box center [796, 317] width 105 height 37
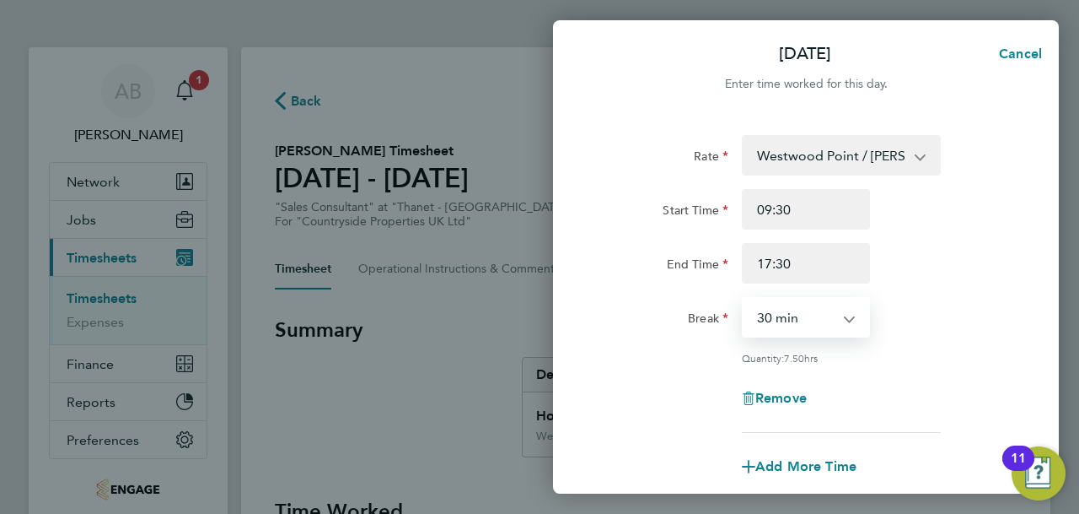
select select "0"
click at [744, 299] on select "0 min 15 min 30 min 45 min 60 min 75 min 90 min" at bounding box center [796, 317] width 105 height 37
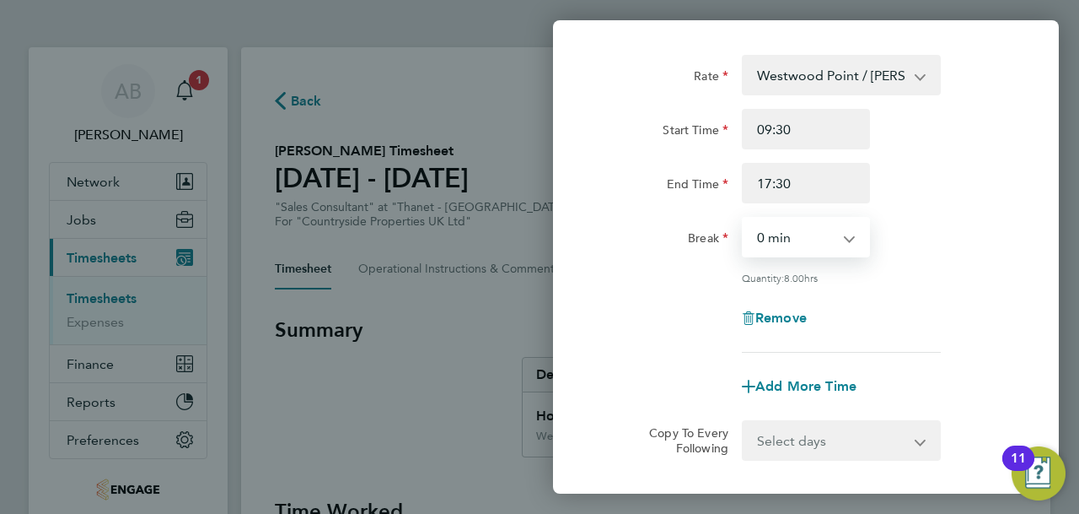
scroll to position [248, 0]
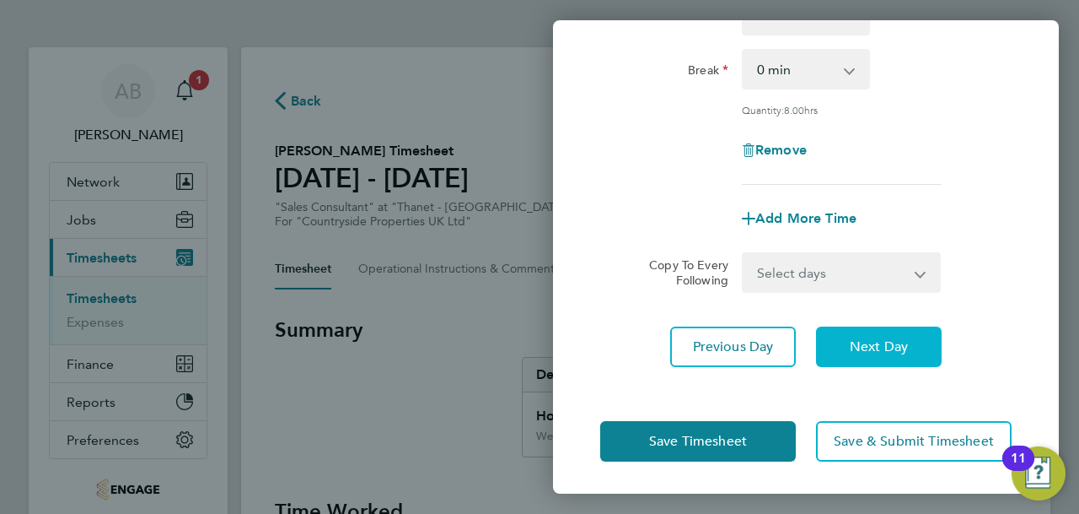
click at [907, 345] on span "Next Day" at bounding box center [879, 346] width 58 height 17
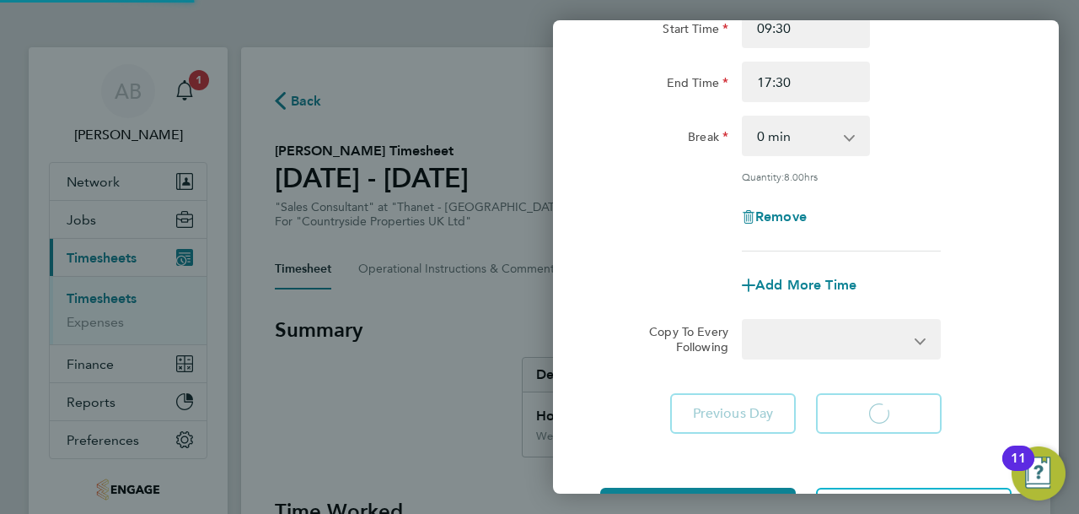
select select "30"
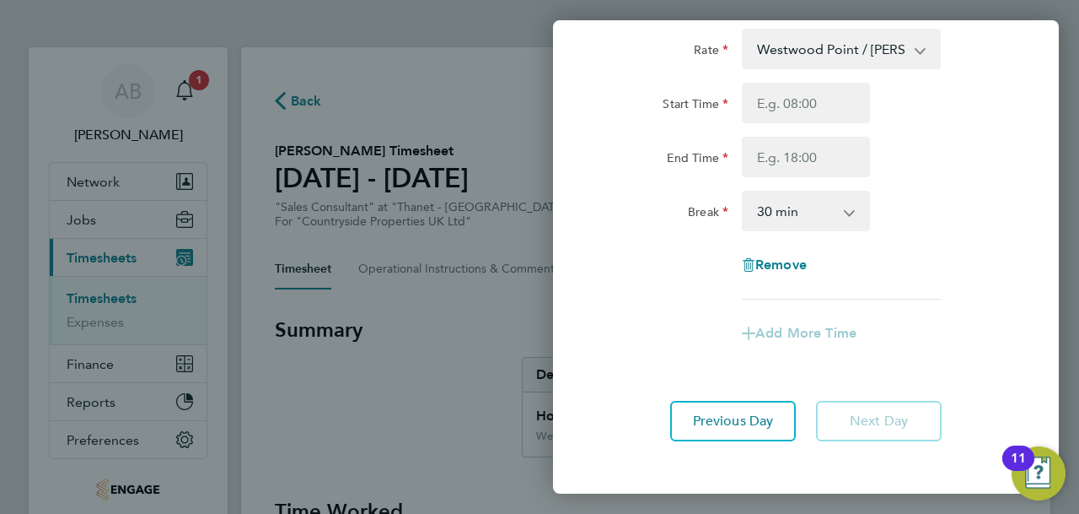
scroll to position [13, 0]
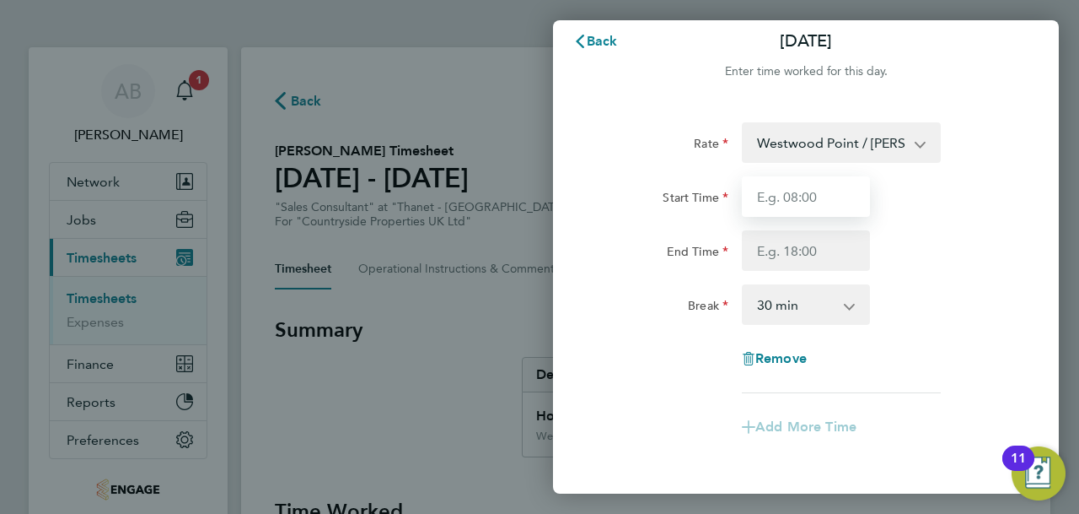
click at [821, 186] on input "Start Time" at bounding box center [806, 196] width 128 height 40
type input "09:30"
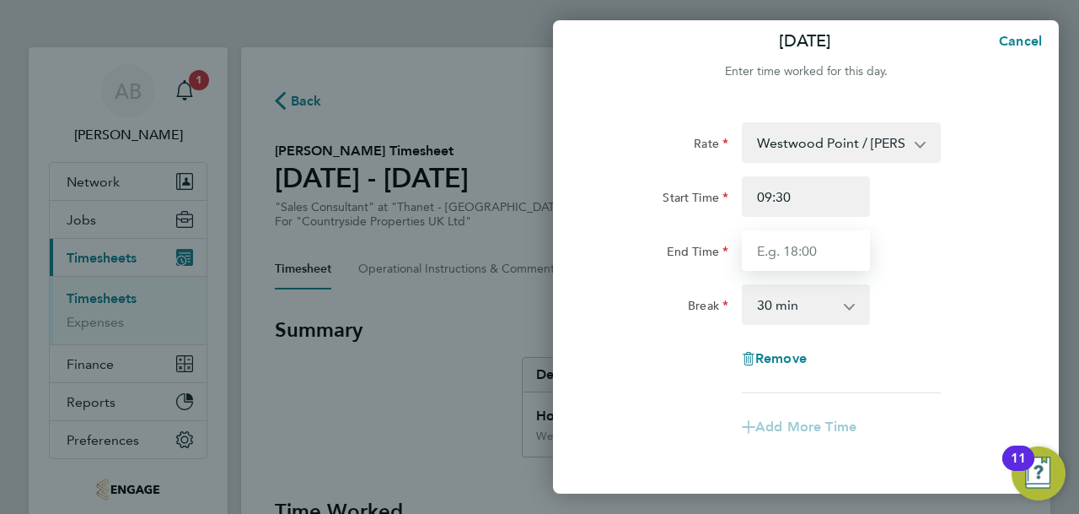
click at [803, 256] on input "End Time" at bounding box center [806, 250] width 128 height 40
type input "17:30"
click at [823, 305] on select "0 min 15 min 30 min 45 min 60 min 75 min 90 min" at bounding box center [796, 304] width 105 height 37
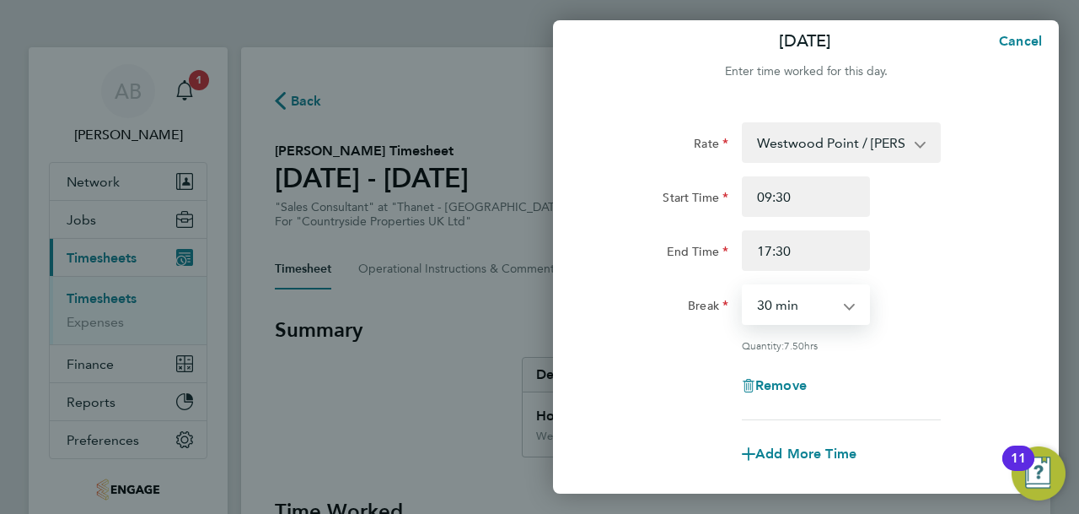
select select "0"
click at [744, 286] on select "0 min 15 min 30 min 45 min 60 min 75 min 90 min" at bounding box center [796, 304] width 105 height 37
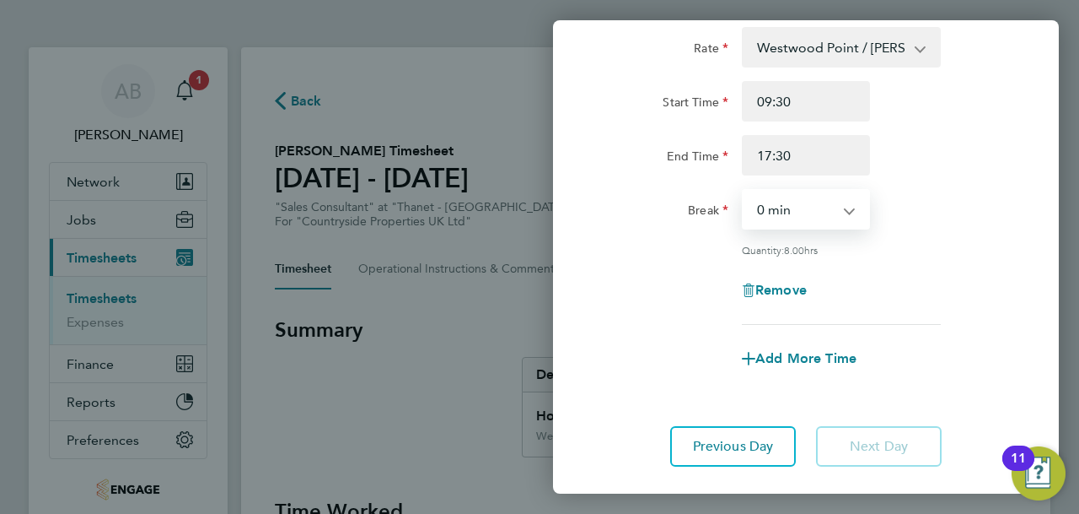
scroll to position [207, 0]
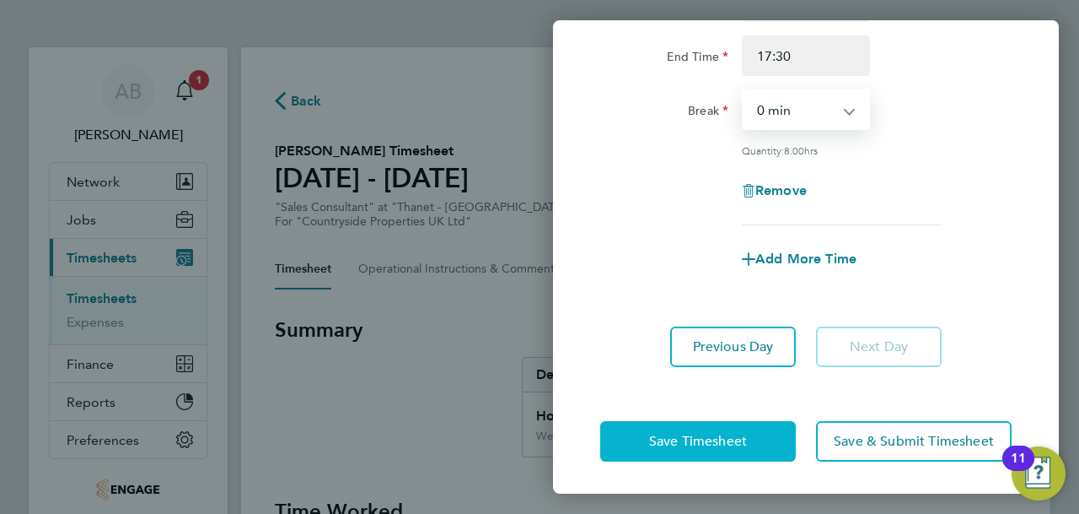
click at [744, 429] on button "Save Timesheet" at bounding box center [698, 441] width 196 height 40
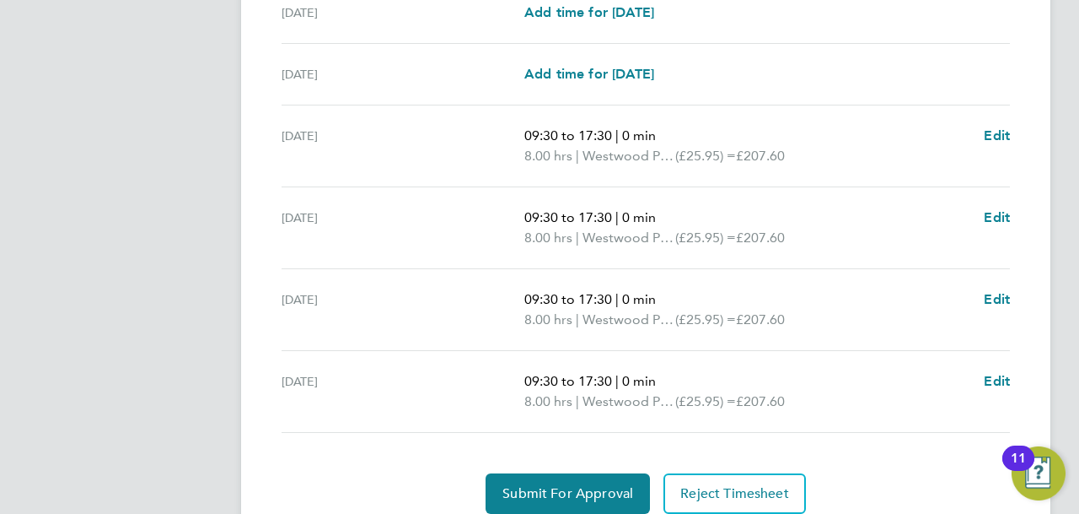
scroll to position [702, 0]
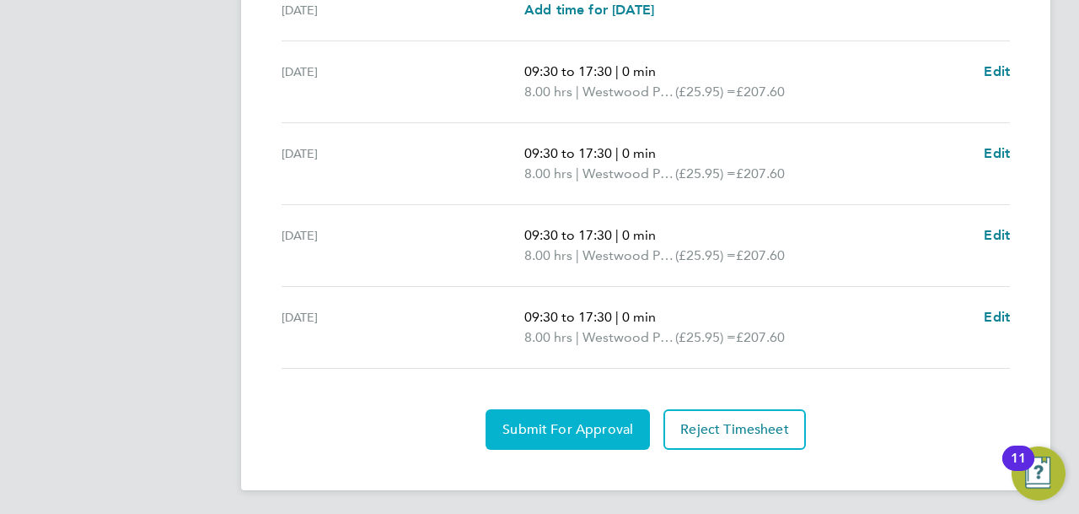
click at [560, 422] on span "Submit For Approval" at bounding box center [568, 429] width 131 height 17
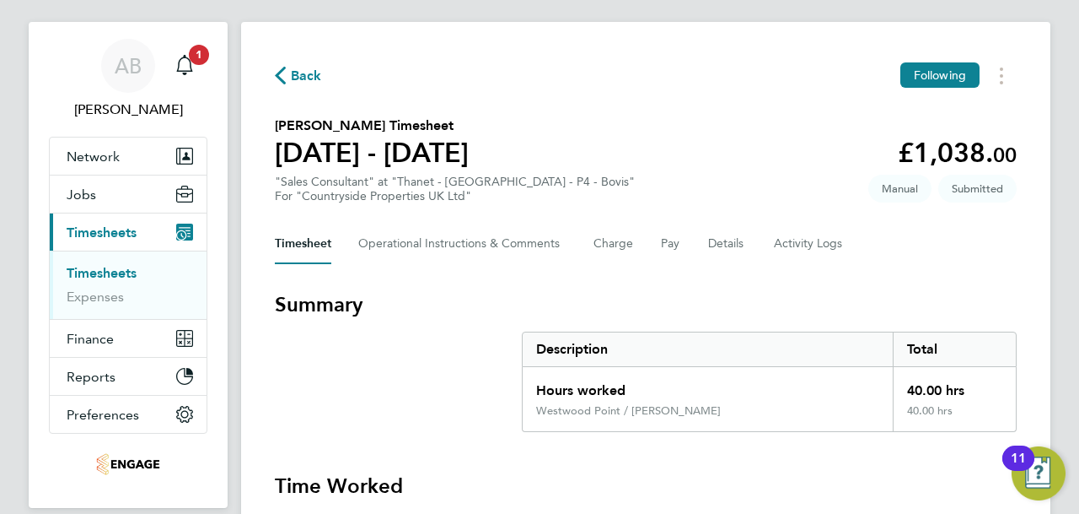
scroll to position [0, 0]
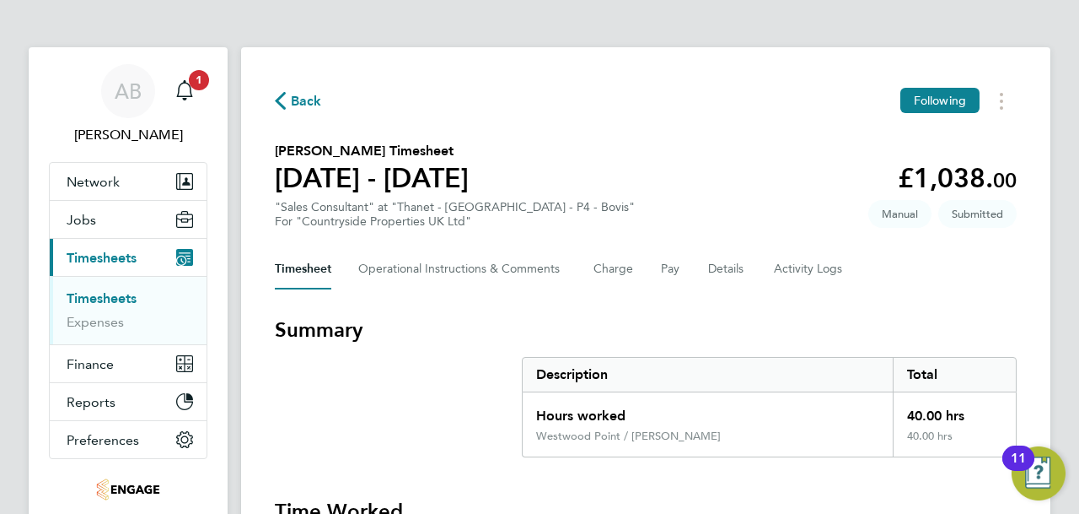
click at [297, 97] on span "Back" at bounding box center [306, 101] width 31 height 20
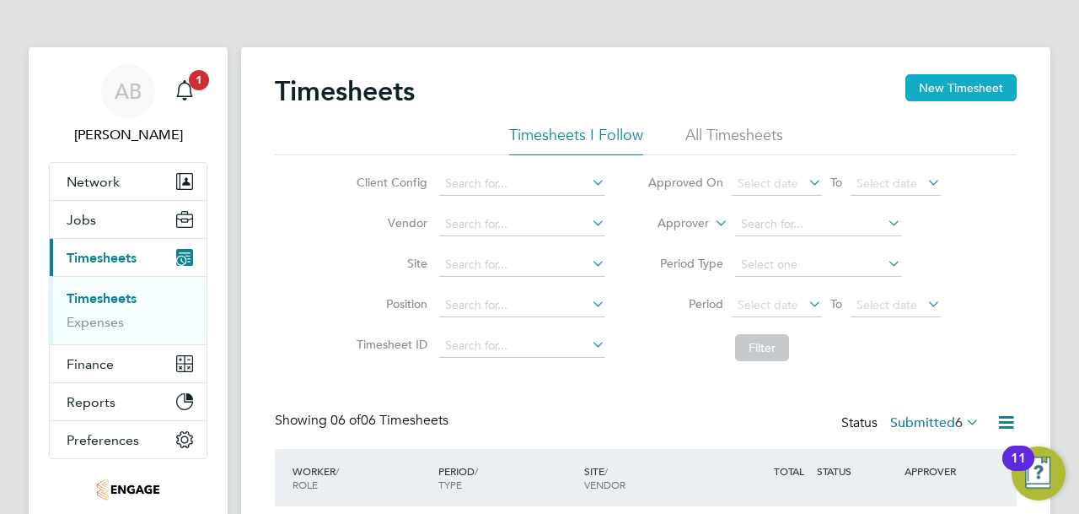
click at [945, 85] on button "New Timesheet" at bounding box center [961, 87] width 111 height 27
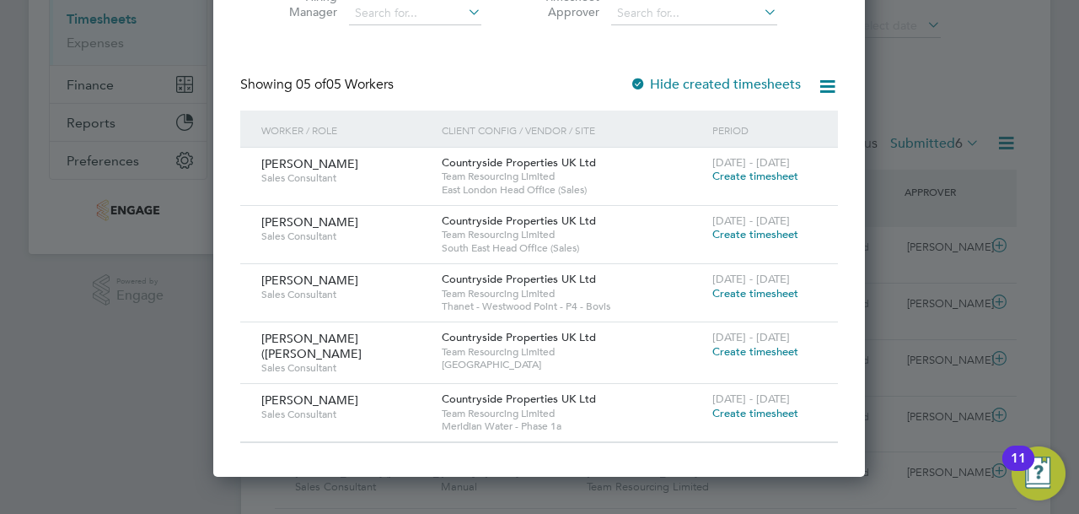
scroll to position [253, 0]
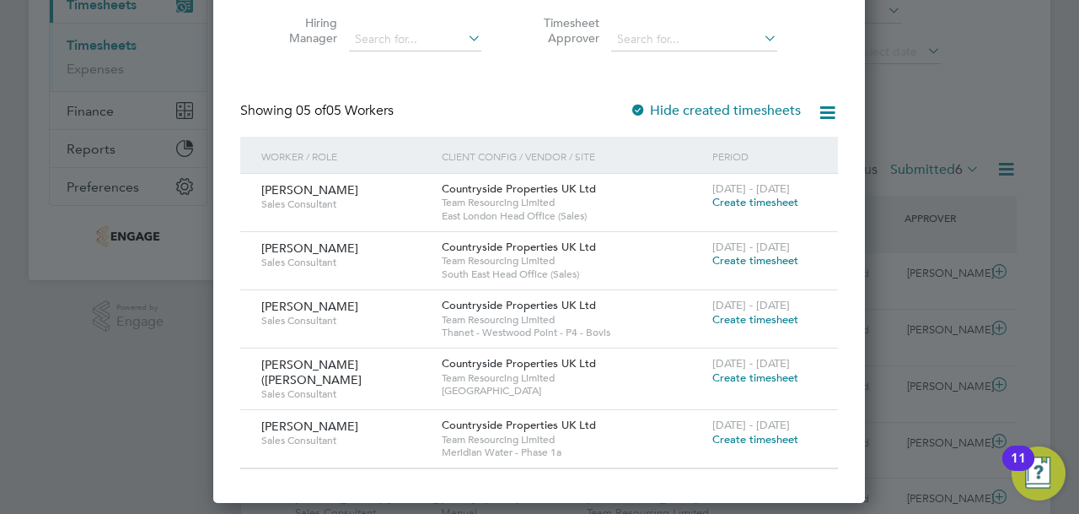
click at [762, 432] on span "Create timesheet" at bounding box center [756, 439] width 86 height 14
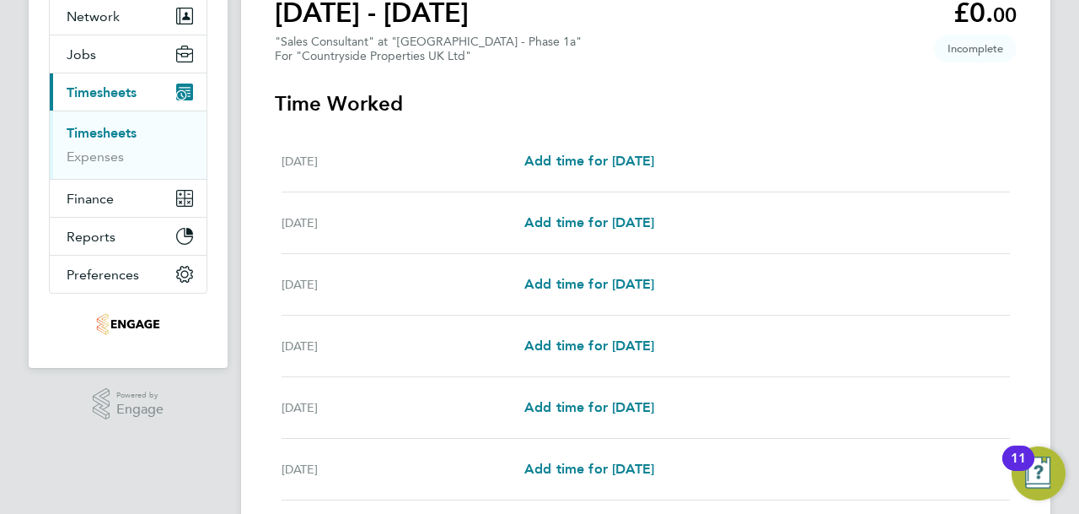
scroll to position [169, 0]
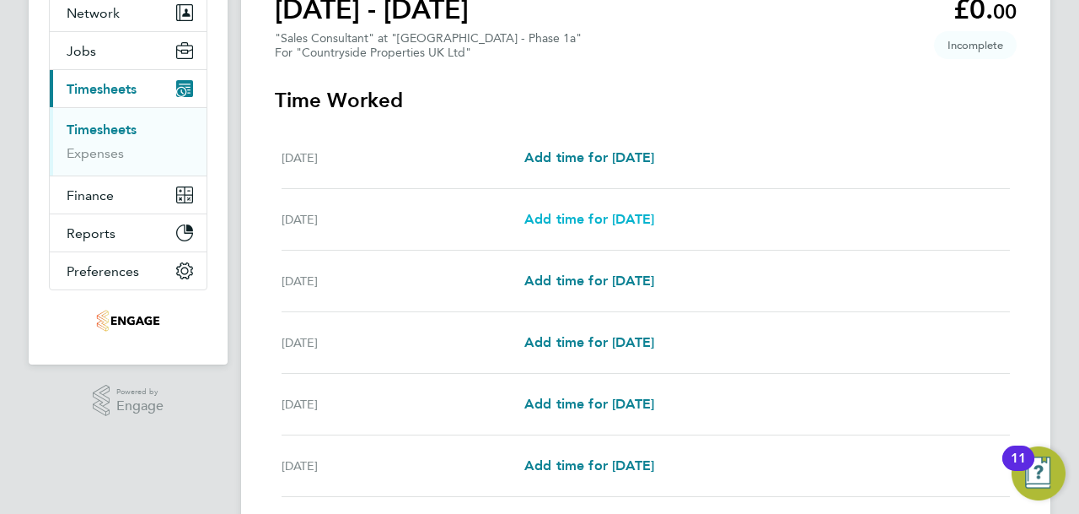
click at [570, 219] on span "Add time for [DATE]" at bounding box center [590, 219] width 130 height 16
select select "30"
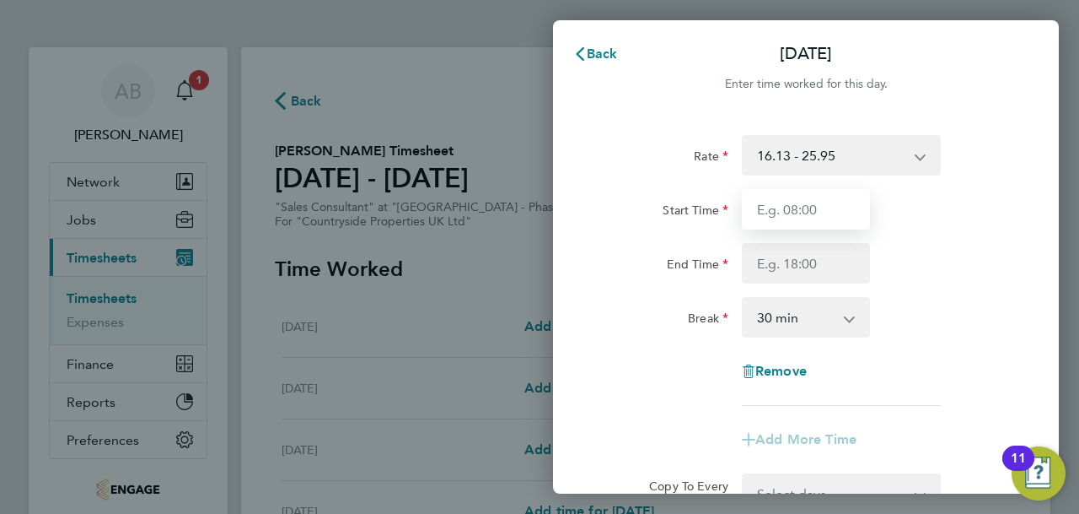
click at [812, 200] on input "Start Time" at bounding box center [806, 209] width 128 height 40
type input "09:30"
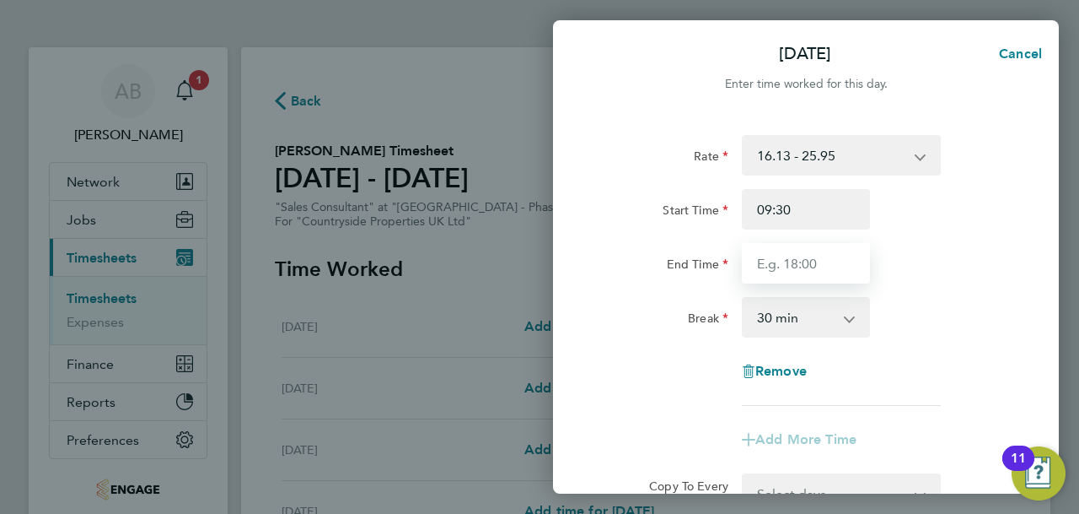
click at [811, 252] on input "End Time" at bounding box center [806, 263] width 128 height 40
type input "17:00"
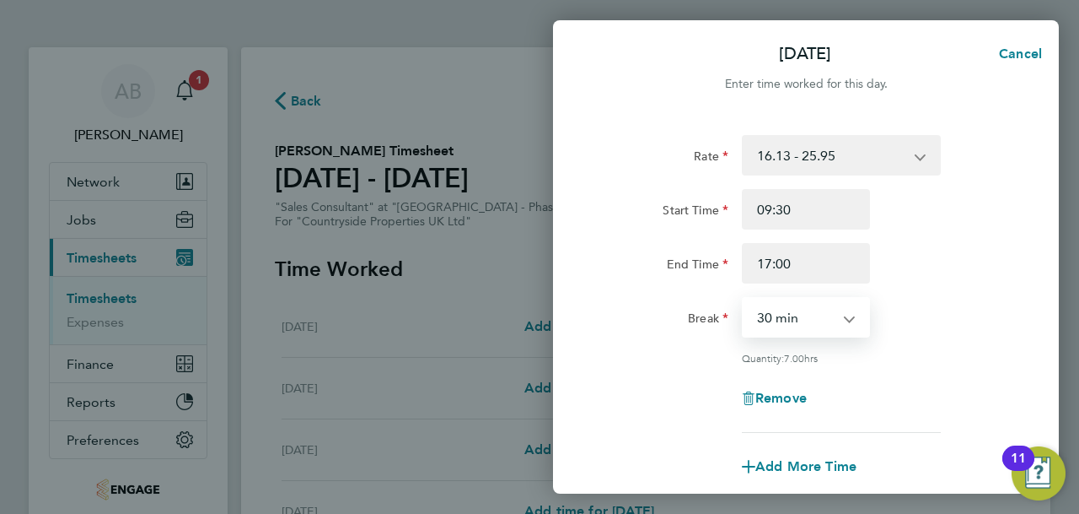
click at [784, 311] on select "0 min 15 min 30 min 45 min 60 min 75 min 90 min" at bounding box center [796, 317] width 105 height 37
select select "0"
click at [744, 299] on select "0 min 15 min 30 min 45 min 60 min 75 min 90 min" at bounding box center [796, 317] width 105 height 37
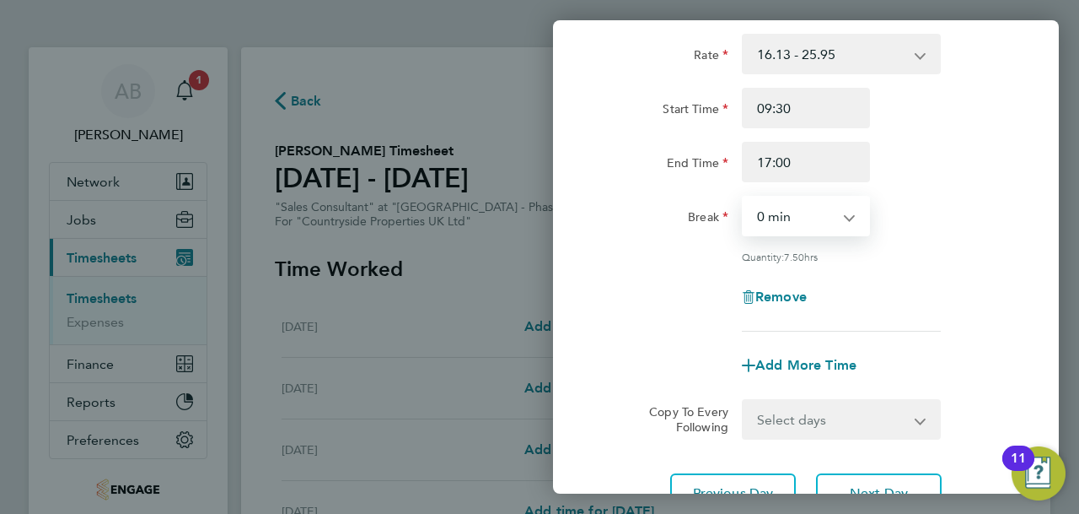
scroll to position [248, 0]
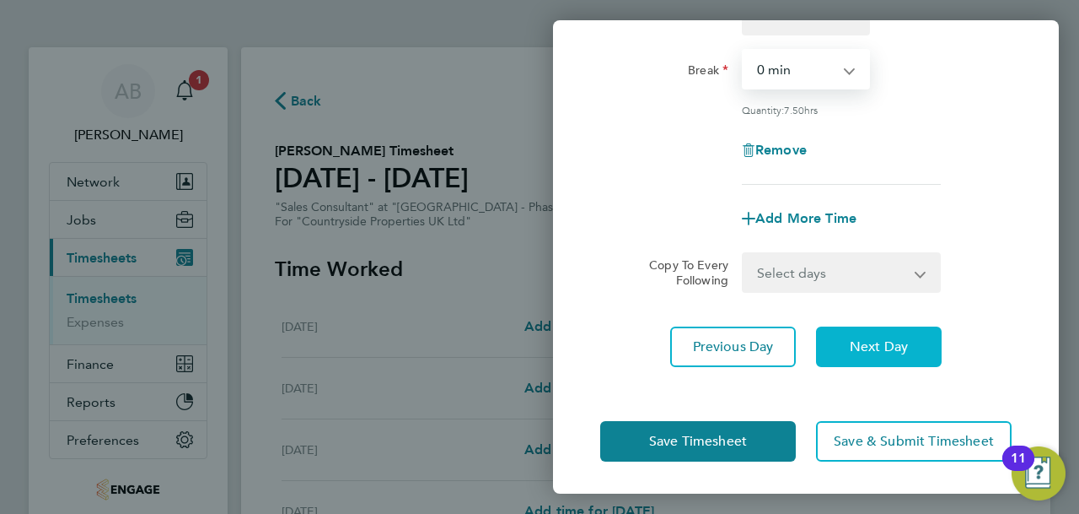
click at [867, 344] on span "Next Day" at bounding box center [879, 346] width 58 height 17
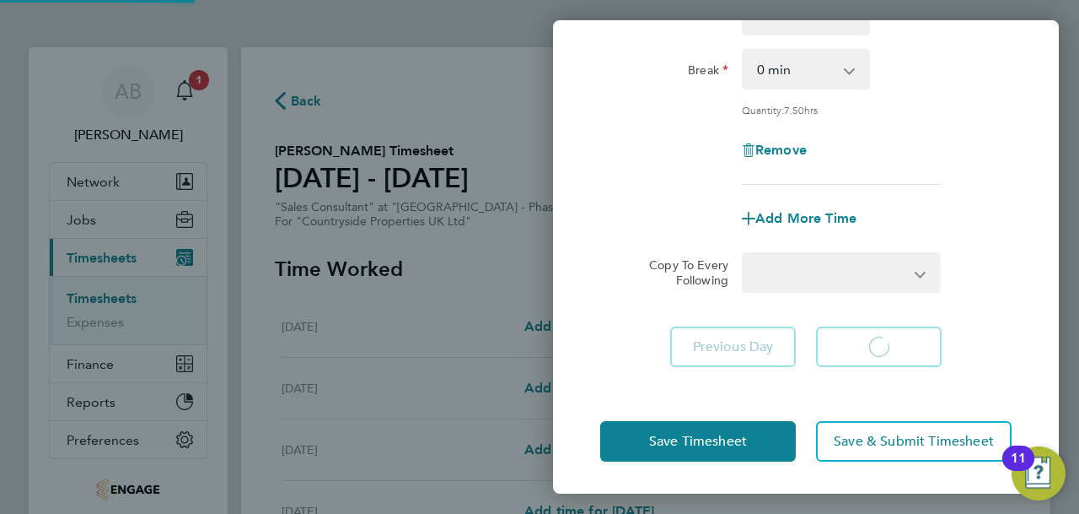
select select "30"
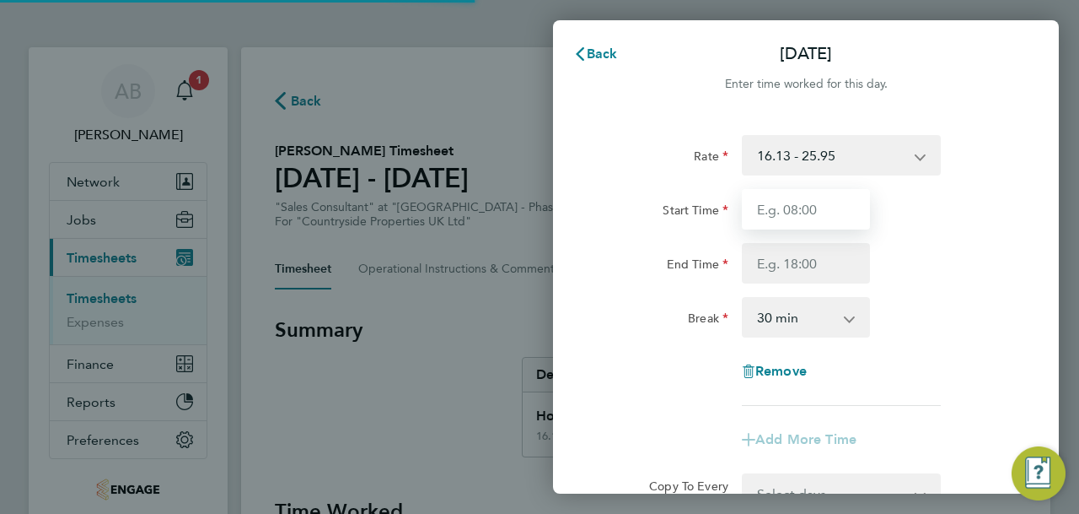
click at [808, 218] on input "Start Time" at bounding box center [806, 209] width 128 height 40
type input "09:30"
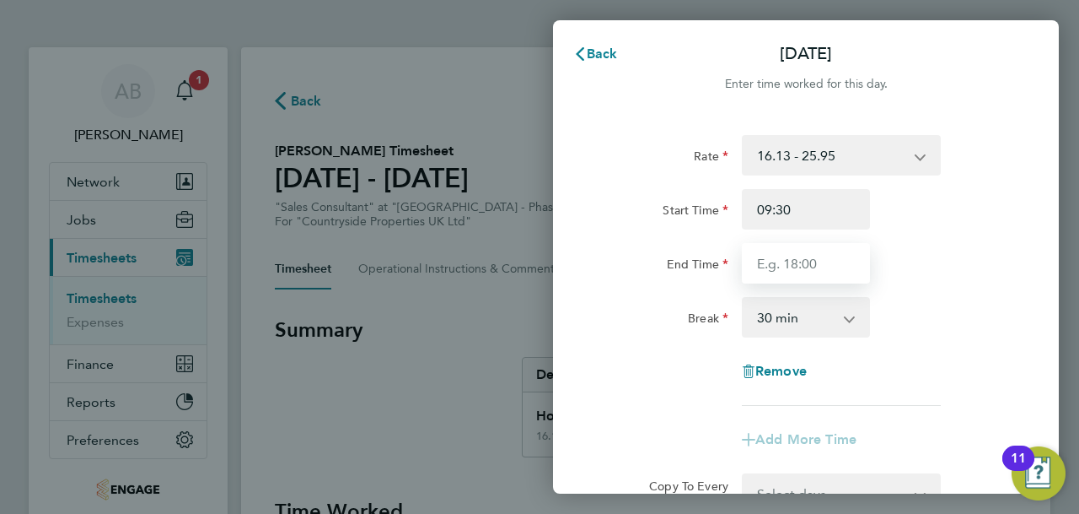
click at [777, 267] on input "End Time" at bounding box center [806, 263] width 128 height 40
type input "17:00"
click at [796, 323] on select "0 min 15 min 30 min 45 min 60 min 75 min 90 min" at bounding box center [796, 317] width 105 height 37
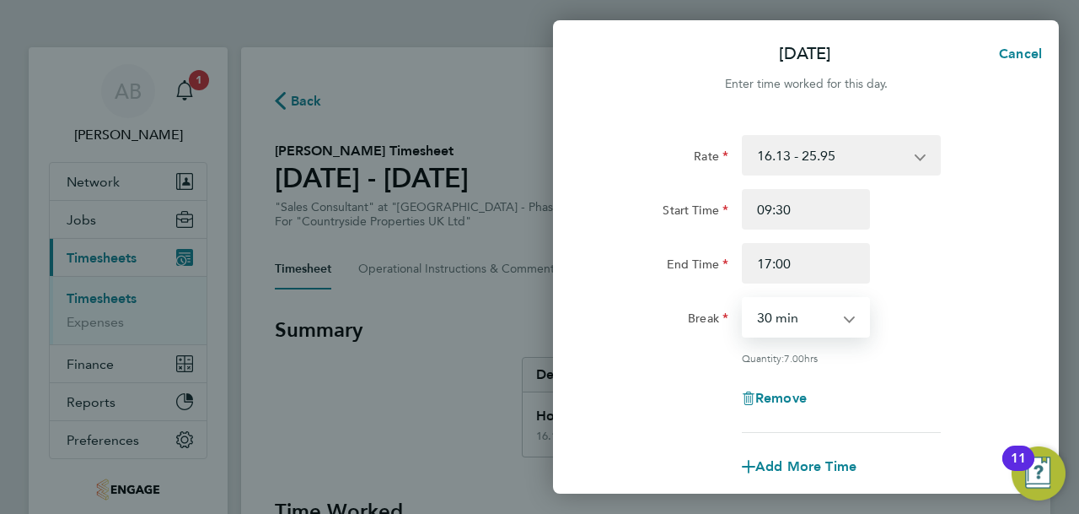
select select "0"
click at [744, 299] on select "0 min 15 min 30 min 45 min 60 min 75 min 90 min" at bounding box center [796, 317] width 105 height 37
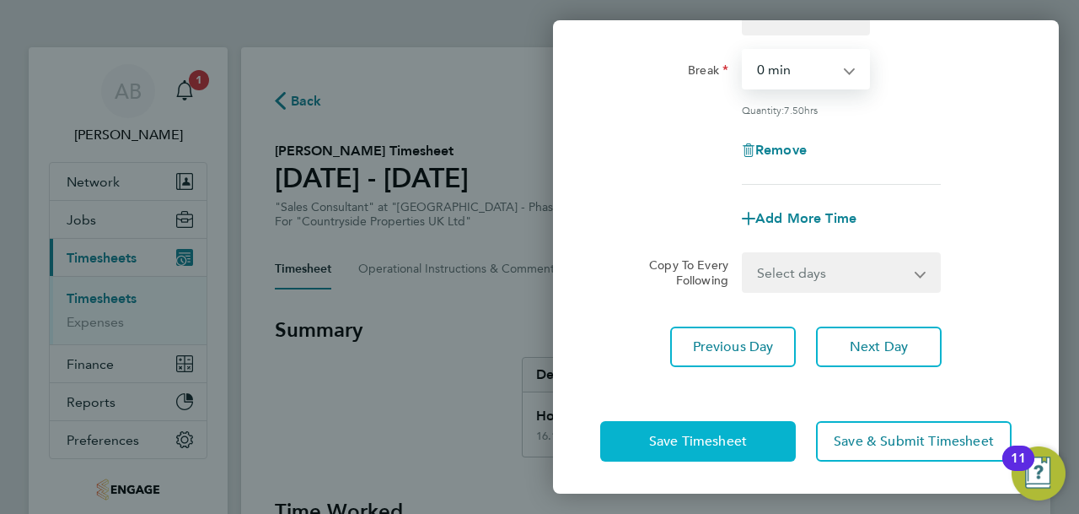
click at [712, 448] on button "Save Timesheet" at bounding box center [698, 441] width 196 height 40
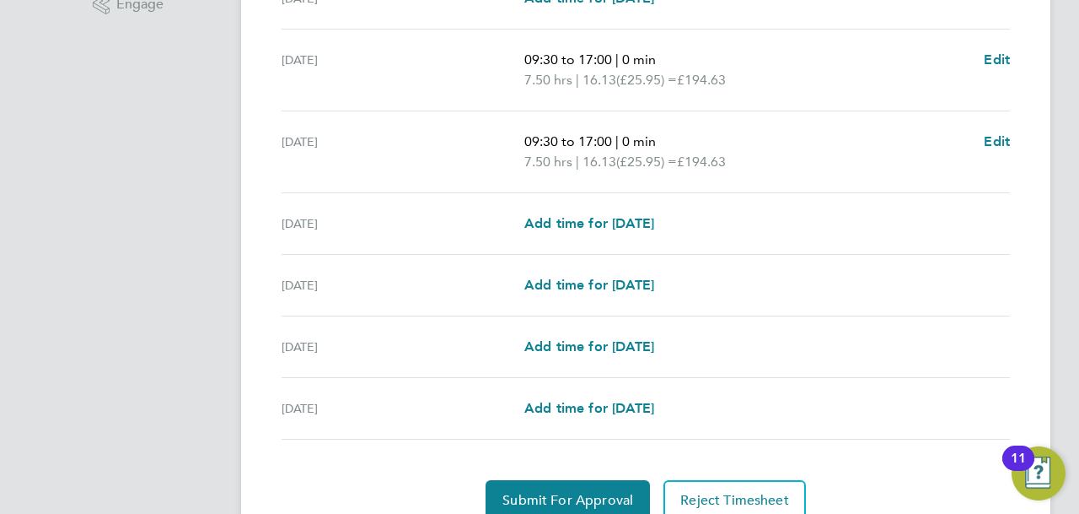
scroll to position [641, 0]
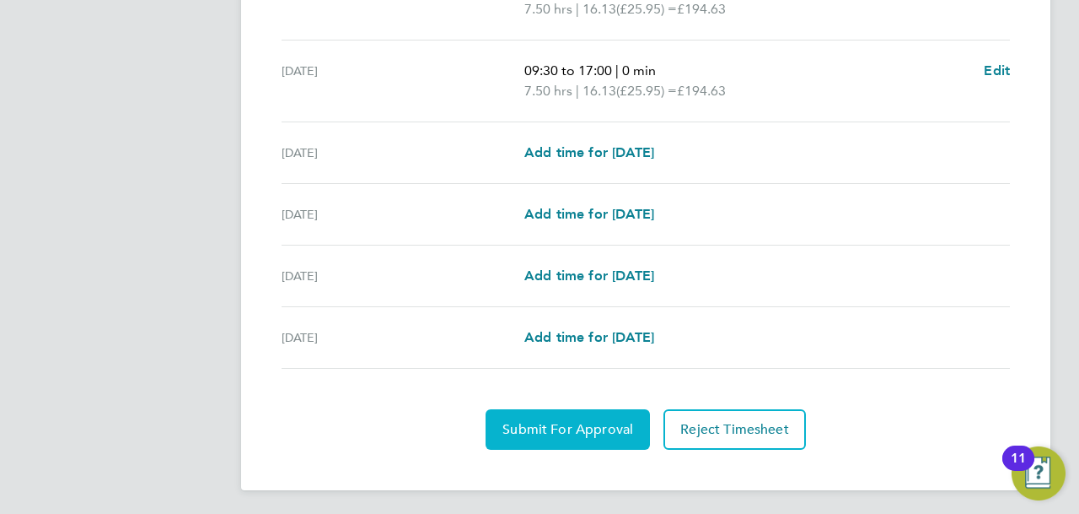
click at [579, 421] on span "Submit For Approval" at bounding box center [568, 429] width 131 height 17
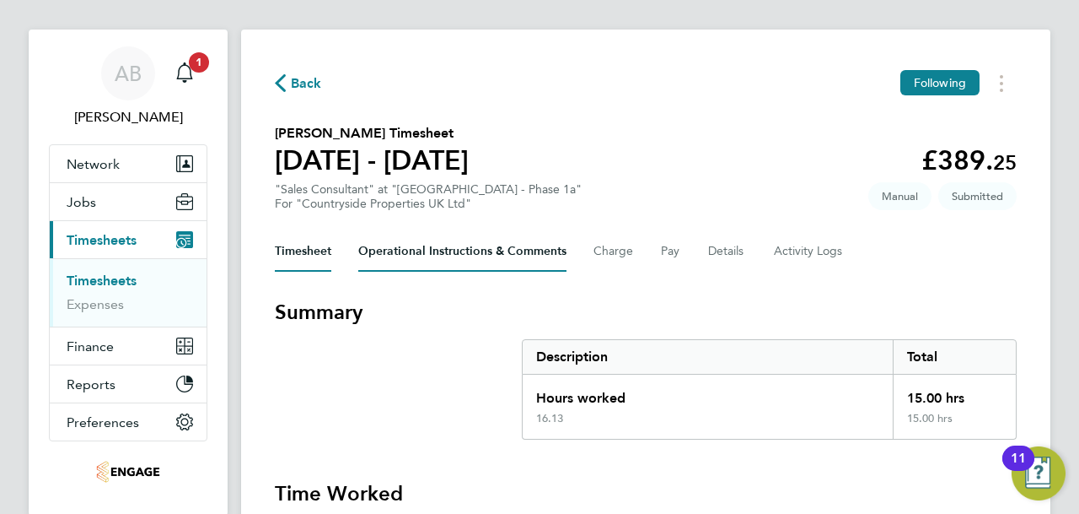
scroll to position [0, 0]
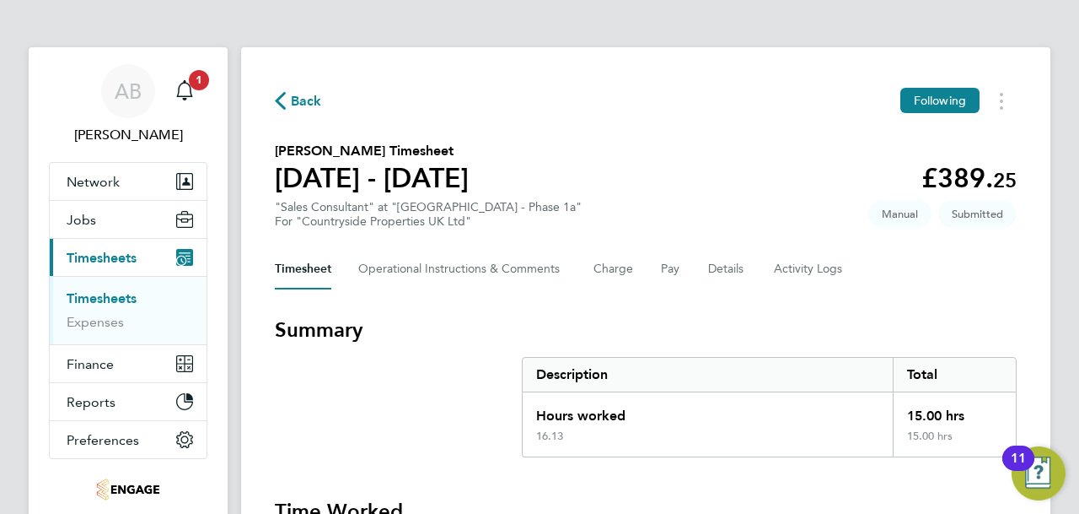
click at [286, 104] on span "Back" at bounding box center [298, 100] width 47 height 16
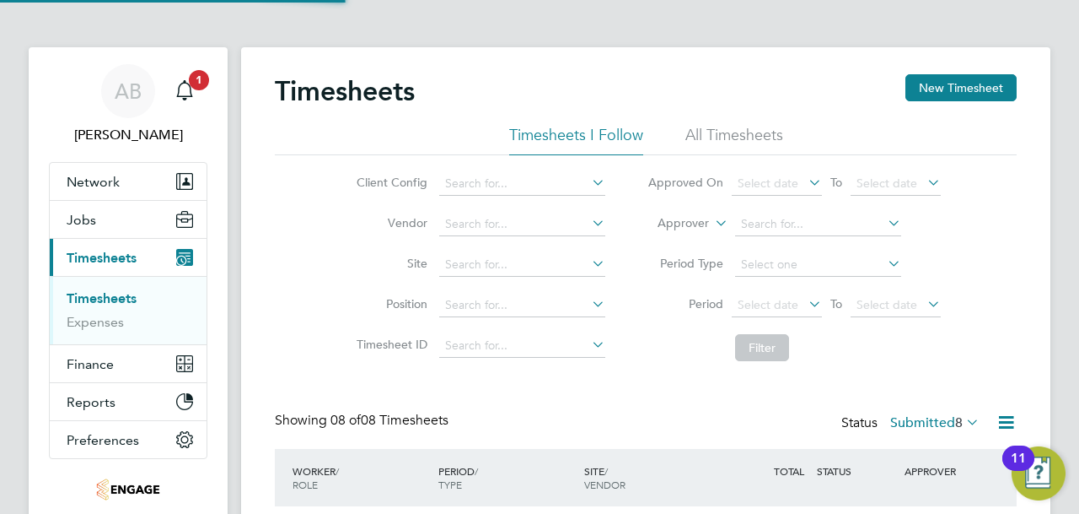
scroll to position [42, 146]
click at [991, 82] on button "New Timesheet" at bounding box center [961, 87] width 111 height 27
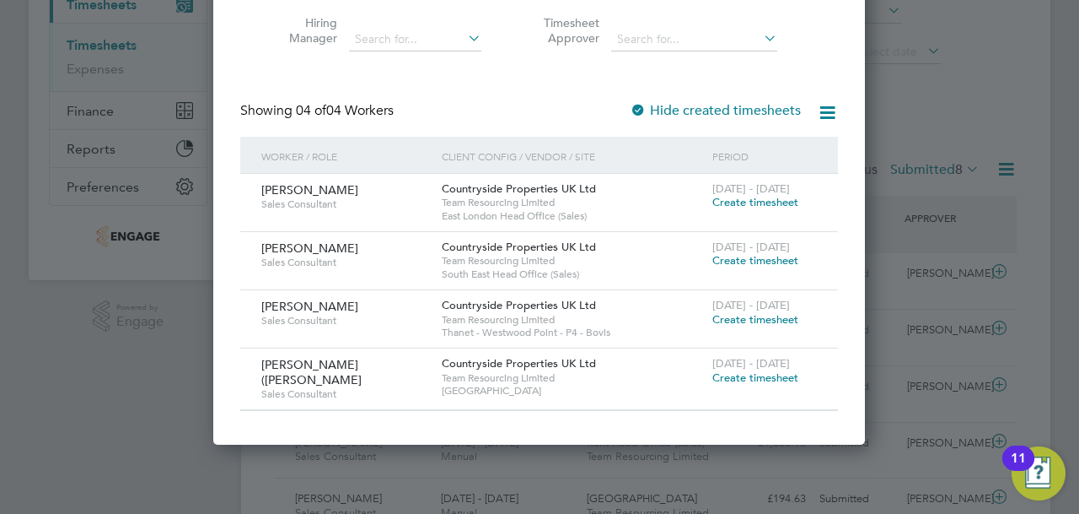
click at [739, 312] on span "Create timesheet" at bounding box center [756, 319] width 86 height 14
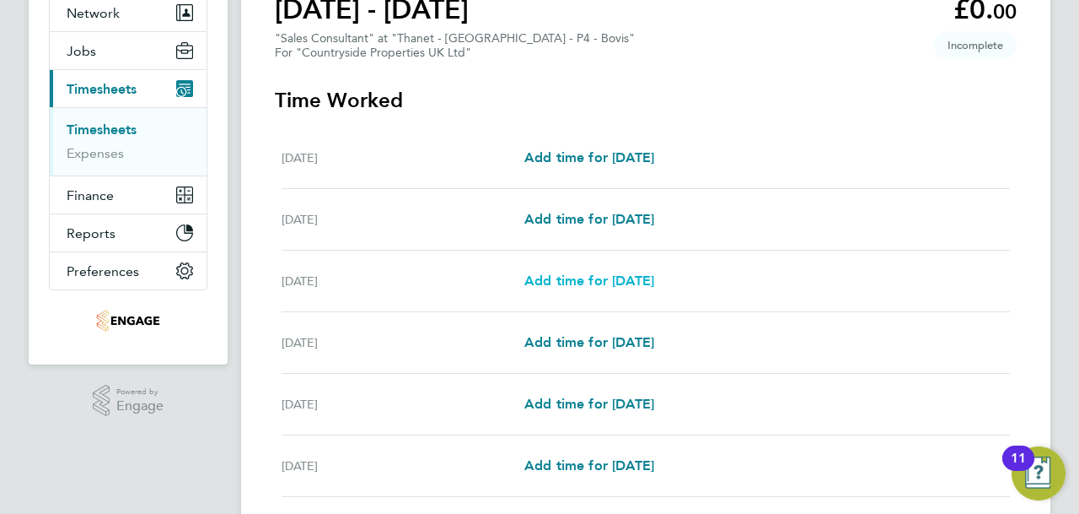
click at [628, 274] on span "Add time for [DATE]" at bounding box center [590, 280] width 130 height 16
select select "30"
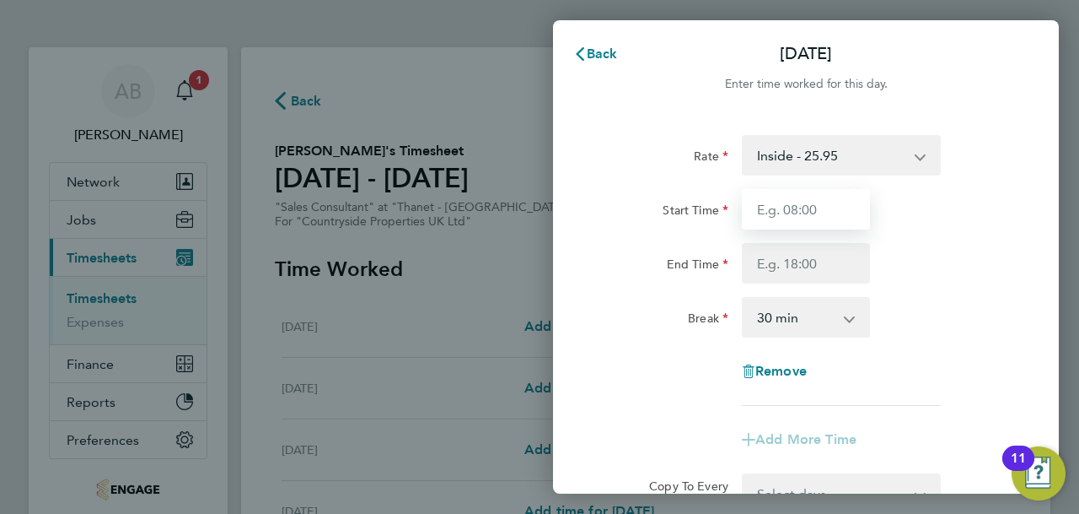
click at [815, 207] on input "Start Time" at bounding box center [806, 209] width 128 height 40
type input "09:30"
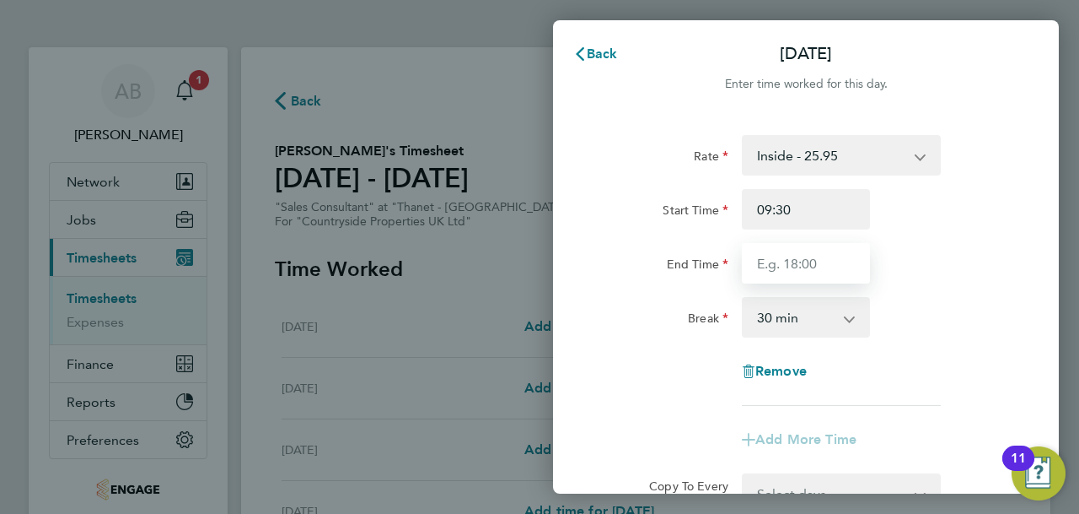
click at [789, 265] on input "End Time" at bounding box center [806, 263] width 128 height 40
type input "17:30"
click at [794, 317] on select "0 min 15 min 30 min 45 min 60 min 75 min 90 min" at bounding box center [796, 317] width 105 height 37
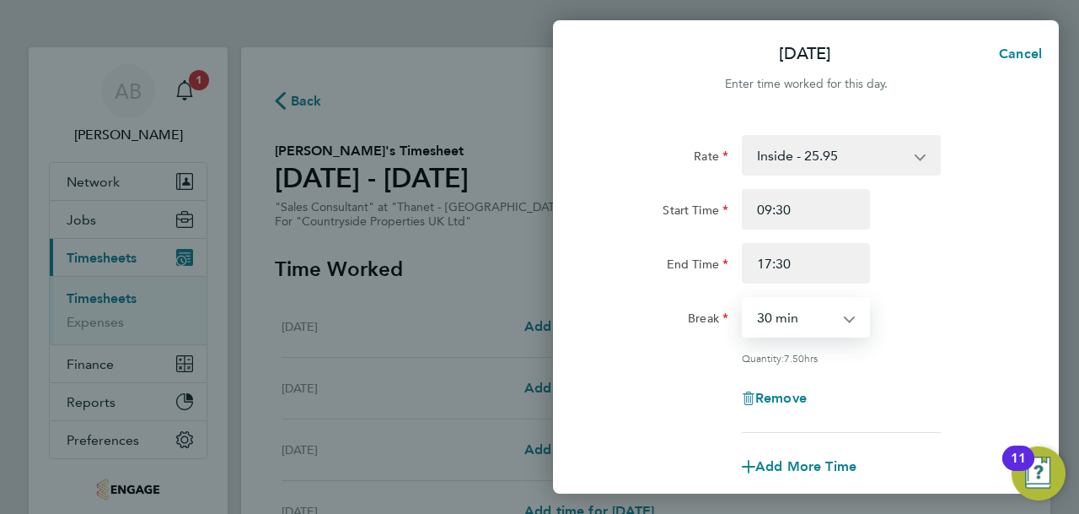
select select "0"
click at [744, 299] on select "0 min 15 min 30 min 45 min 60 min 75 min 90 min" at bounding box center [796, 317] width 105 height 37
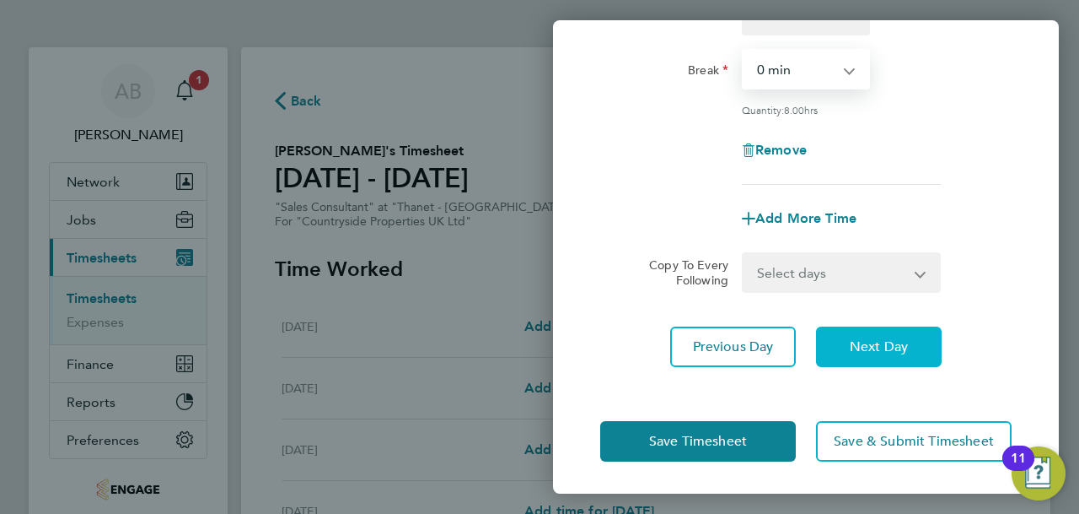
click at [865, 340] on span "Next Day" at bounding box center [879, 346] width 58 height 17
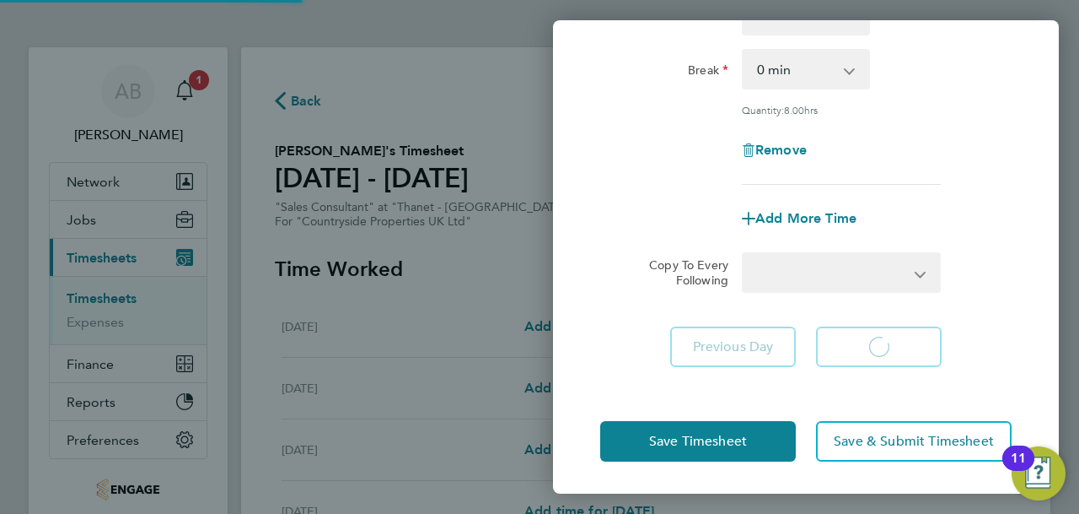
select select "30"
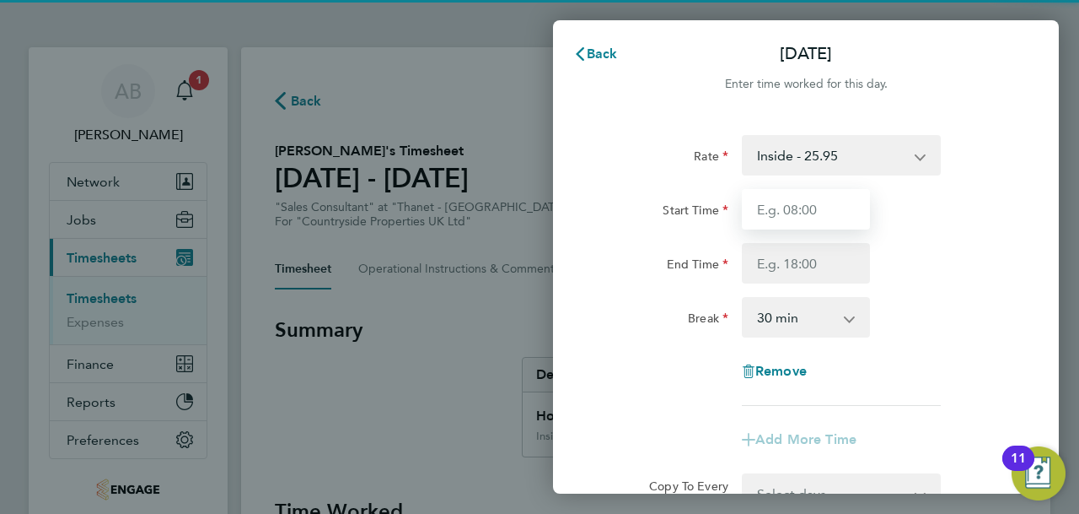
click at [812, 222] on input "Start Time" at bounding box center [806, 209] width 128 height 40
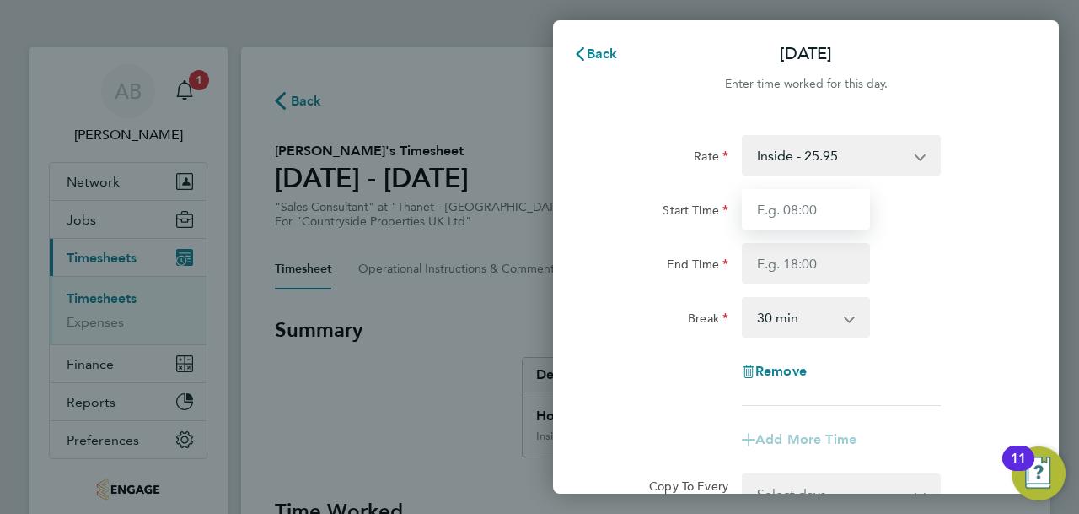
type input "09:30"
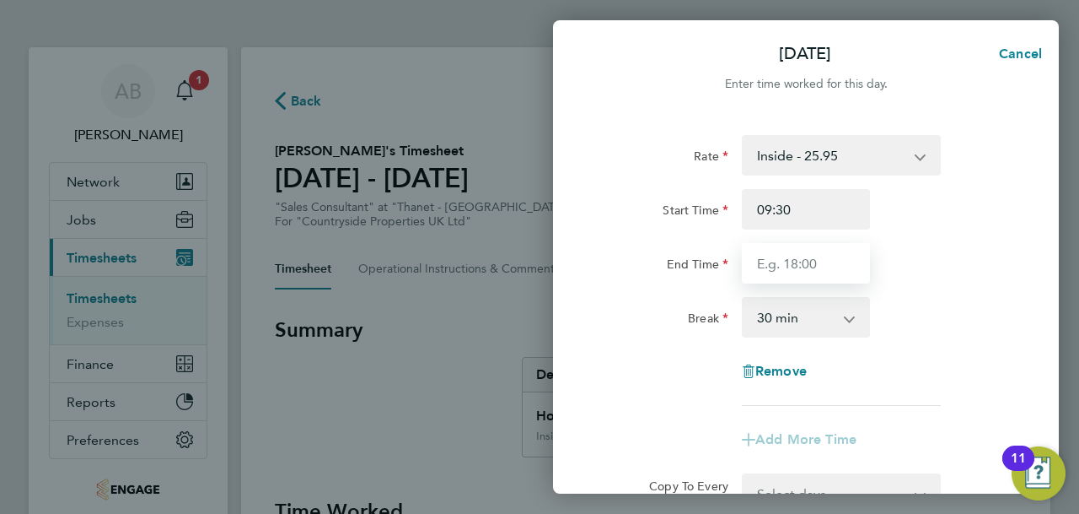
click at [792, 269] on input "End Time" at bounding box center [806, 263] width 128 height 40
type input "17:30"
click at [788, 323] on select "0 min 15 min 30 min 45 min 60 min 75 min 90 min" at bounding box center [796, 317] width 105 height 37
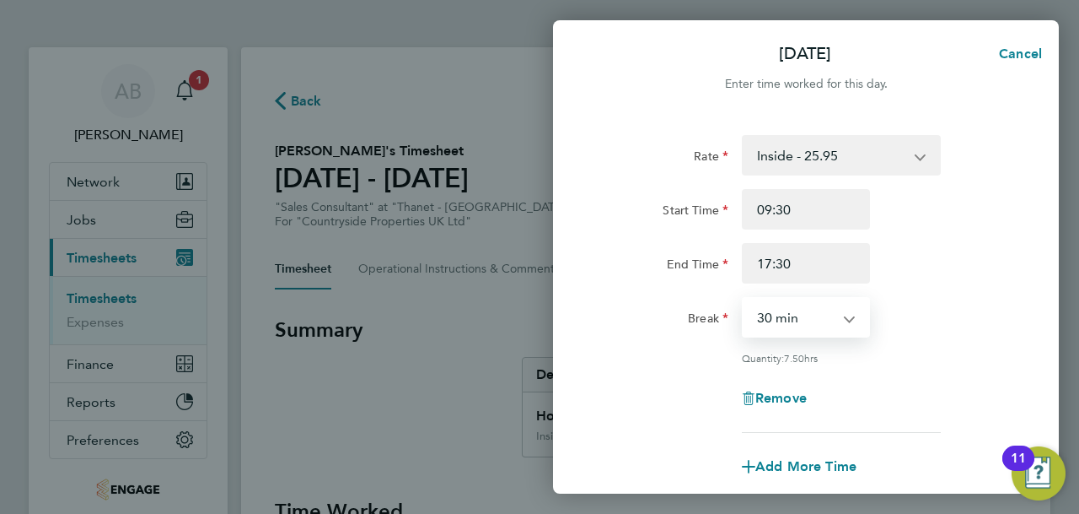
select select "0"
click at [744, 299] on select "0 min 15 min 30 min 45 min 60 min 75 min 90 min" at bounding box center [796, 317] width 105 height 37
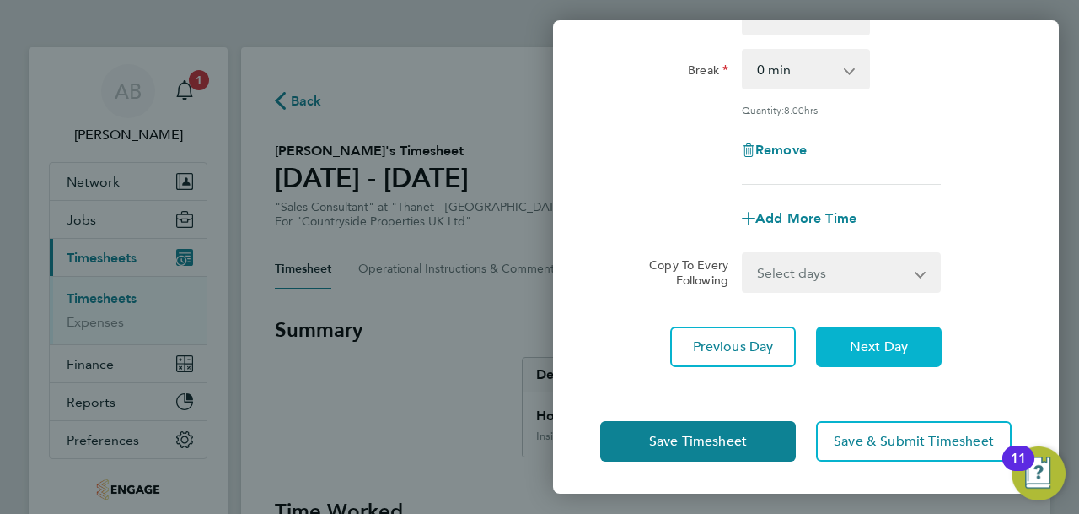
click at [850, 343] on span "Next Day" at bounding box center [879, 346] width 58 height 17
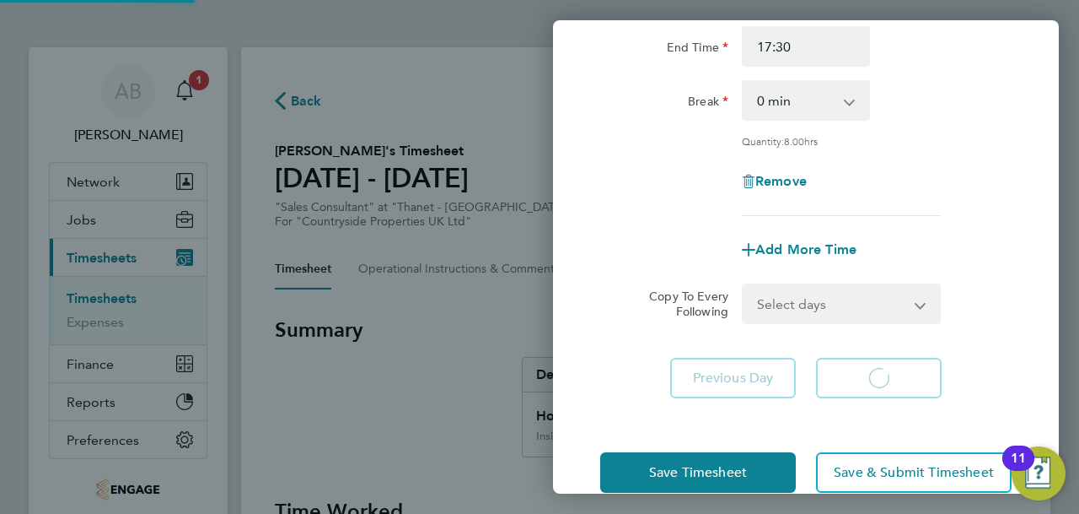
select select "30"
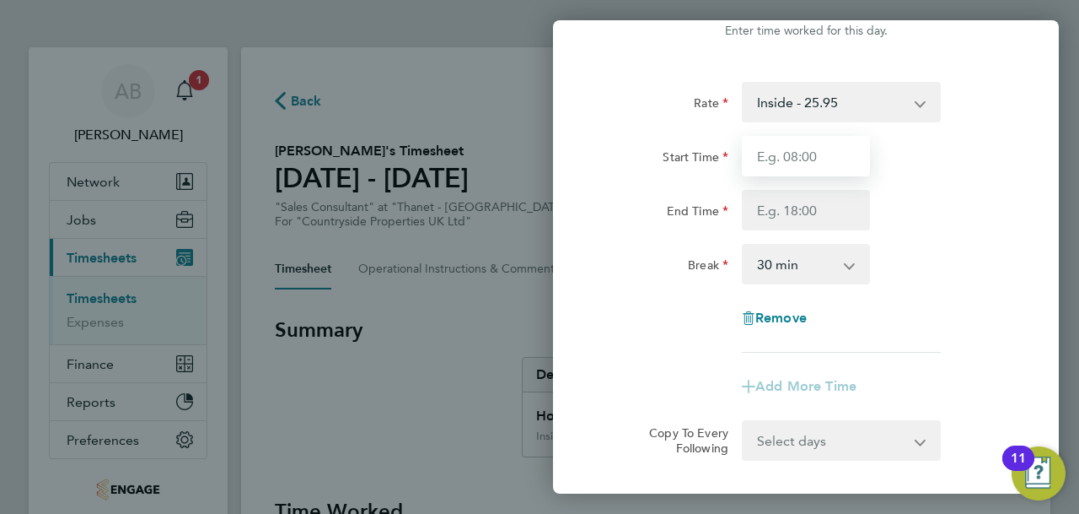
click at [761, 168] on input "Start Time" at bounding box center [806, 156] width 128 height 40
type input "09:30"
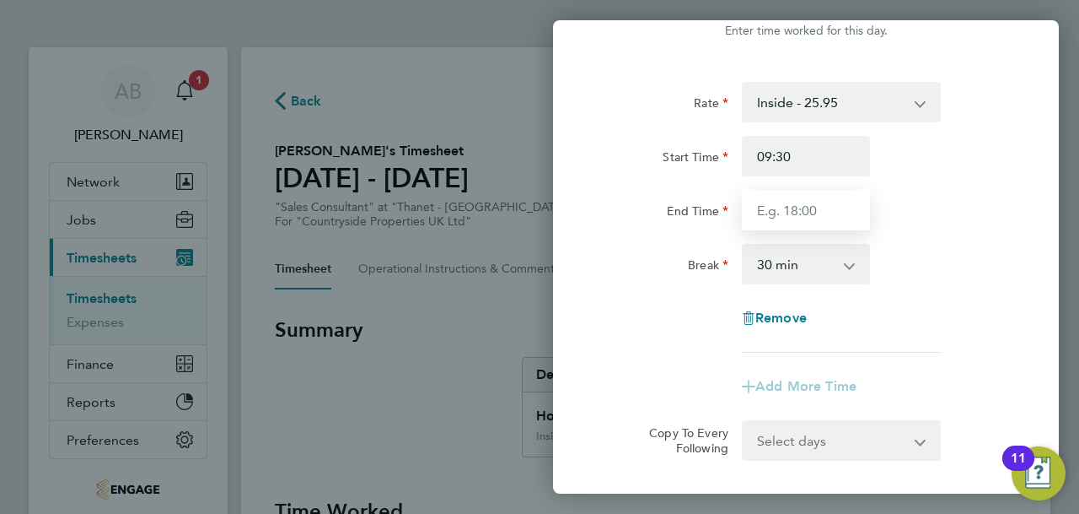
click at [781, 211] on input "End Time" at bounding box center [806, 210] width 128 height 40
type input "17:30"
click at [783, 261] on select "0 min 15 min 30 min 45 min 60 min 75 min 90 min" at bounding box center [796, 263] width 105 height 37
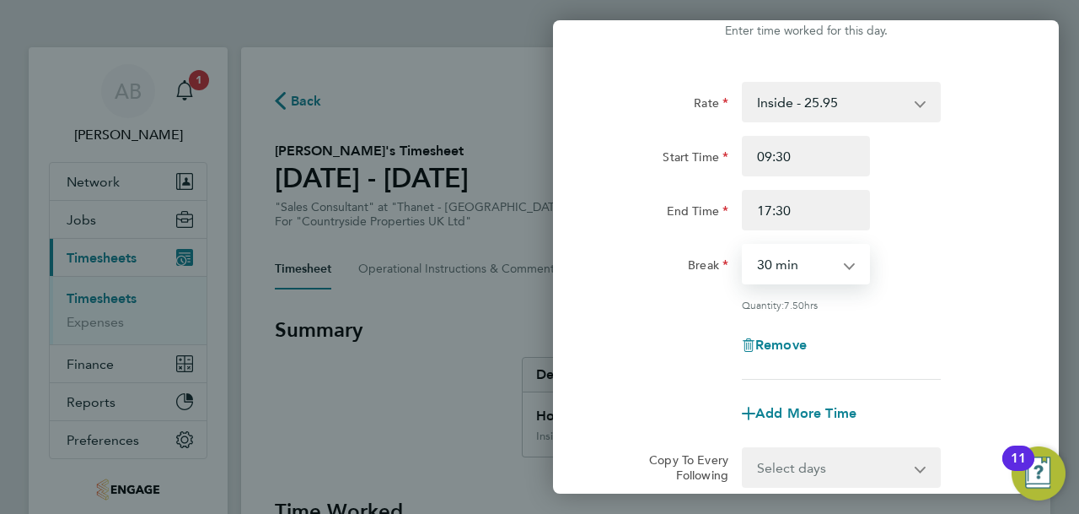
select select "0"
click at [744, 245] on select "0 min 15 min 30 min 45 min 60 min 75 min 90 min" at bounding box center [796, 263] width 105 height 37
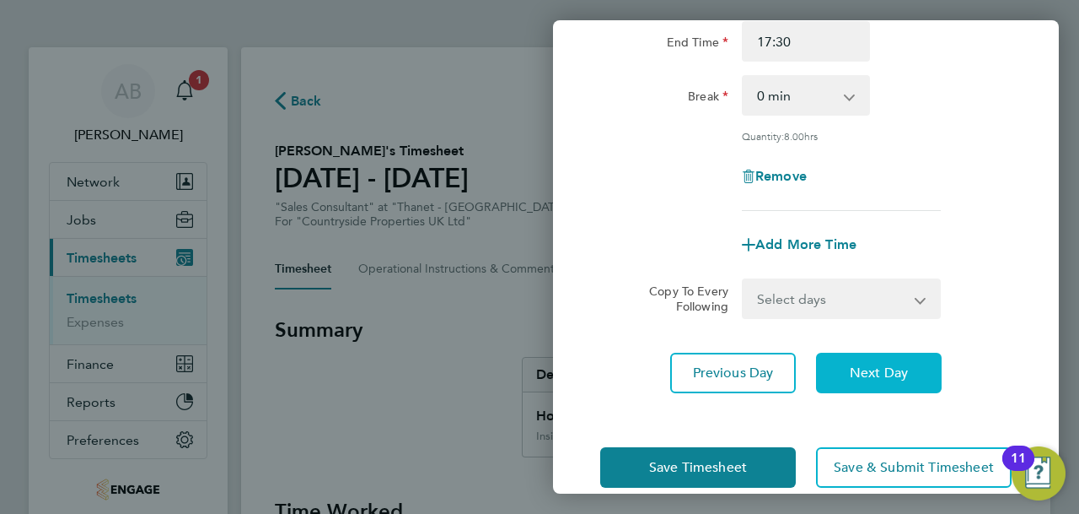
click at [869, 358] on button "Next Day" at bounding box center [879, 373] width 126 height 40
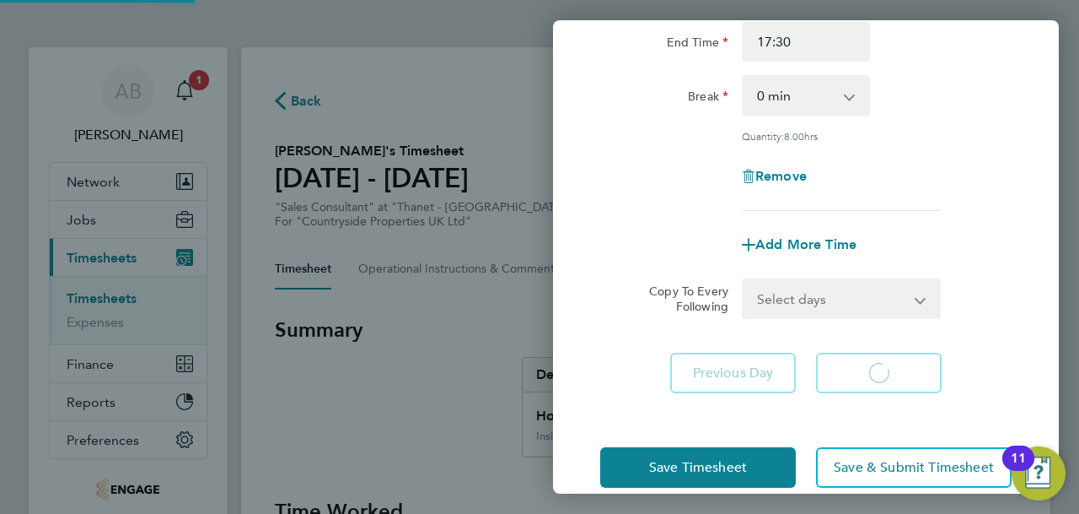
select select "30"
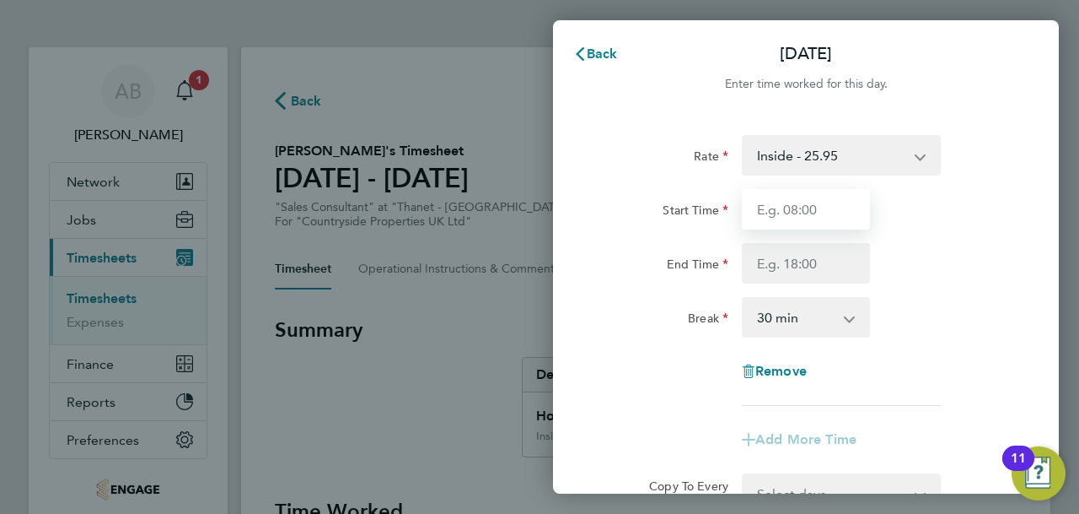
click at [794, 217] on input "Start Time" at bounding box center [806, 209] width 128 height 40
type input "09:30"
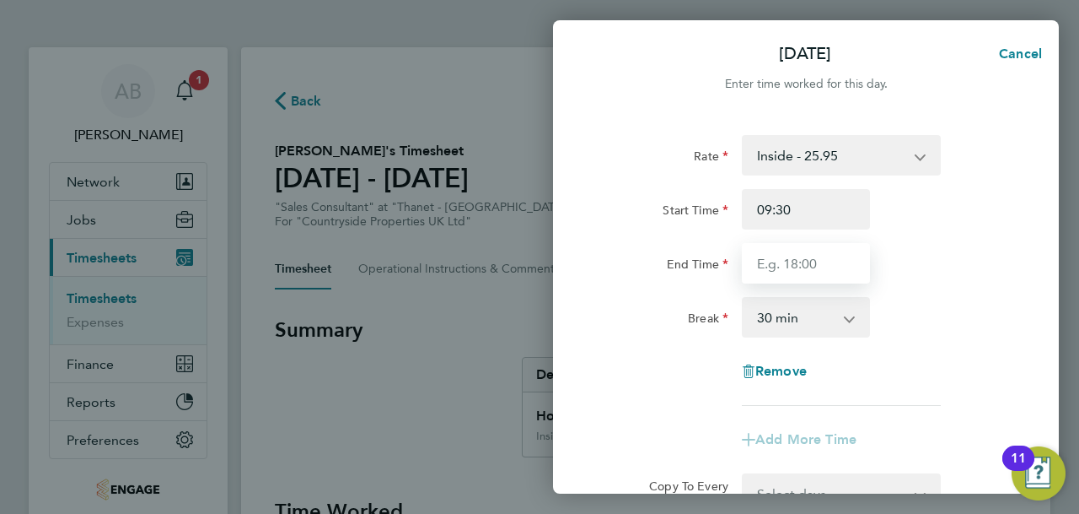
click at [760, 271] on input "End Time" at bounding box center [806, 263] width 128 height 40
type input "17:30"
click at [787, 320] on select "0 min 15 min 30 min 45 min 60 min 75 min 90 min" at bounding box center [796, 317] width 105 height 37
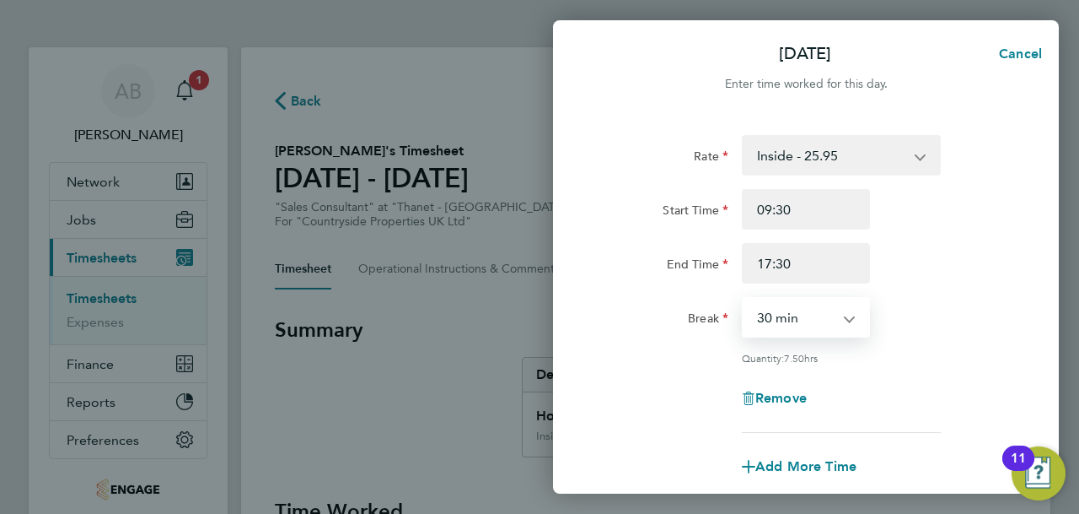
select select "0"
click at [744, 299] on select "0 min 15 min 30 min 45 min 60 min 75 min 90 min" at bounding box center [796, 317] width 105 height 37
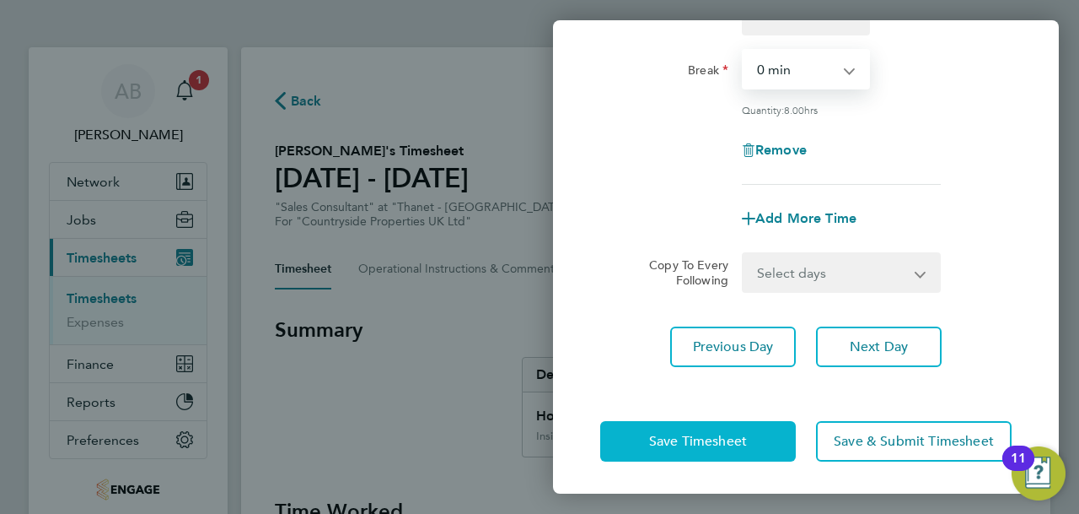
click at [723, 440] on span "Save Timesheet" at bounding box center [698, 441] width 98 height 17
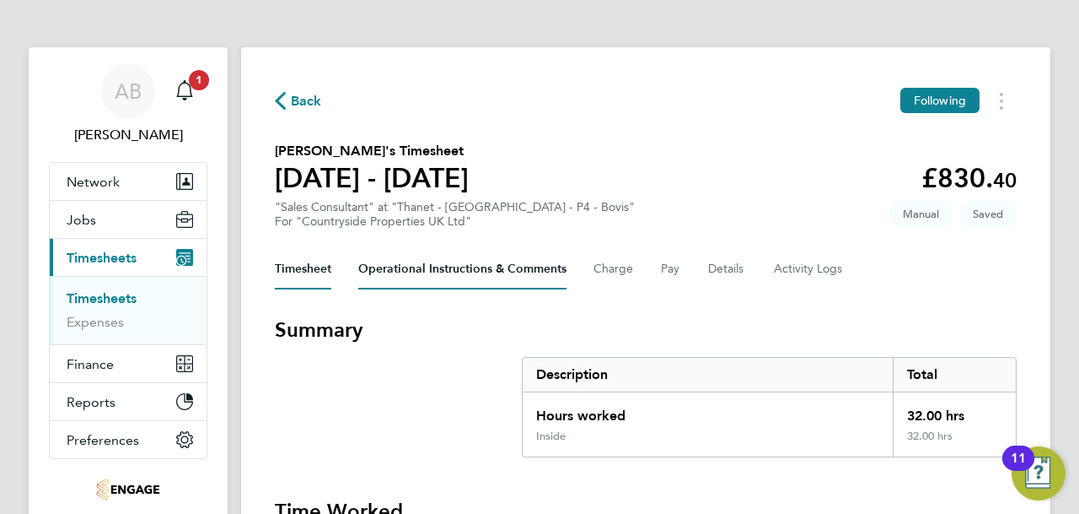
click at [414, 264] on Comments-tab "Operational Instructions & Comments" at bounding box center [462, 269] width 208 height 40
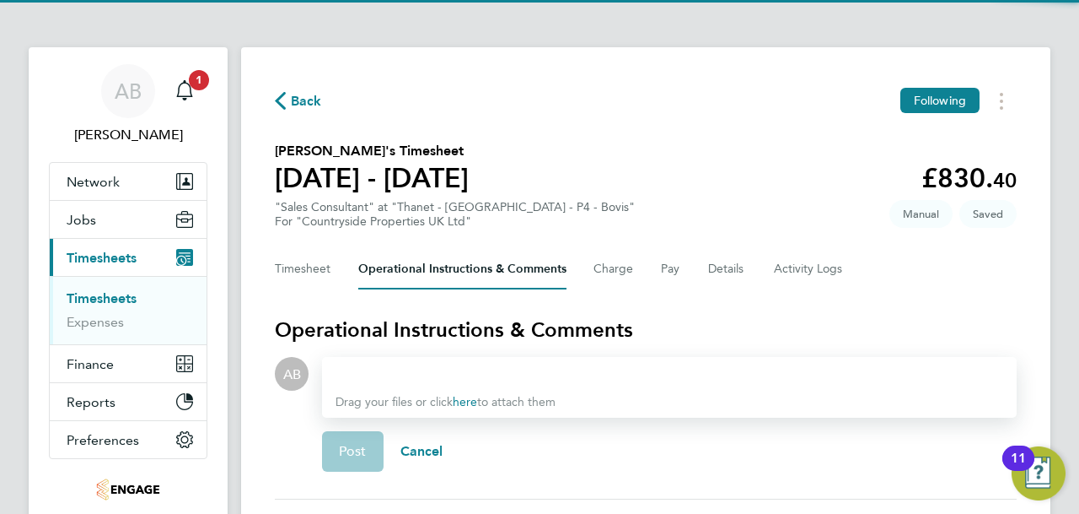
click at [417, 374] on div at bounding box center [670, 373] width 668 height 20
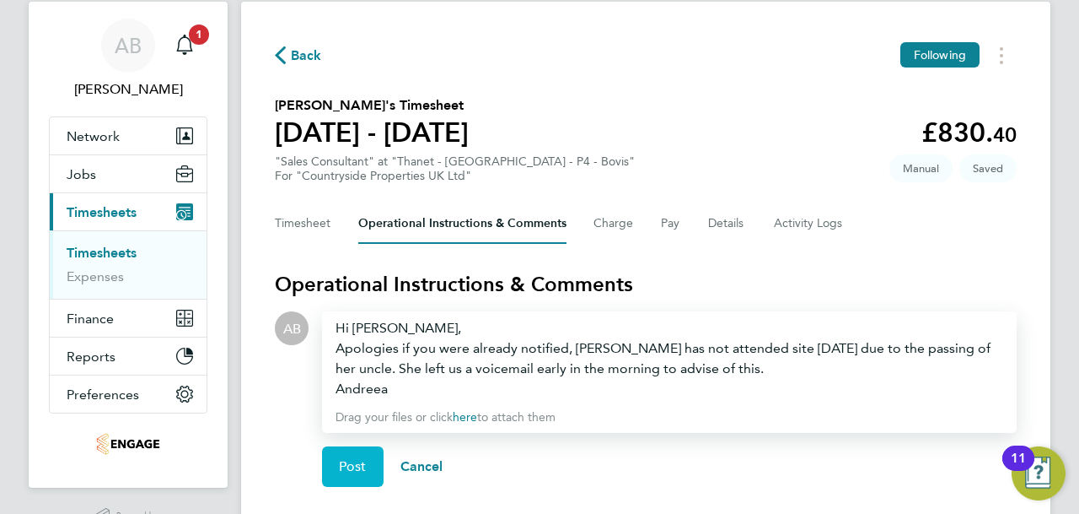
scroll to position [84, 0]
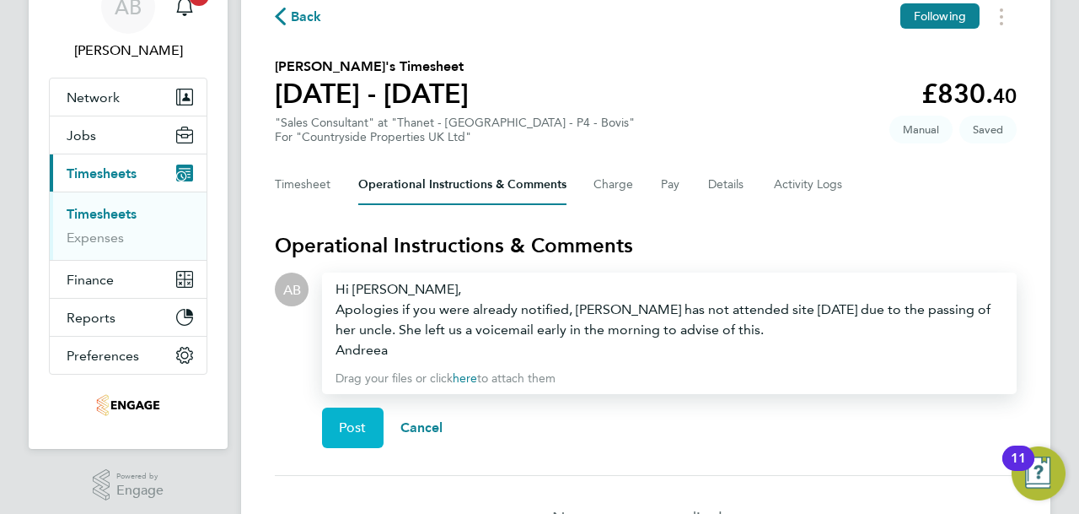
click at [373, 429] on button "Post" at bounding box center [353, 427] width 62 height 40
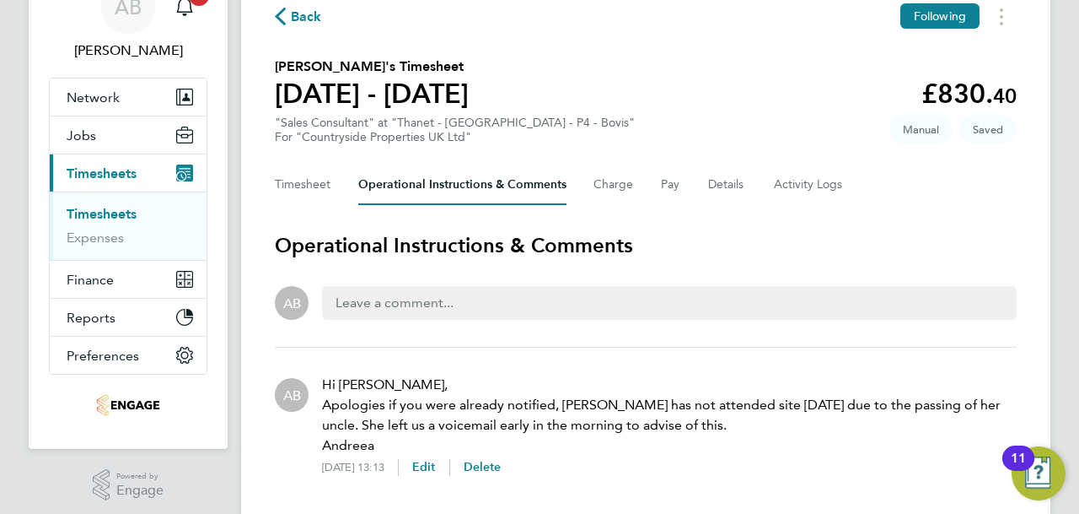
click at [288, 23] on span "Back" at bounding box center [298, 16] width 47 height 16
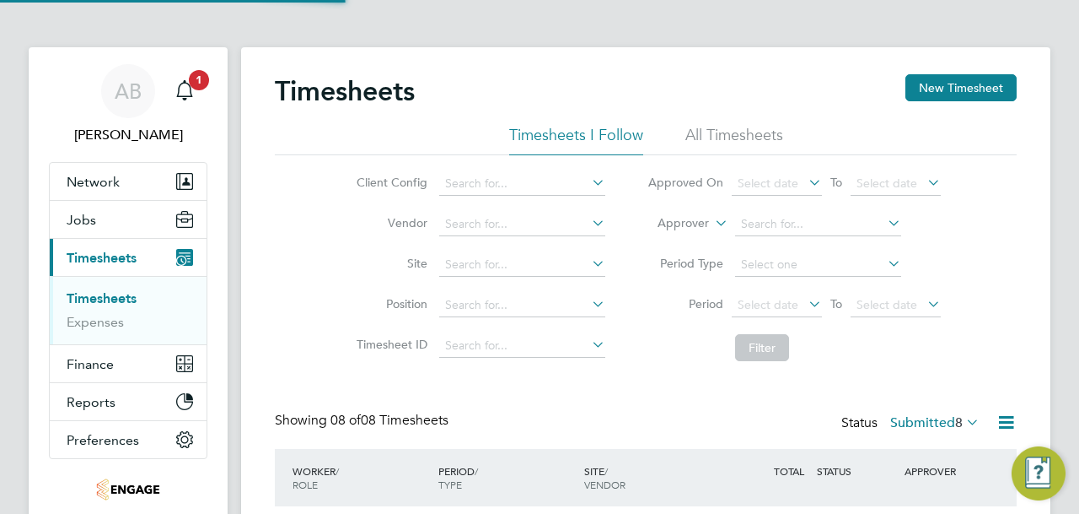
scroll to position [8, 8]
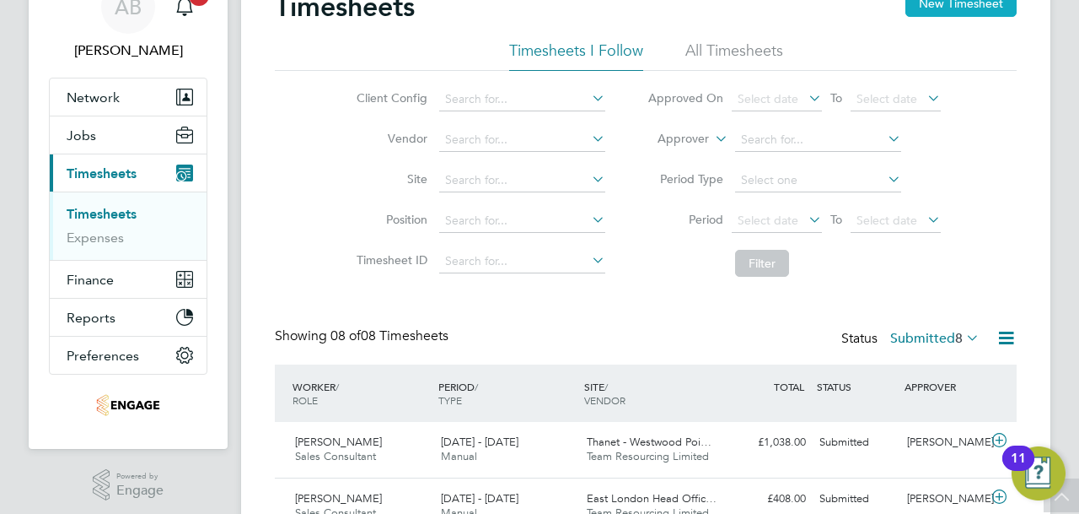
click at [967, 9] on button "New Timesheet" at bounding box center [961, 3] width 111 height 27
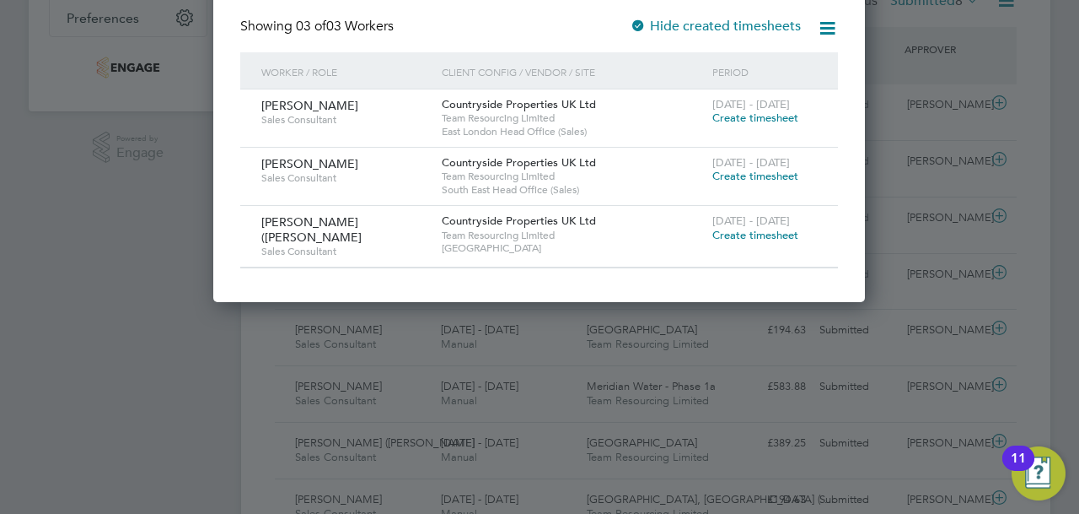
click at [727, 180] on span "Create timesheet" at bounding box center [756, 176] width 86 height 14
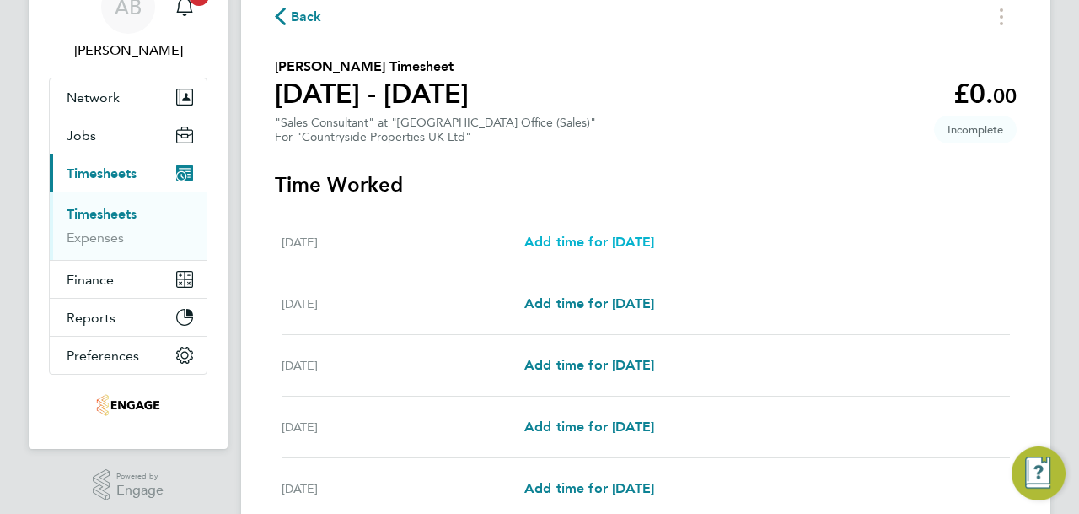
click at [622, 242] on span "Add time for [DATE]" at bounding box center [590, 242] width 130 height 16
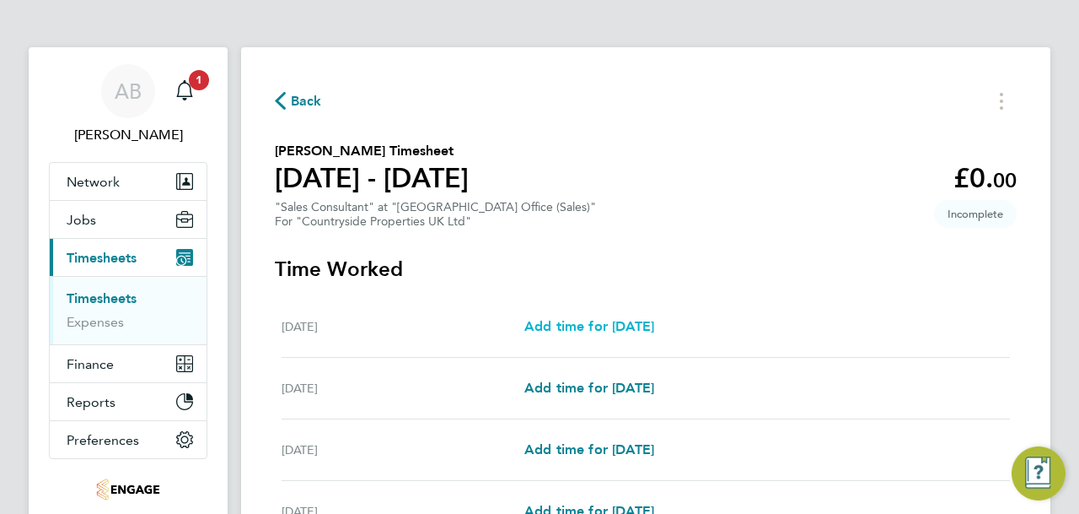
select select "30"
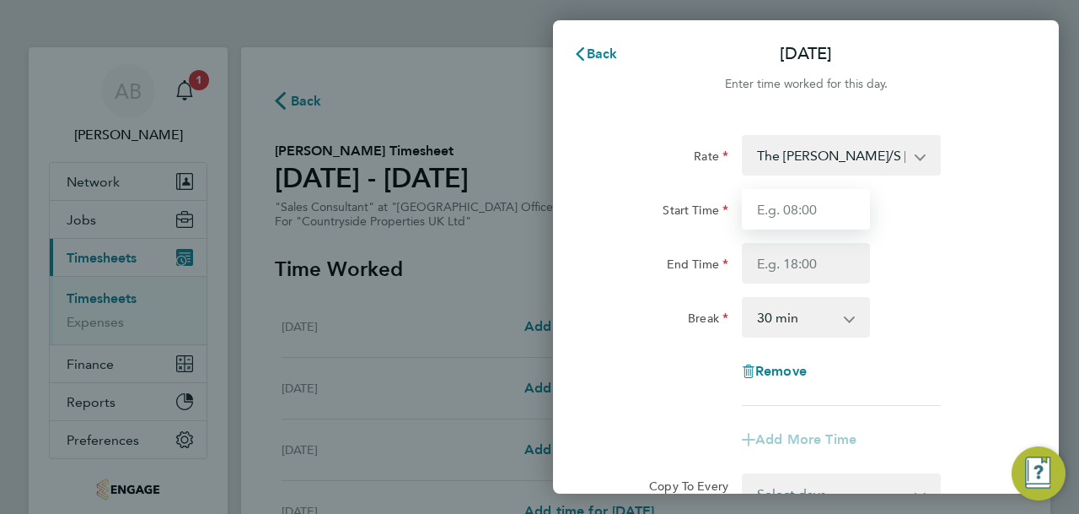
drag, startPoint x: 798, startPoint y: 198, endPoint x: 803, endPoint y: 213, distance: 15.2
click at [798, 198] on input "Start Time" at bounding box center [806, 209] width 128 height 40
type input "09:30"
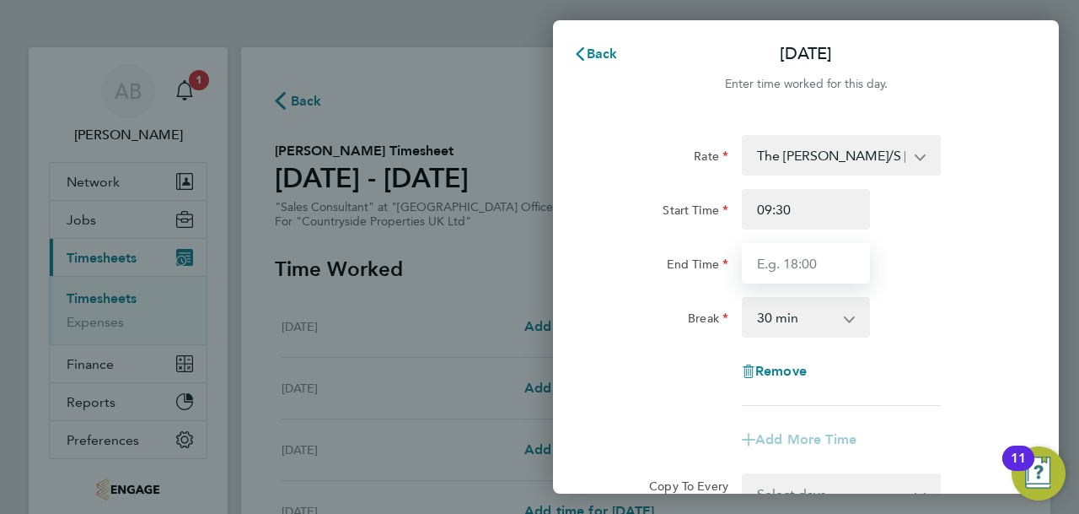
drag, startPoint x: 813, startPoint y: 229, endPoint x: 791, endPoint y: 259, distance: 36.8
click at [791, 259] on input "End Time" at bounding box center [806, 263] width 128 height 40
type input "17:00"
click at [788, 315] on select "0 min 15 min 30 min 45 min 60 min 75 min 90 min" at bounding box center [796, 317] width 105 height 37
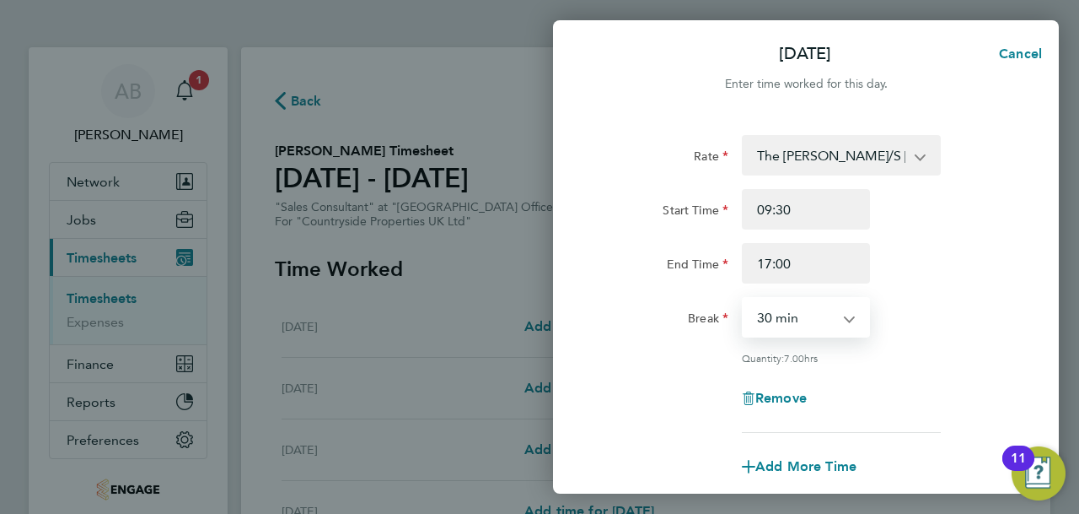
select select "0"
click at [744, 299] on select "0 min 15 min 30 min 45 min 60 min 75 min 90 min" at bounding box center [796, 317] width 105 height 37
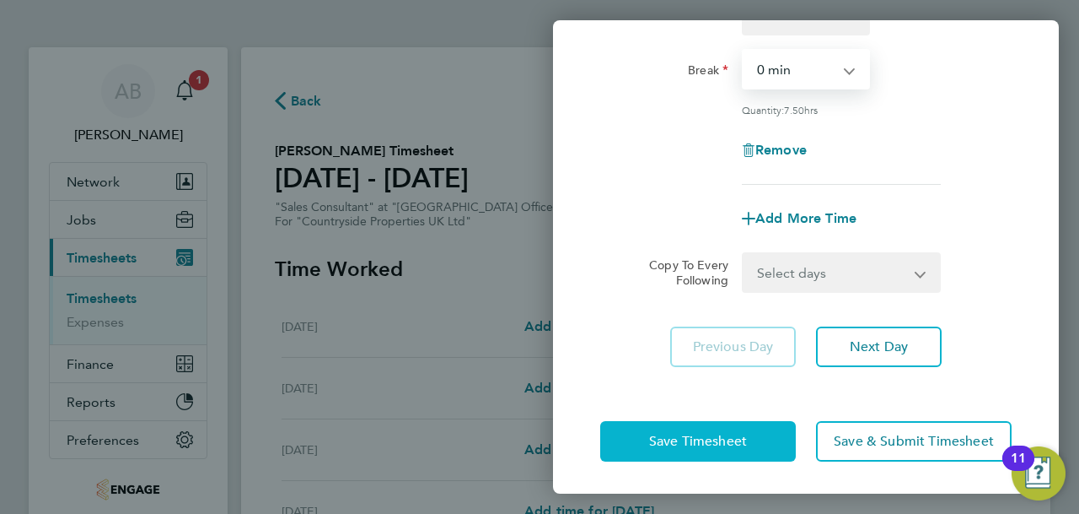
click at [726, 446] on span "Save Timesheet" at bounding box center [698, 441] width 98 height 17
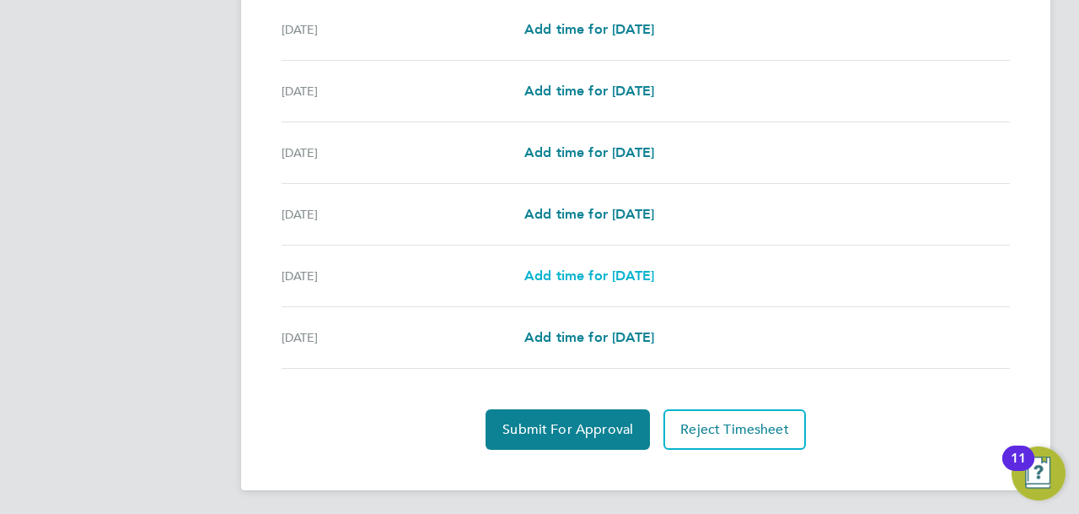
click at [578, 269] on span "Add time for [DATE]" at bounding box center [590, 275] width 130 height 16
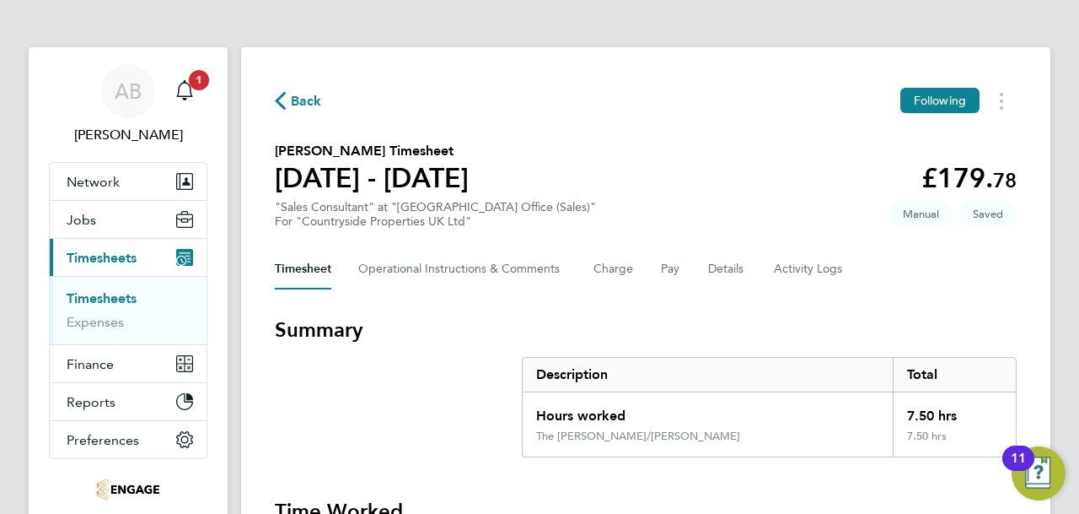
select select "30"
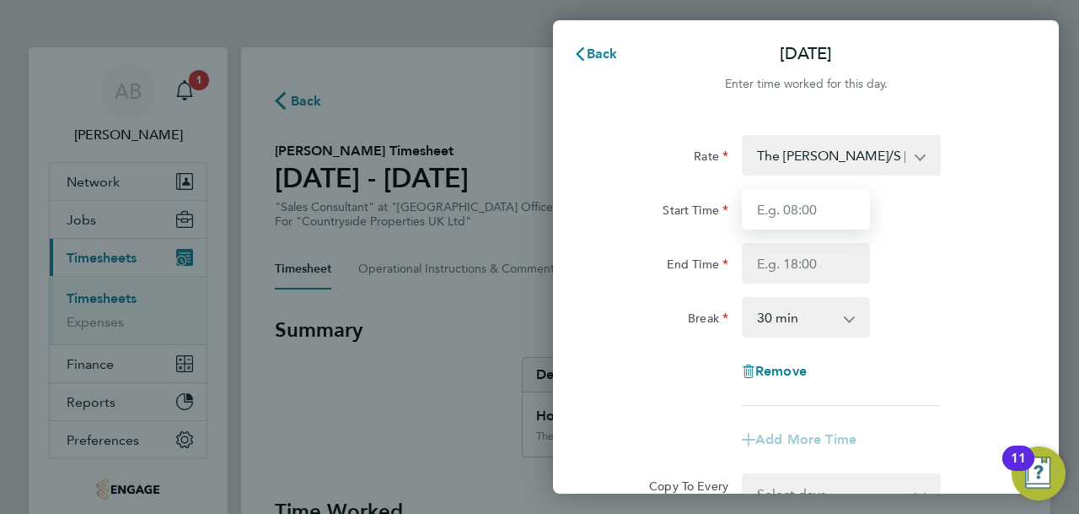
click at [842, 207] on input "Start Time" at bounding box center [806, 209] width 128 height 40
type input "09:30"
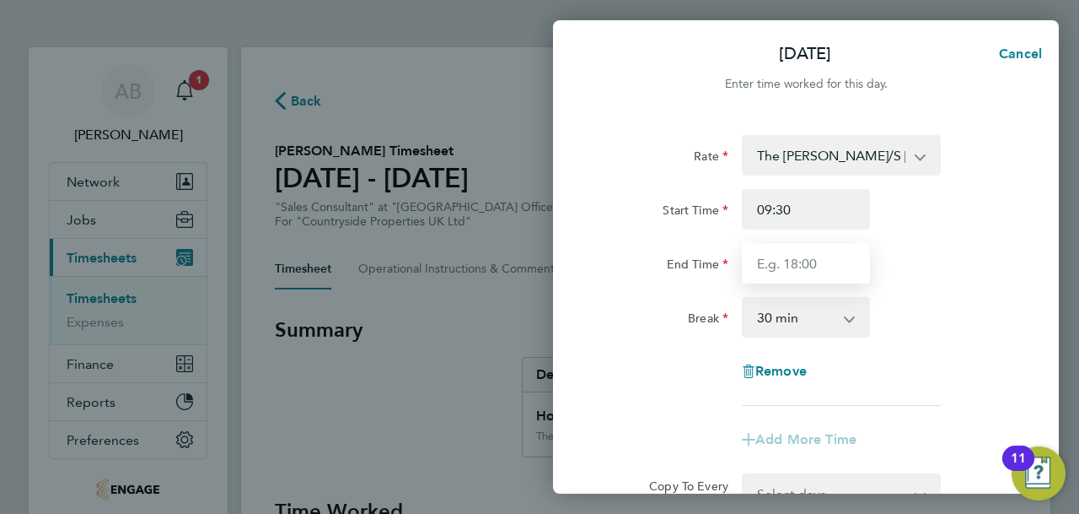
drag, startPoint x: 839, startPoint y: 226, endPoint x: 792, endPoint y: 271, distance: 65.0
click at [794, 267] on input "End Time" at bounding box center [806, 263] width 128 height 40
type input "17:00"
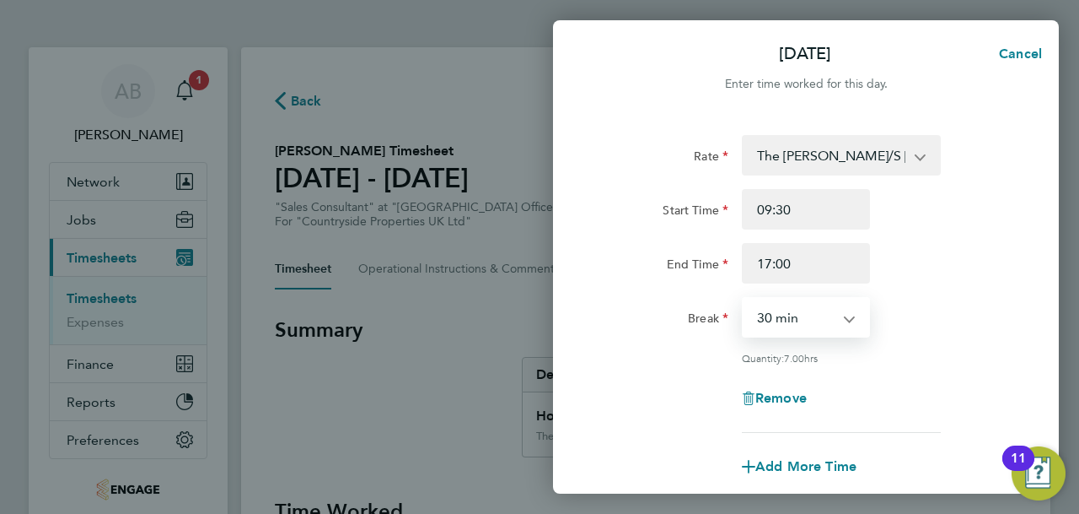
drag, startPoint x: 789, startPoint y: 283, endPoint x: 787, endPoint y: 318, distance: 35.5
click at [787, 317] on select "0 min 15 min 30 min 45 min 60 min 75 min 90 min" at bounding box center [796, 317] width 105 height 37
select select "0"
click at [744, 299] on select "0 min 15 min 30 min 45 min 60 min 75 min 90 min" at bounding box center [796, 317] width 105 height 37
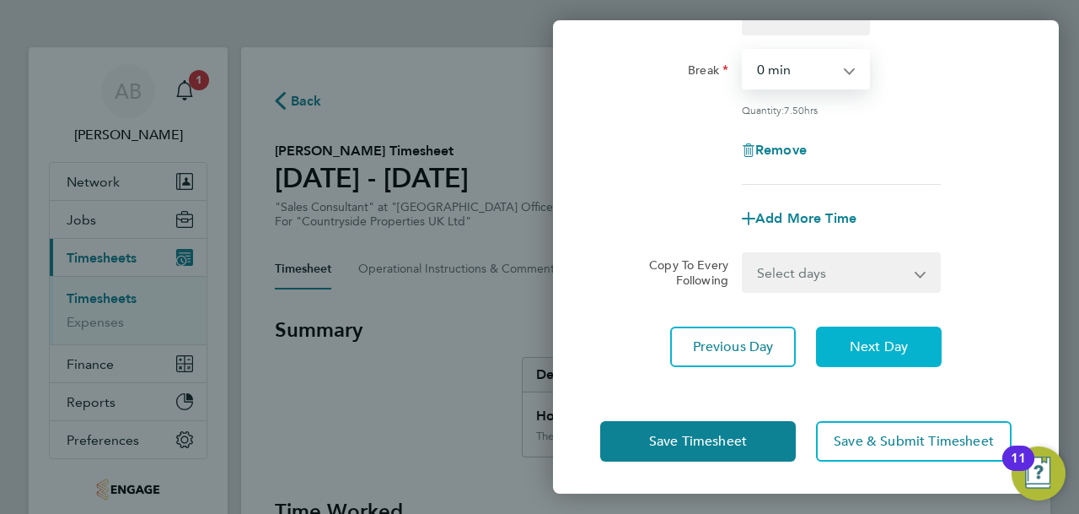
click at [877, 347] on span "Next Day" at bounding box center [879, 346] width 58 height 17
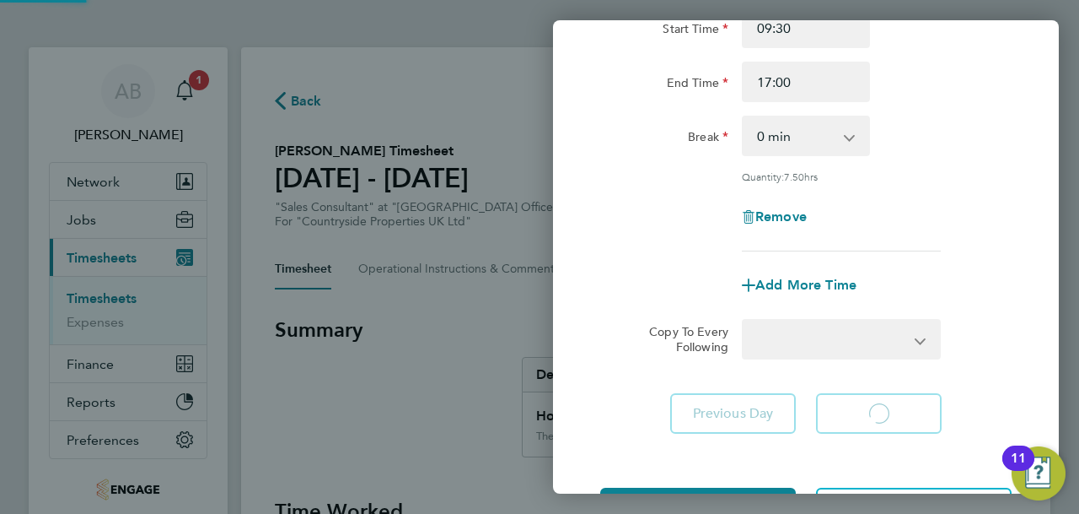
select select "30"
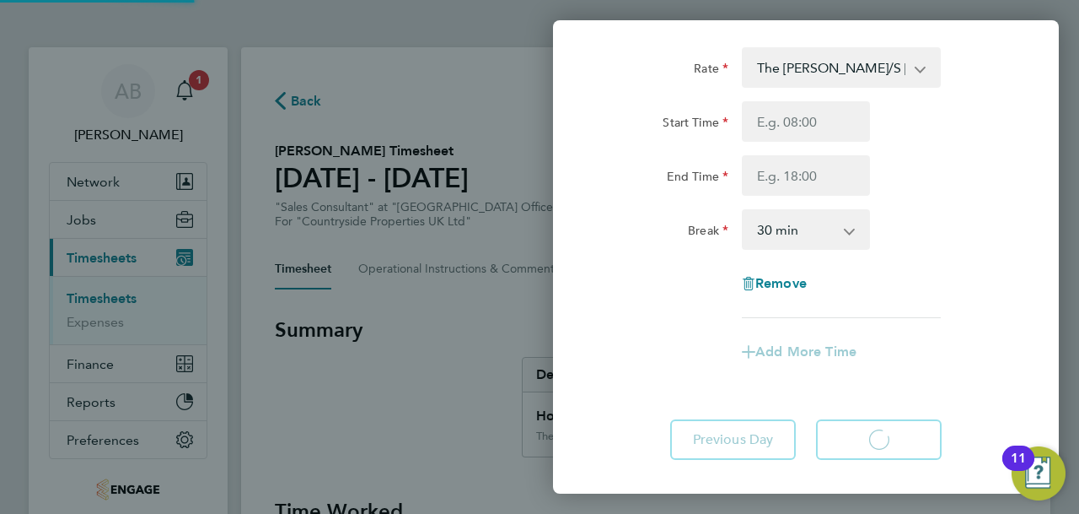
select select "30"
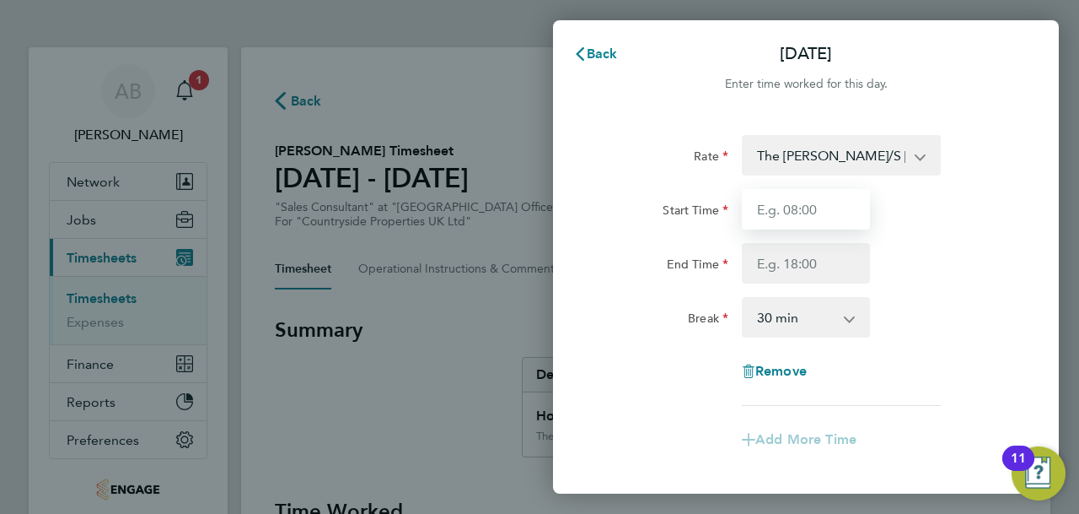
click at [820, 208] on input "Start Time" at bounding box center [806, 209] width 128 height 40
type input "09:30"
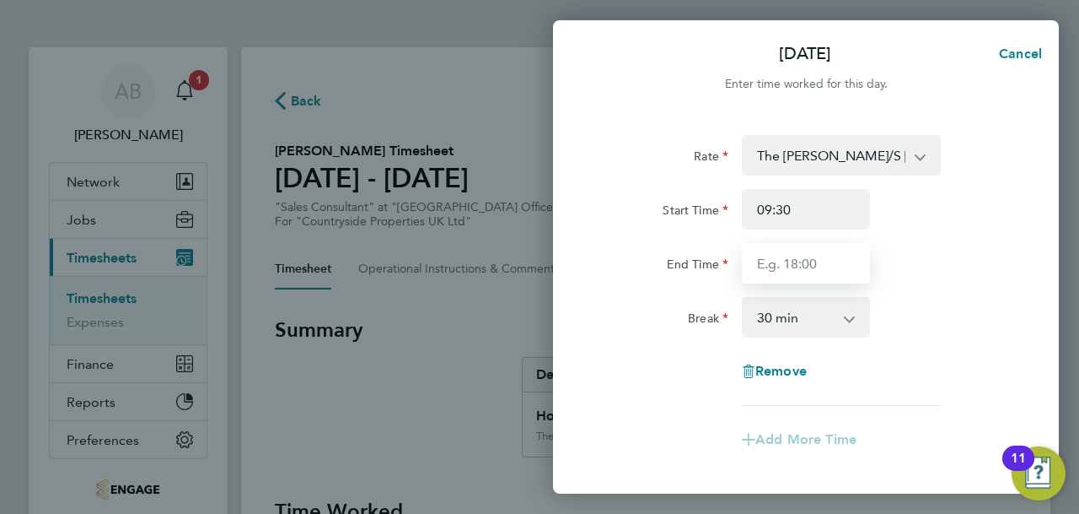
click at [783, 271] on input "End Time" at bounding box center [806, 263] width 128 height 40
type input "17:00"
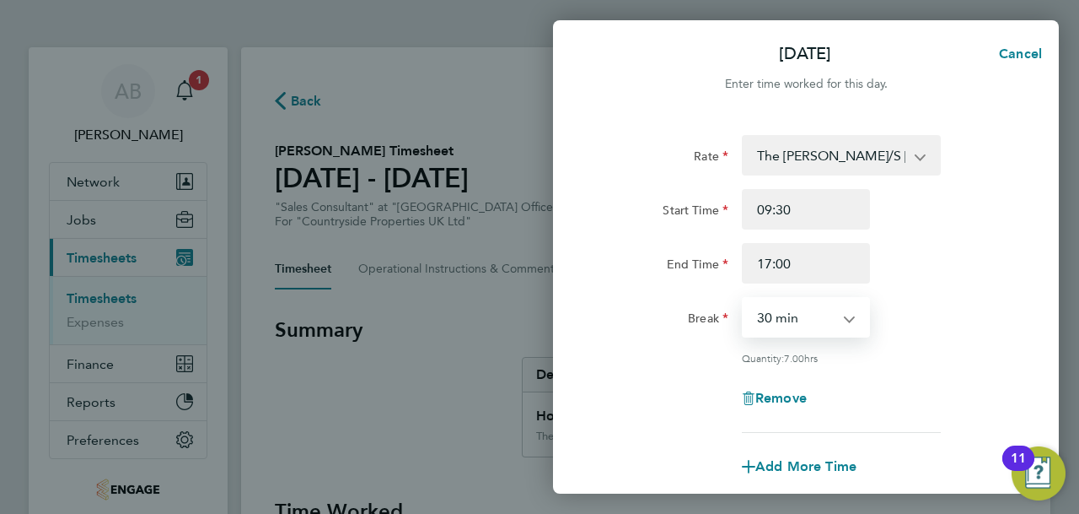
click at [794, 320] on select "0 min 15 min 30 min 45 min 60 min 75 min 90 min" at bounding box center [796, 317] width 105 height 37
select select "0"
click at [744, 299] on select "0 min 15 min 30 min 45 min 60 min 75 min 90 min" at bounding box center [796, 317] width 105 height 37
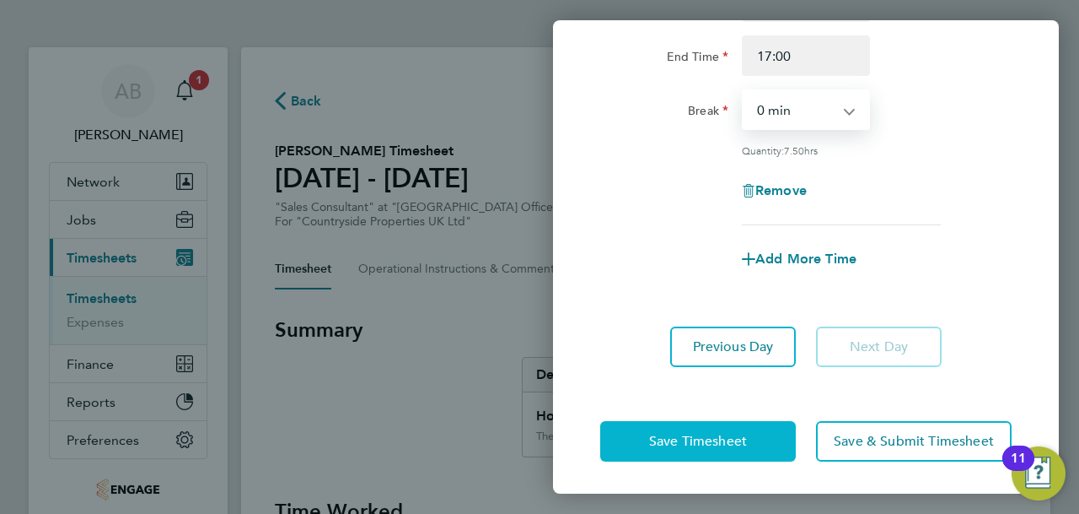
drag, startPoint x: 736, startPoint y: 438, endPoint x: 656, endPoint y: 397, distance: 89.8
click at [734, 438] on span "Save Timesheet" at bounding box center [698, 441] width 98 height 17
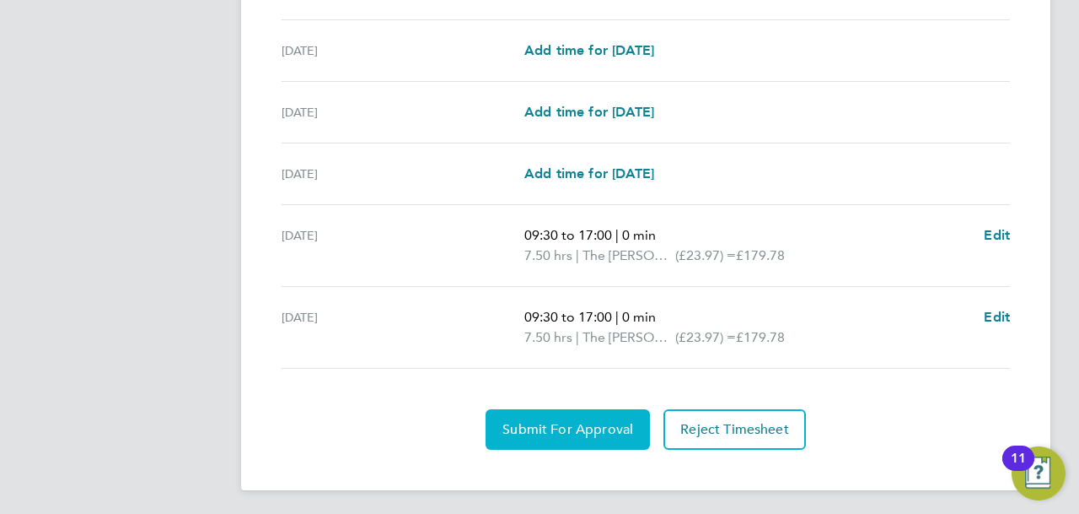
click at [579, 437] on button "Submit For Approval" at bounding box center [568, 429] width 164 height 40
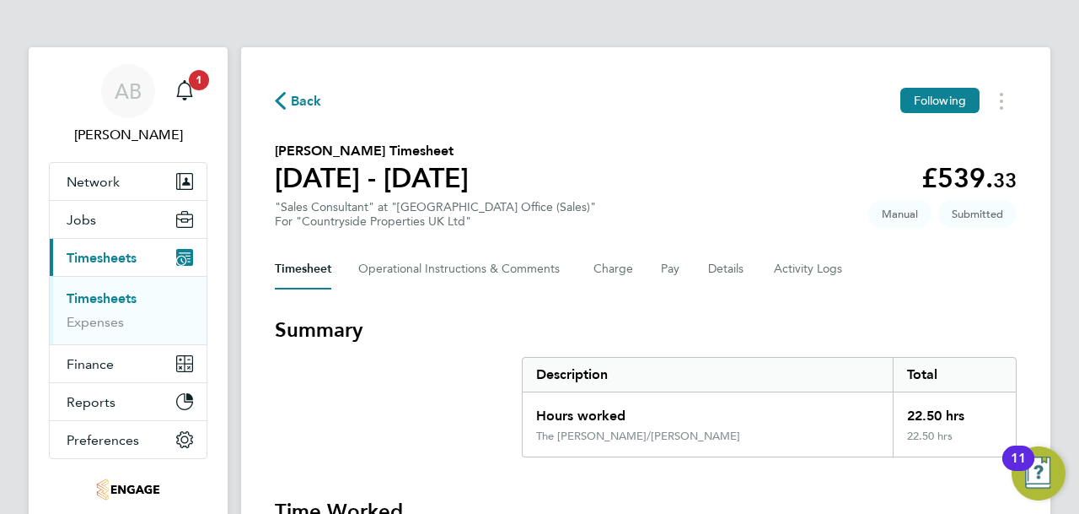
click at [288, 98] on span "Back" at bounding box center [298, 100] width 47 height 16
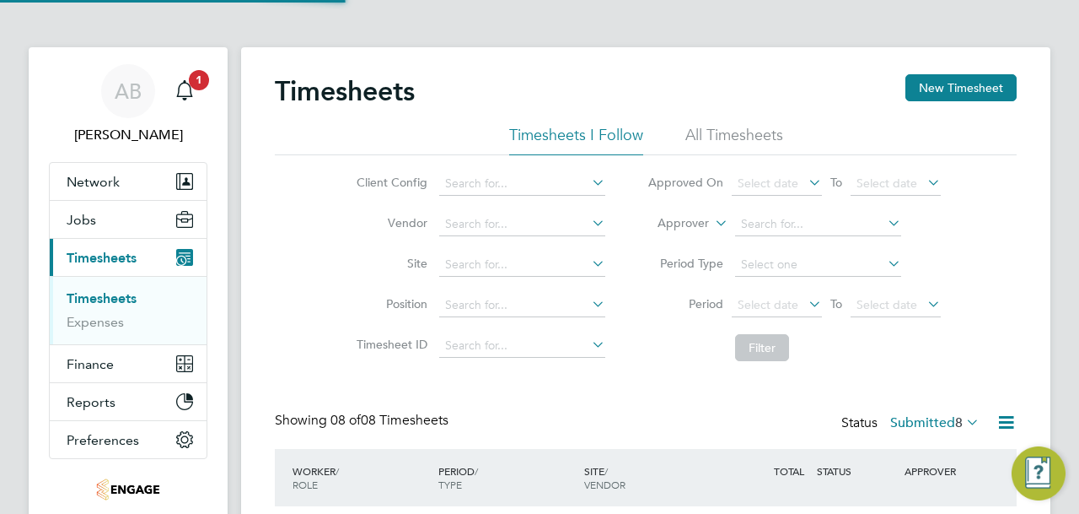
scroll to position [42, 146]
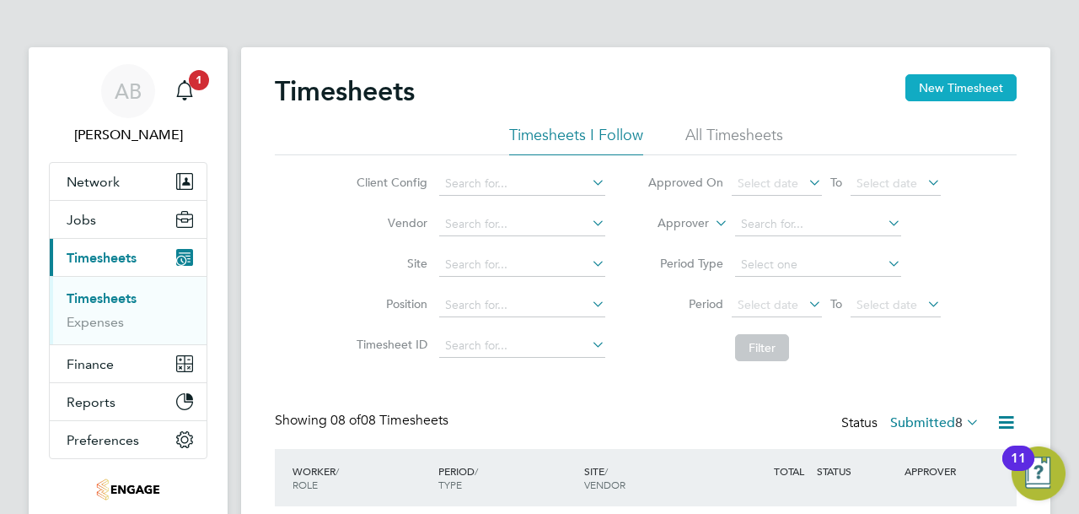
click at [955, 97] on button "New Timesheet" at bounding box center [961, 87] width 111 height 27
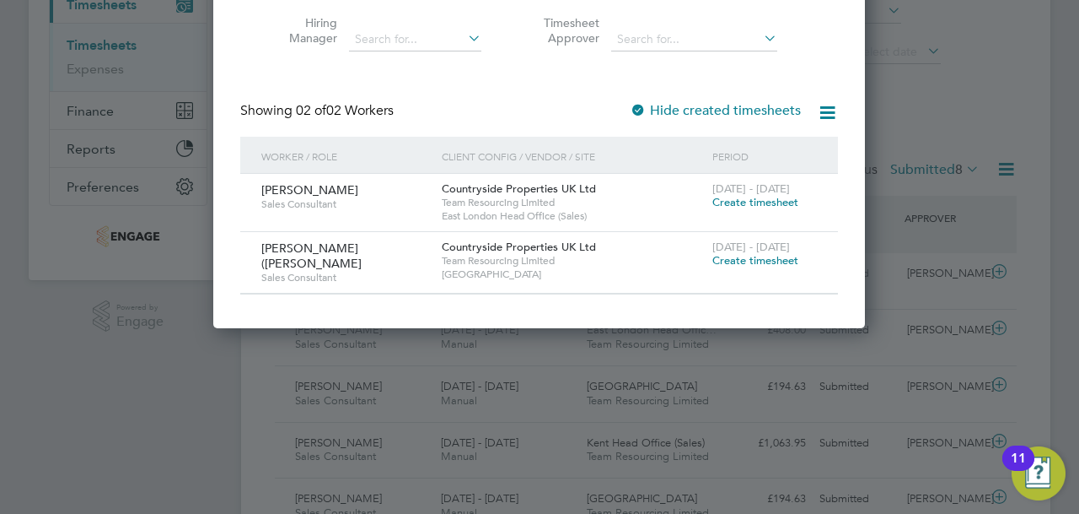
click at [787, 201] on span "Create timesheet" at bounding box center [756, 202] width 86 height 14
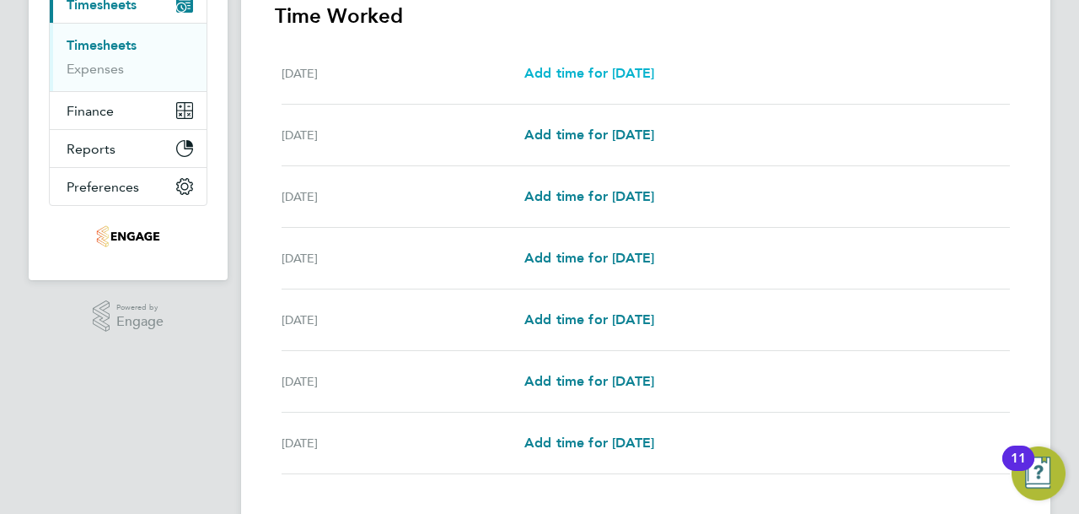
click at [600, 70] on span "Add time for [DATE]" at bounding box center [590, 73] width 130 height 16
select select "30"
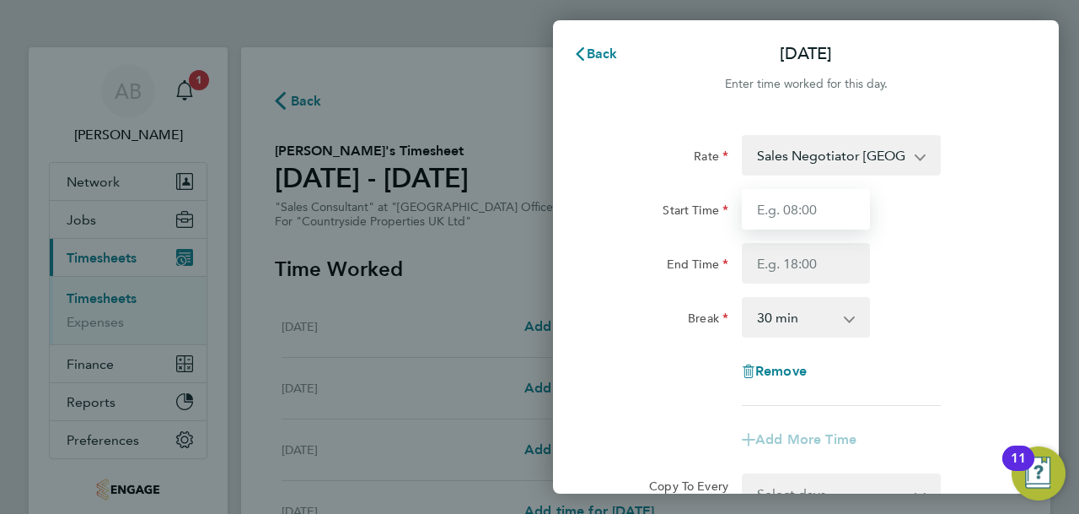
click at [809, 219] on input "Start Time" at bounding box center [806, 209] width 128 height 40
type input "09:30"
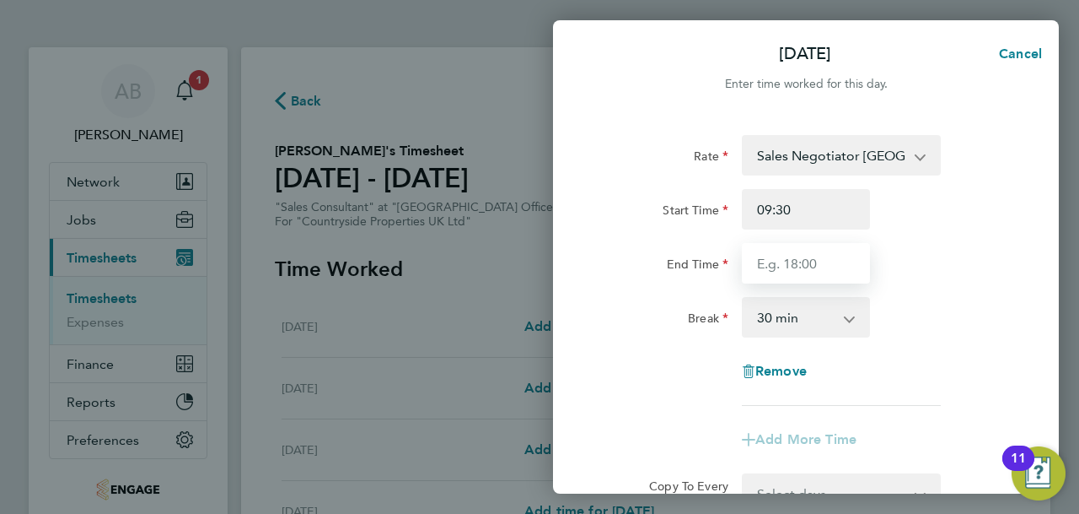
drag, startPoint x: 803, startPoint y: 229, endPoint x: 795, endPoint y: 268, distance: 40.4
click at [795, 268] on input "End Time" at bounding box center [806, 263] width 128 height 40
type input "17:00"
drag, startPoint x: 795, startPoint y: 283, endPoint x: 794, endPoint y: 328, distance: 45.5
click at [794, 326] on select "0 min 15 min 30 min 45 min 60 min 75 min 90 min" at bounding box center [796, 317] width 105 height 37
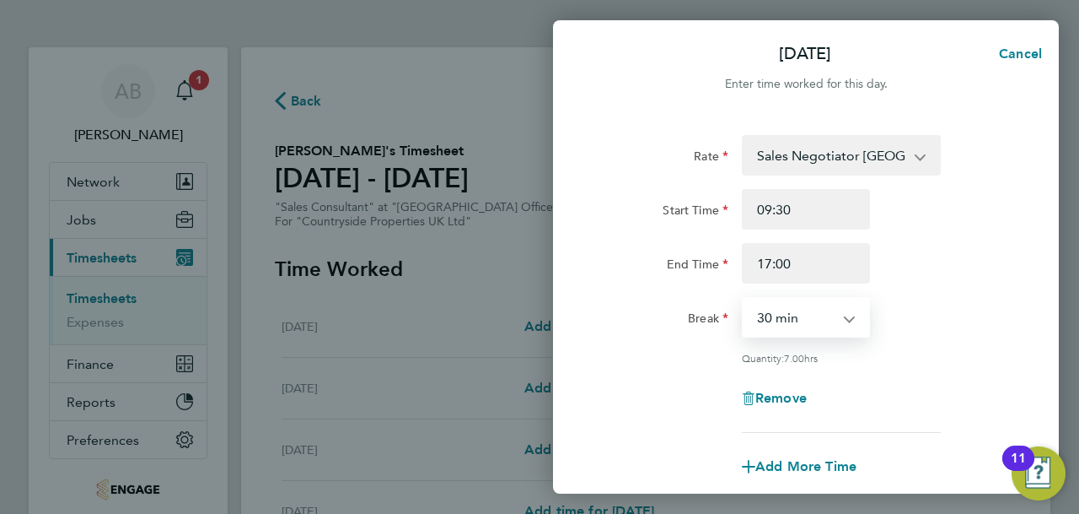
select select "0"
click at [744, 299] on select "0 min 15 min 30 min 45 min 60 min 75 min 90 min" at bounding box center [796, 317] width 105 height 37
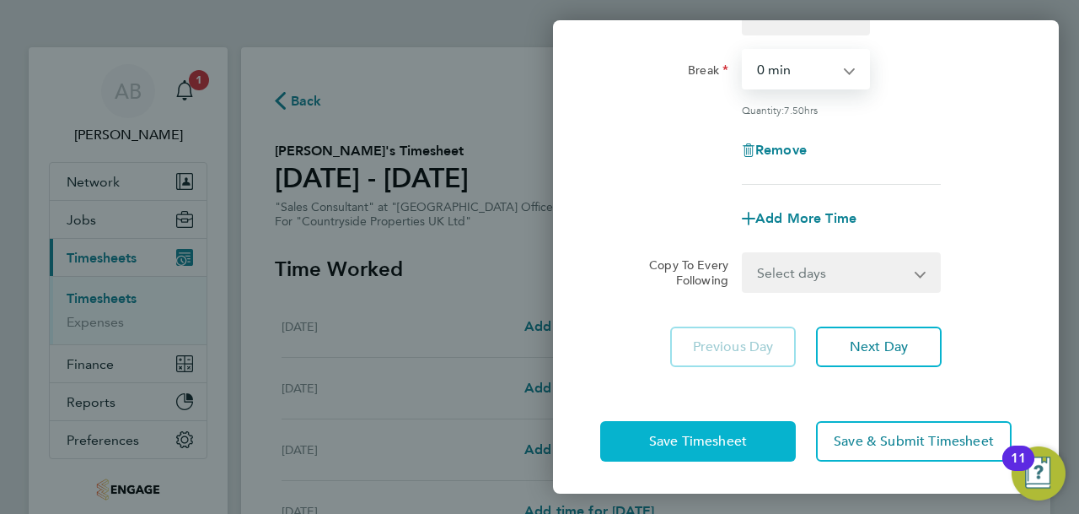
click at [764, 434] on button "Save Timesheet" at bounding box center [698, 441] width 196 height 40
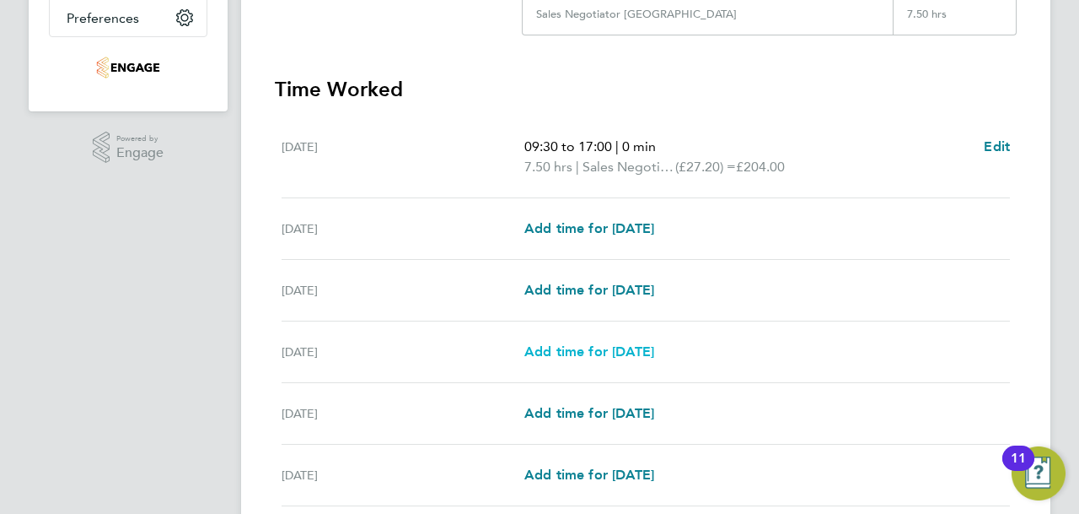
click at [579, 348] on span "Add time for [DATE]" at bounding box center [590, 351] width 130 height 16
select select "30"
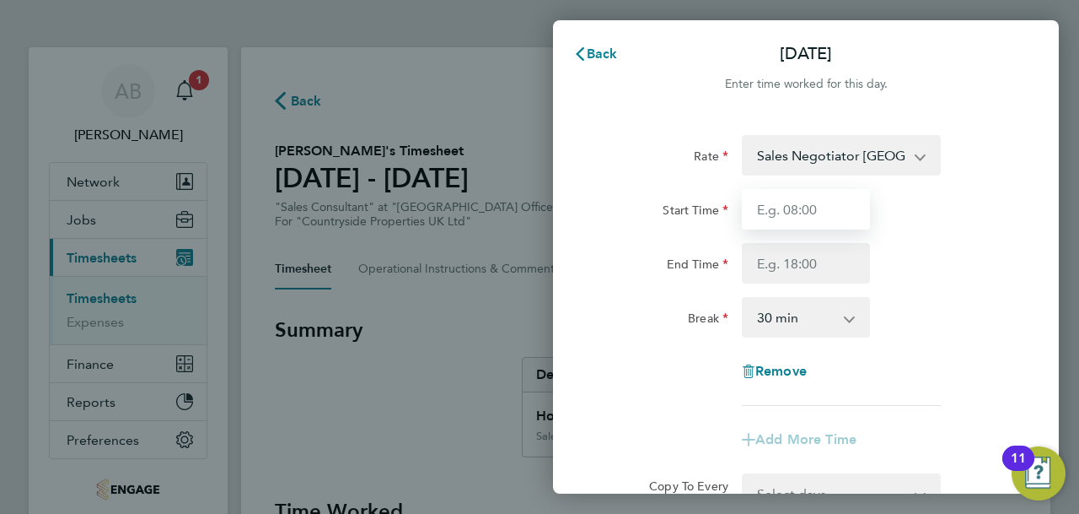
click at [826, 208] on input "Start Time" at bounding box center [806, 209] width 128 height 40
type input "09:30"
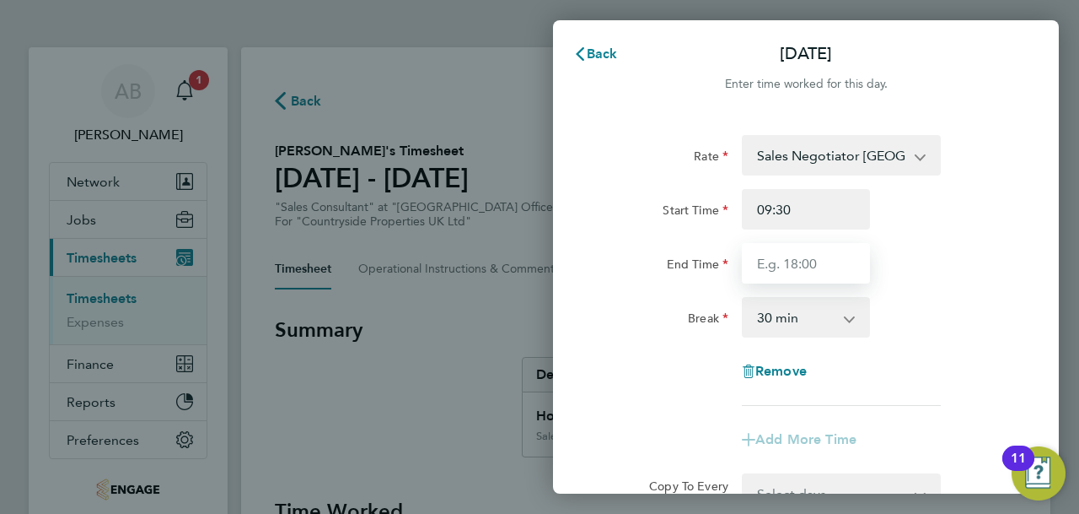
click at [799, 258] on input "End Time" at bounding box center [806, 263] width 128 height 40
type input "17:00"
drag, startPoint x: 805, startPoint y: 283, endPoint x: 787, endPoint y: 323, distance: 44.5
click at [788, 320] on select "0 min 15 min 30 min 45 min 60 min 75 min 90 min" at bounding box center [796, 317] width 105 height 37
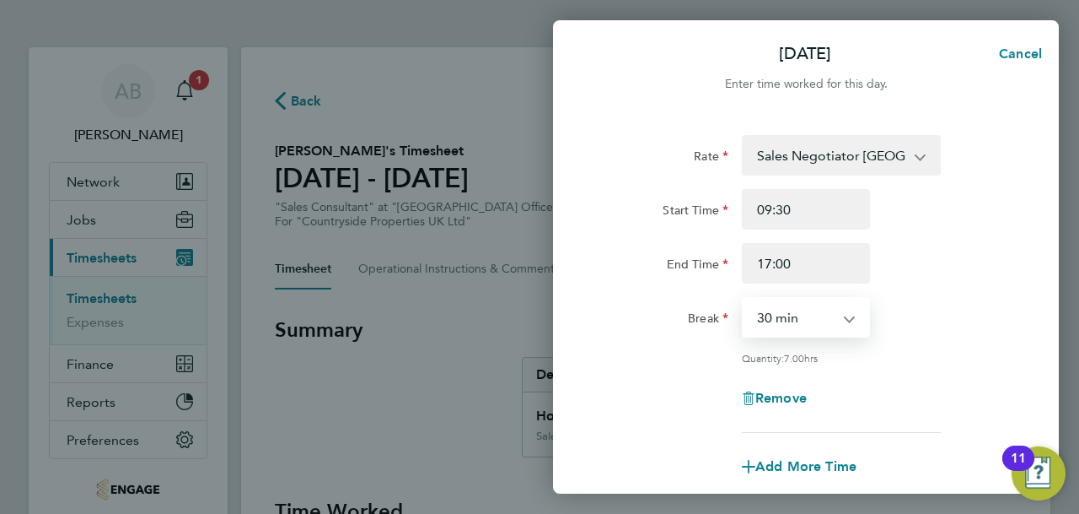
select select "0"
click at [744, 299] on select "0 min 15 min 30 min 45 min 60 min 75 min 90 min" at bounding box center [796, 317] width 105 height 37
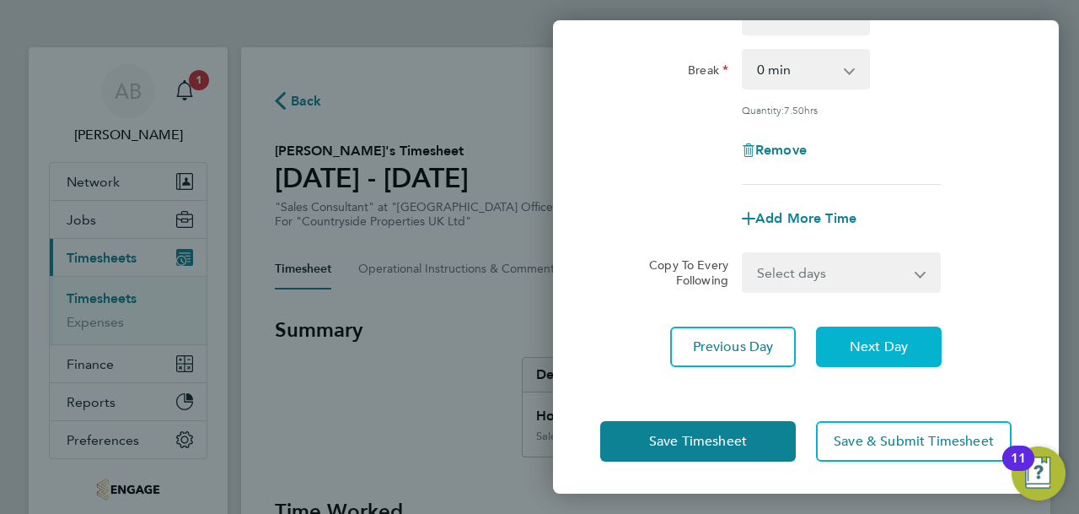
click at [850, 340] on span "Next Day" at bounding box center [879, 346] width 58 height 17
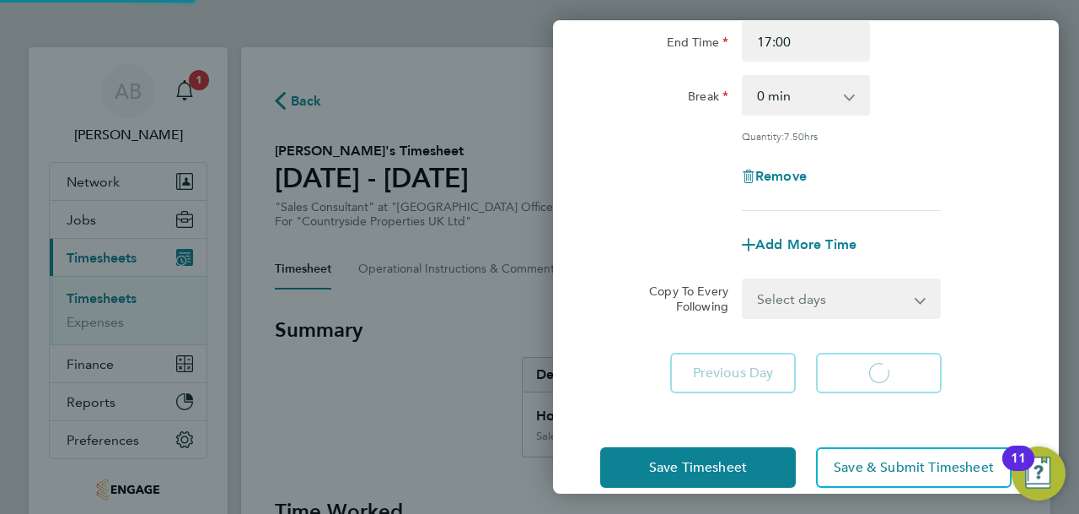
select select "30"
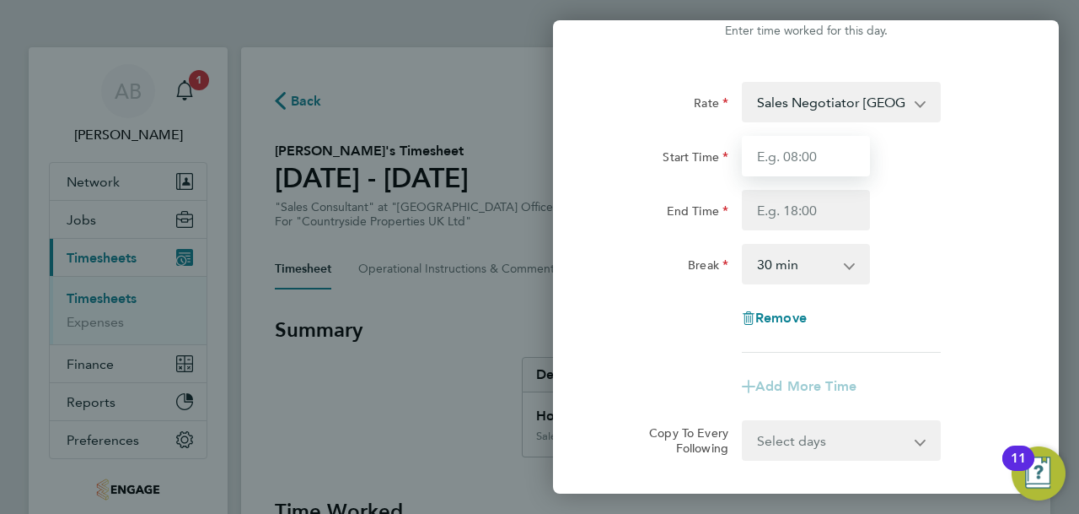
click at [813, 164] on input "Start Time" at bounding box center [806, 156] width 128 height 40
type input "09:30"
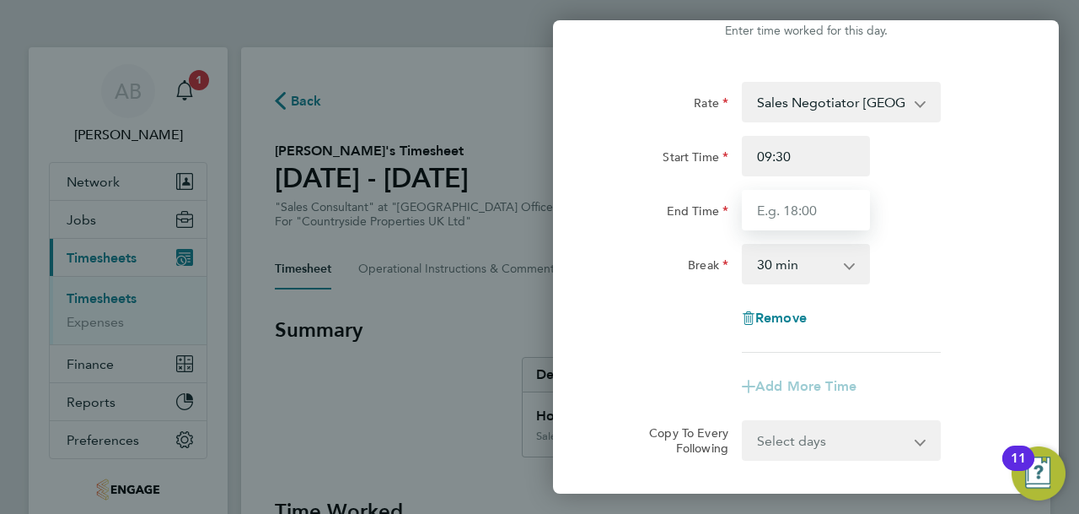
click at [794, 200] on input "End Time" at bounding box center [806, 210] width 128 height 40
type input "17:00"
click at [805, 265] on select "0 min 15 min 30 min 45 min 60 min 75 min 90 min" at bounding box center [796, 263] width 105 height 37
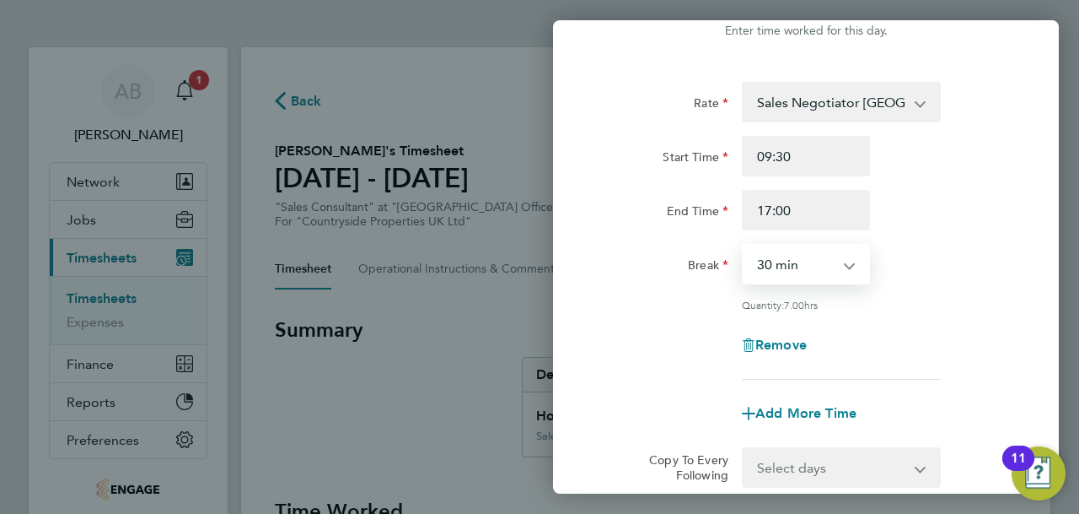
select select "0"
click at [744, 245] on select "0 min 15 min 30 min 45 min 60 min 75 min 90 min" at bounding box center [796, 263] width 105 height 37
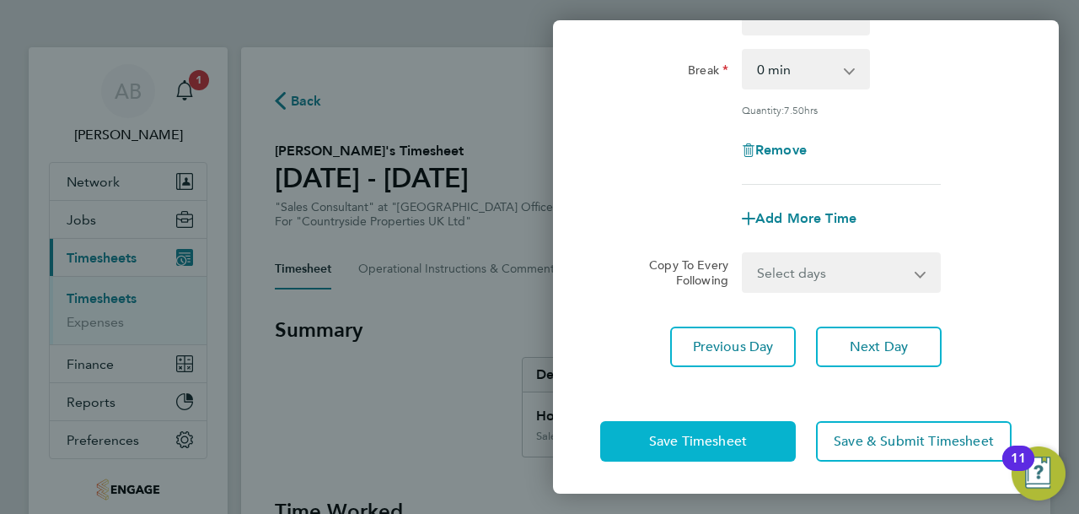
click at [709, 433] on span "Save Timesheet" at bounding box center [698, 441] width 98 height 17
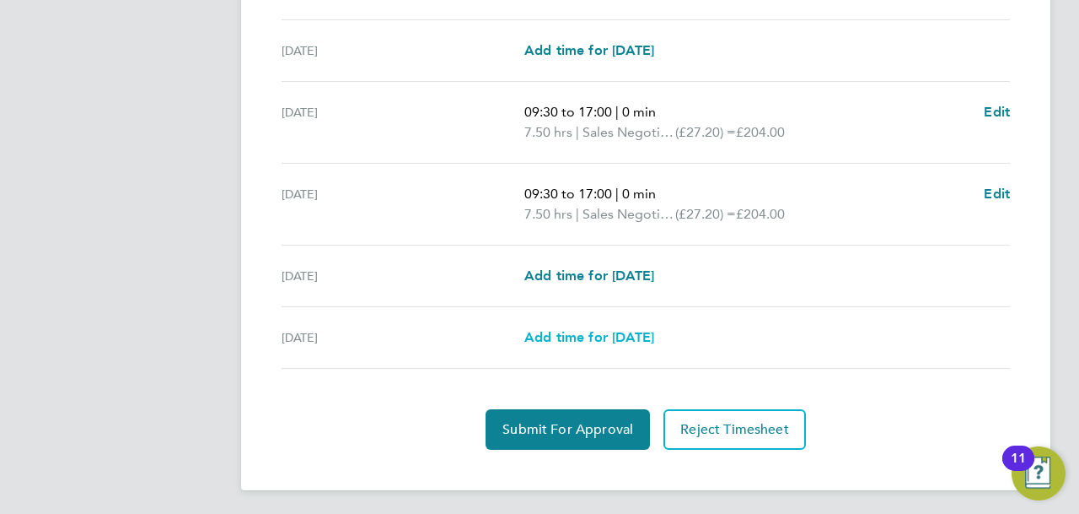
click at [627, 336] on span "Add time for [DATE]" at bounding box center [590, 337] width 130 height 16
select select "30"
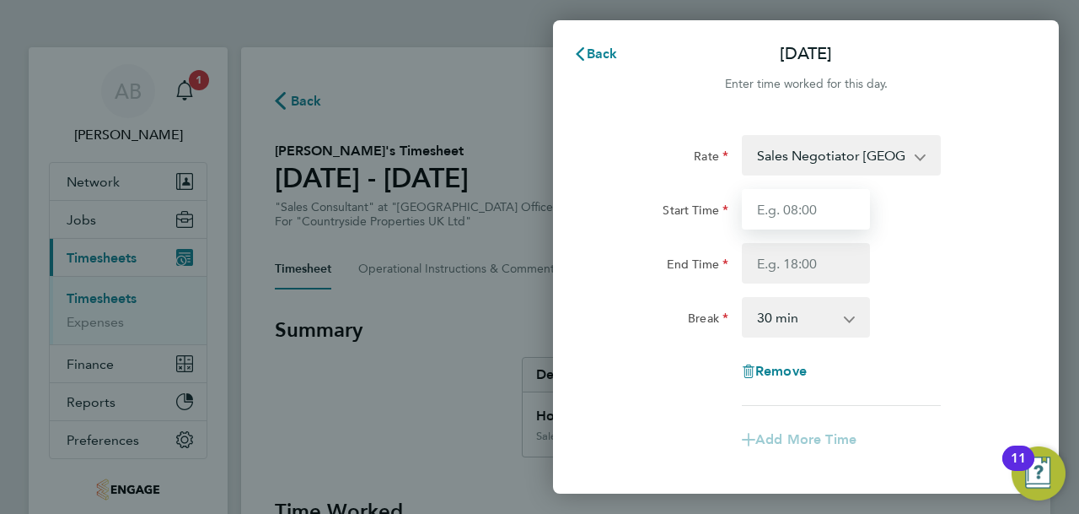
click at [798, 213] on input "Start Time" at bounding box center [806, 209] width 128 height 40
type input "09:30"
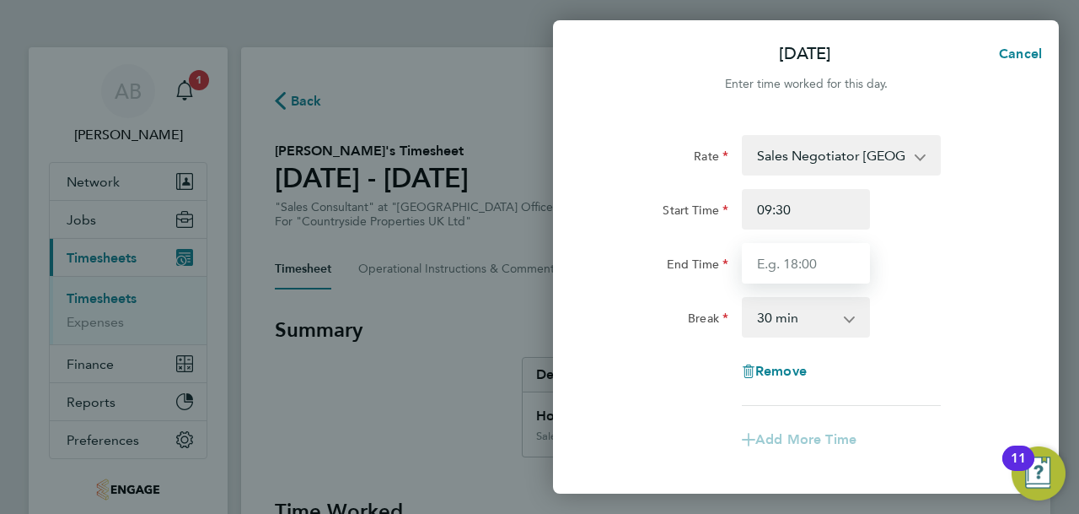
drag, startPoint x: 805, startPoint y: 224, endPoint x: 799, endPoint y: 269, distance: 45.0
click at [799, 269] on input "End Time" at bounding box center [806, 263] width 128 height 40
type input "17:00"
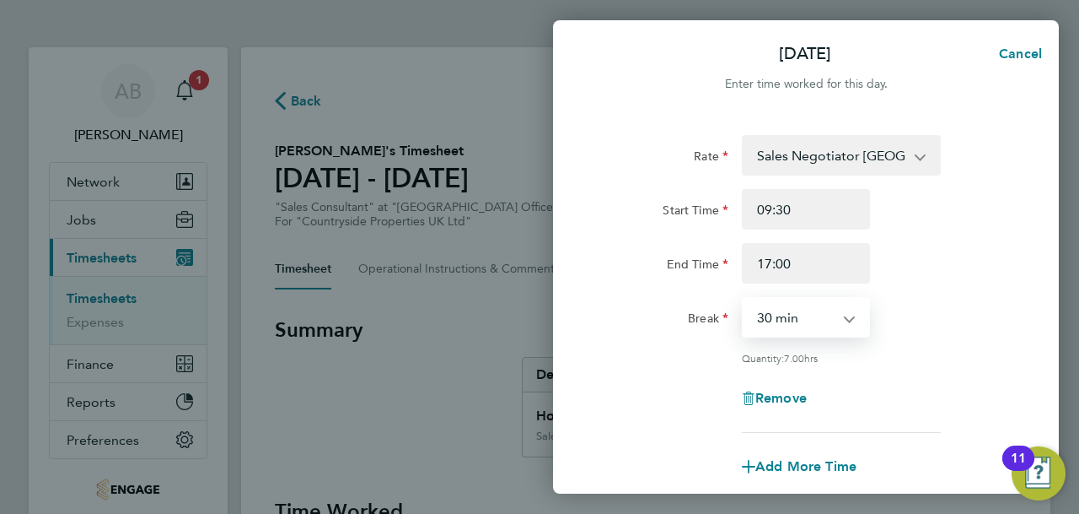
drag, startPoint x: 816, startPoint y: 283, endPoint x: 788, endPoint y: 320, distance: 46.4
click at [788, 320] on select "0 min 15 min 30 min 45 min 60 min 75 min 90 min" at bounding box center [796, 317] width 105 height 37
select select "0"
click at [744, 299] on select "0 min 15 min 30 min 45 min 60 min 75 min 90 min" at bounding box center [796, 317] width 105 height 37
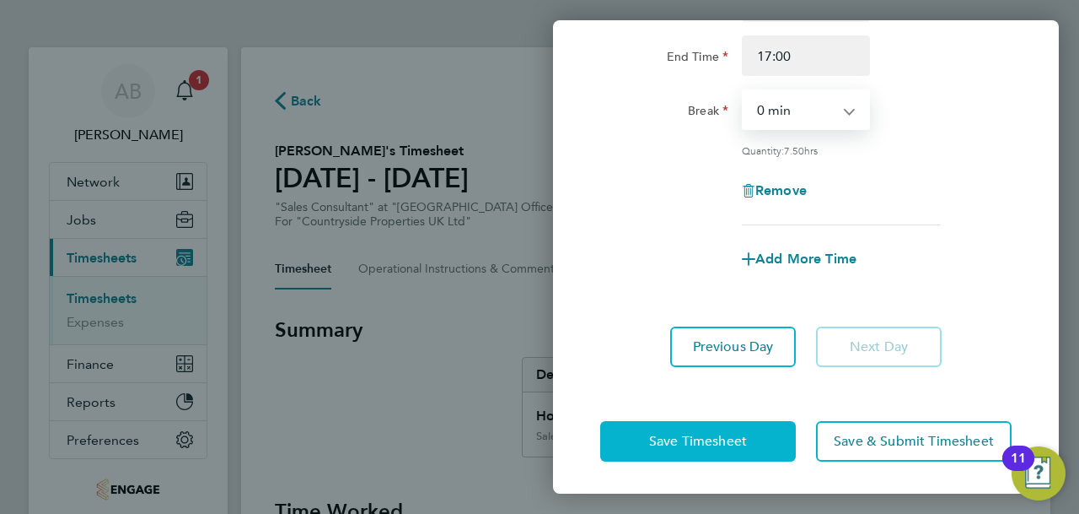
click at [739, 433] on span "Save Timesheet" at bounding box center [698, 441] width 98 height 17
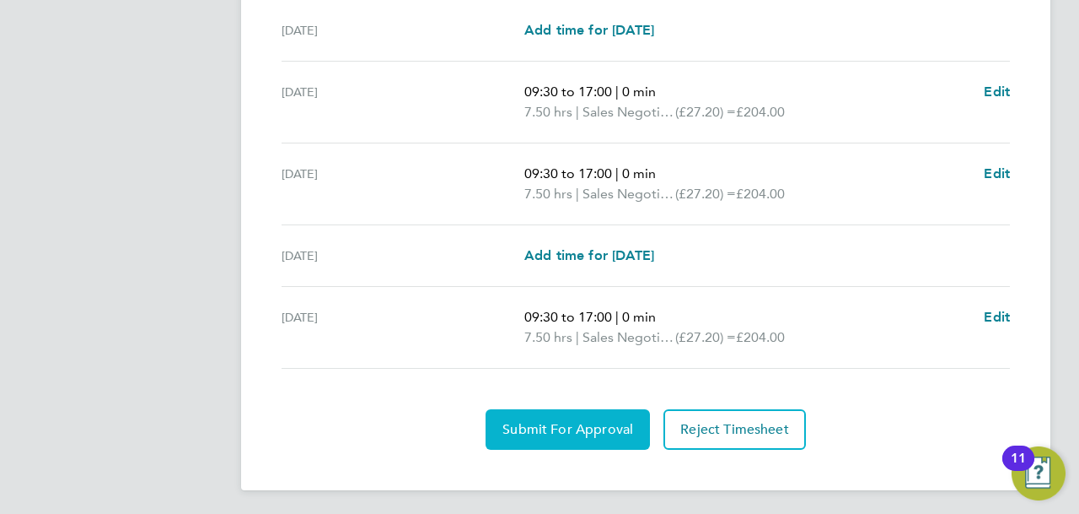
click at [589, 434] on button "Submit For Approval" at bounding box center [568, 429] width 164 height 40
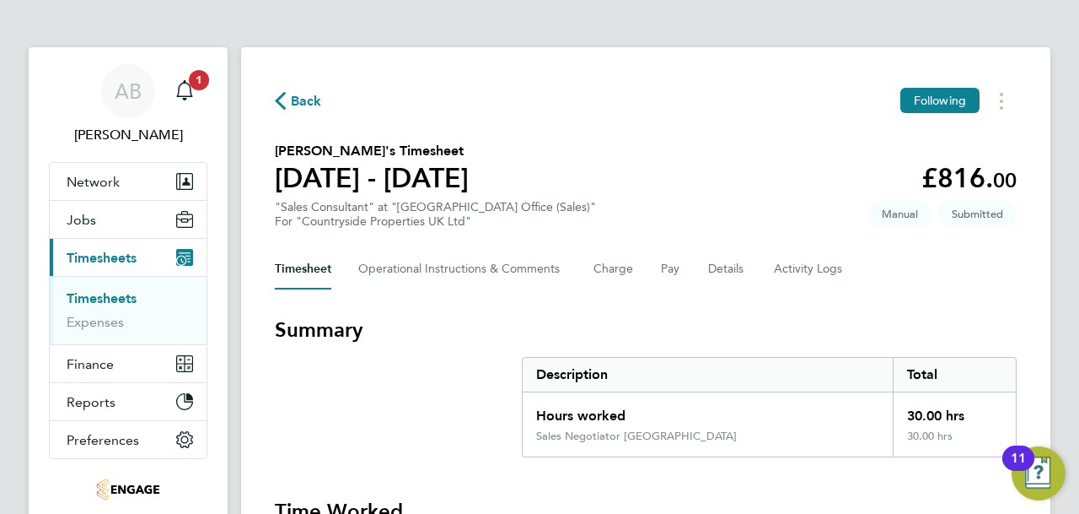
click at [283, 104] on icon "button" at bounding box center [280, 101] width 11 height 18
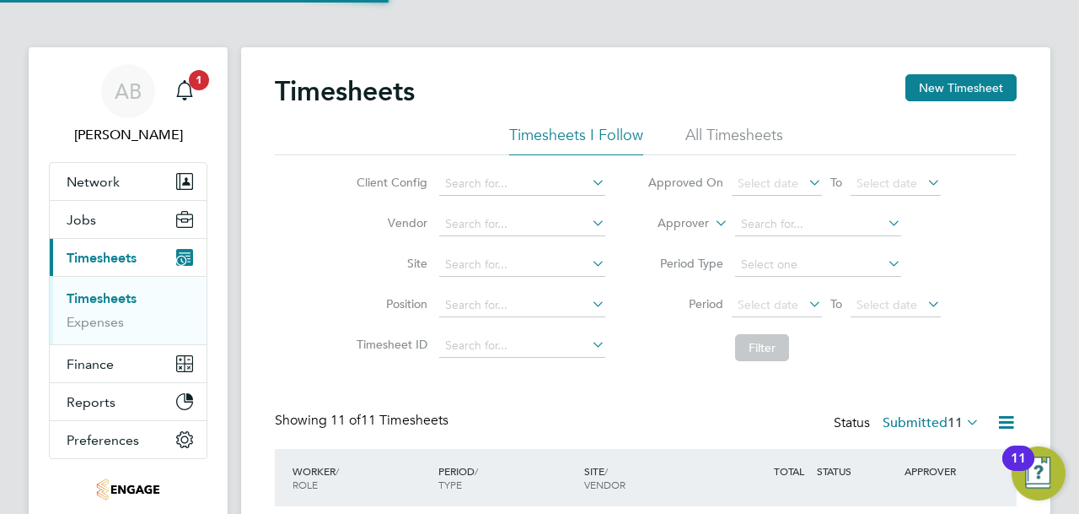
scroll to position [42, 146]
